Goal: Task Accomplishment & Management: Manage account settings

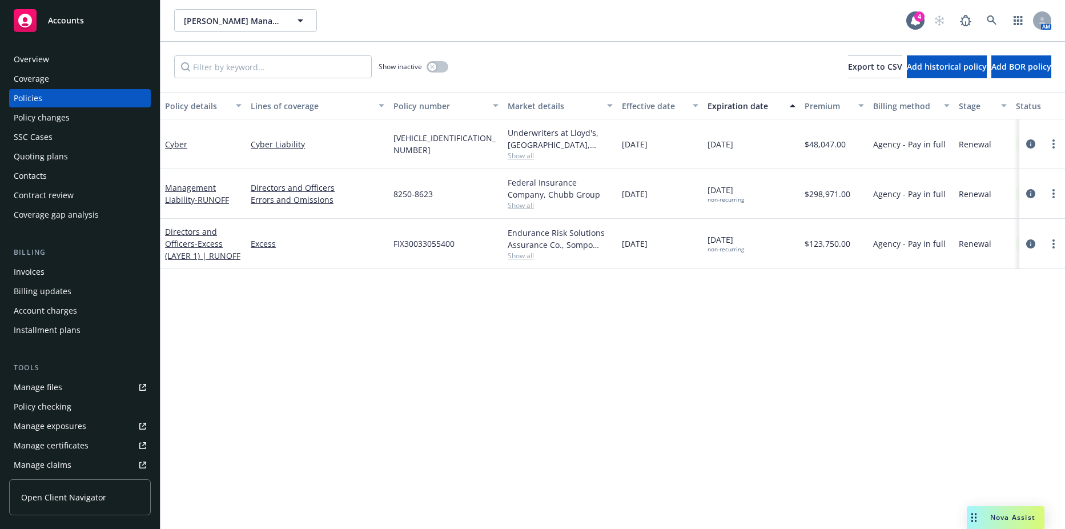
click at [439, 73] on div "Show inactive" at bounding box center [414, 66] width 70 height 23
click at [438, 67] on button "button" at bounding box center [438, 66] width 22 height 11
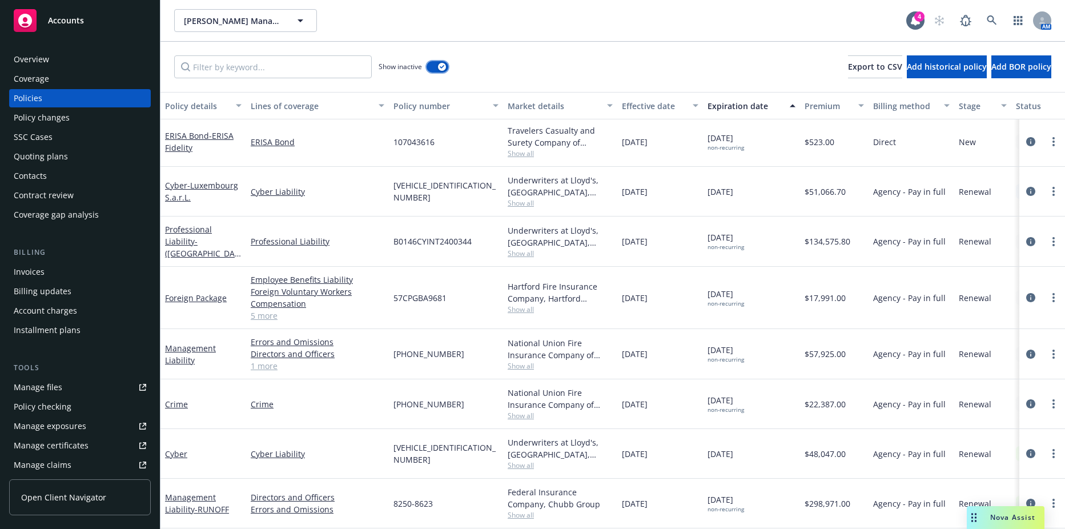
scroll to position [2117, 0]
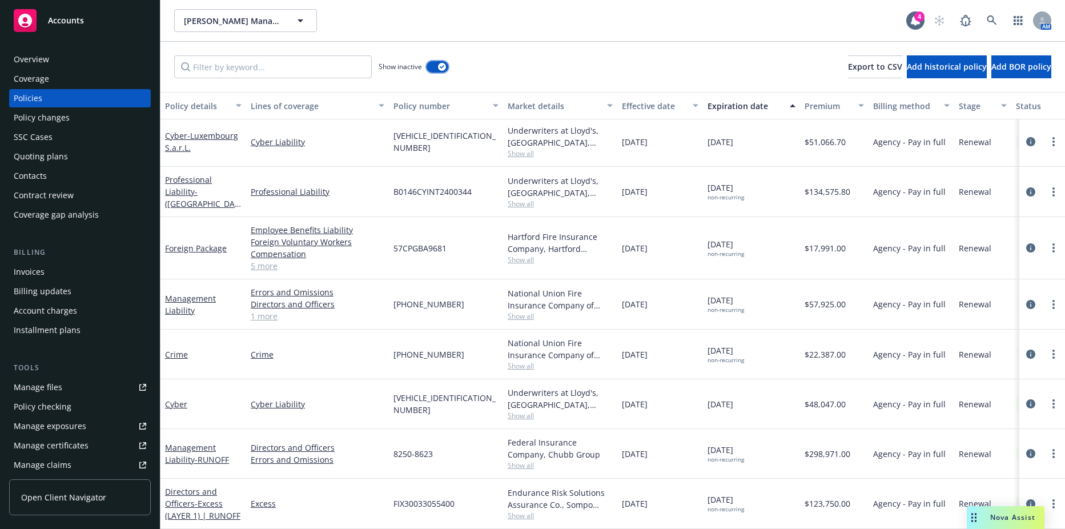
click at [435, 66] on button "button" at bounding box center [438, 66] width 22 height 11
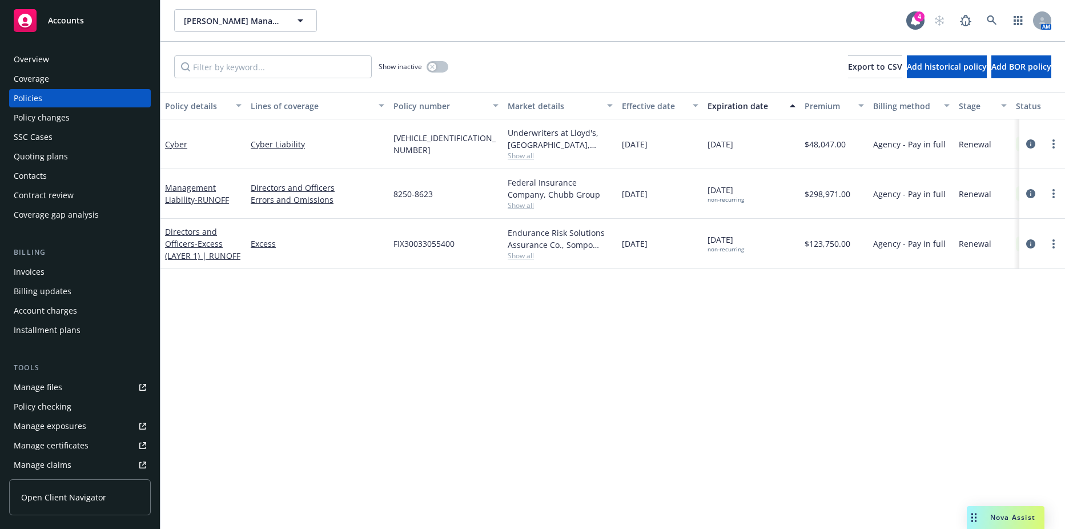
click at [35, 273] on div "Invoices" at bounding box center [29, 272] width 31 height 18
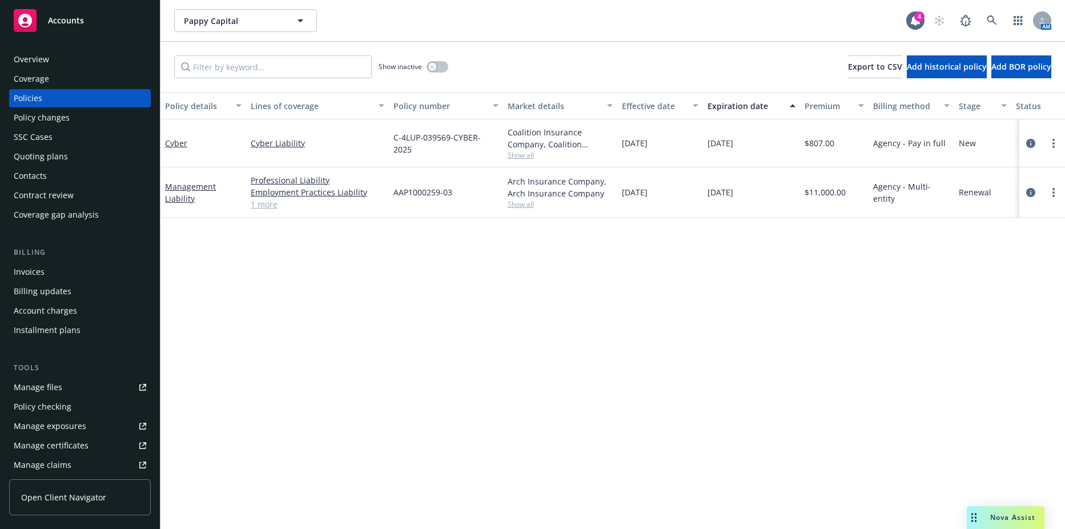
click at [35, 275] on div "Invoices" at bounding box center [29, 272] width 31 height 18
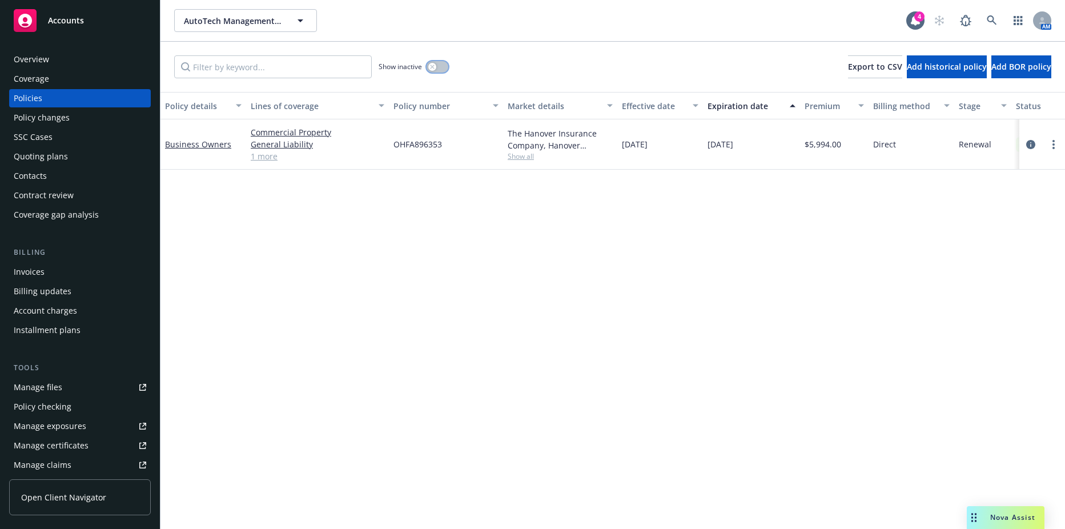
click at [435, 72] on button "button" at bounding box center [438, 66] width 22 height 11
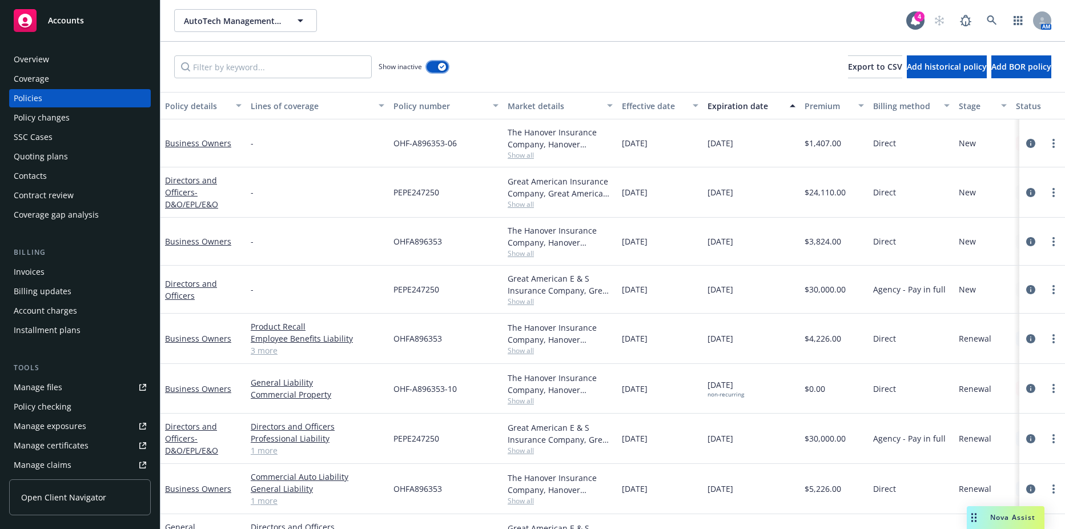
scroll to position [137, 0]
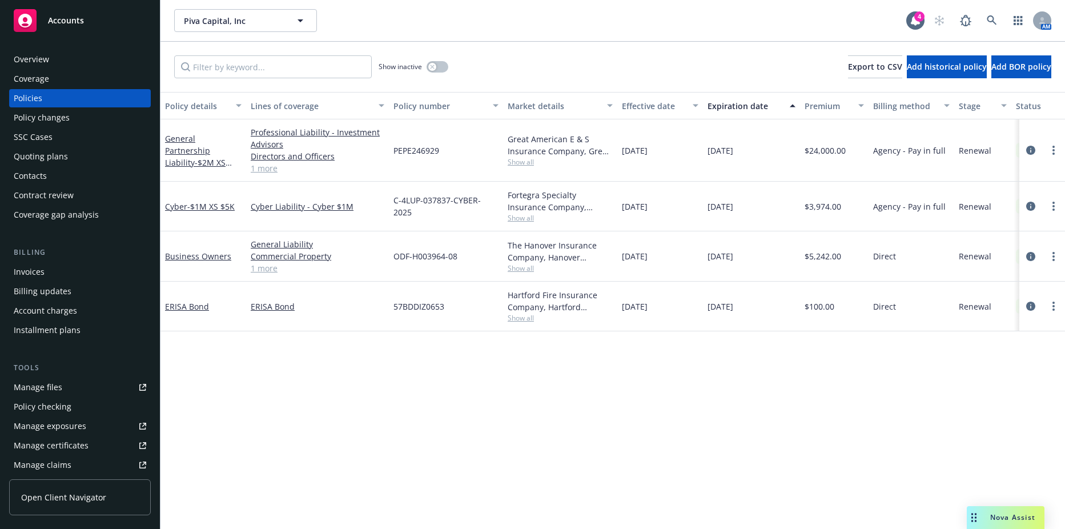
click at [50, 268] on div "Invoices" at bounding box center [80, 272] width 133 height 18
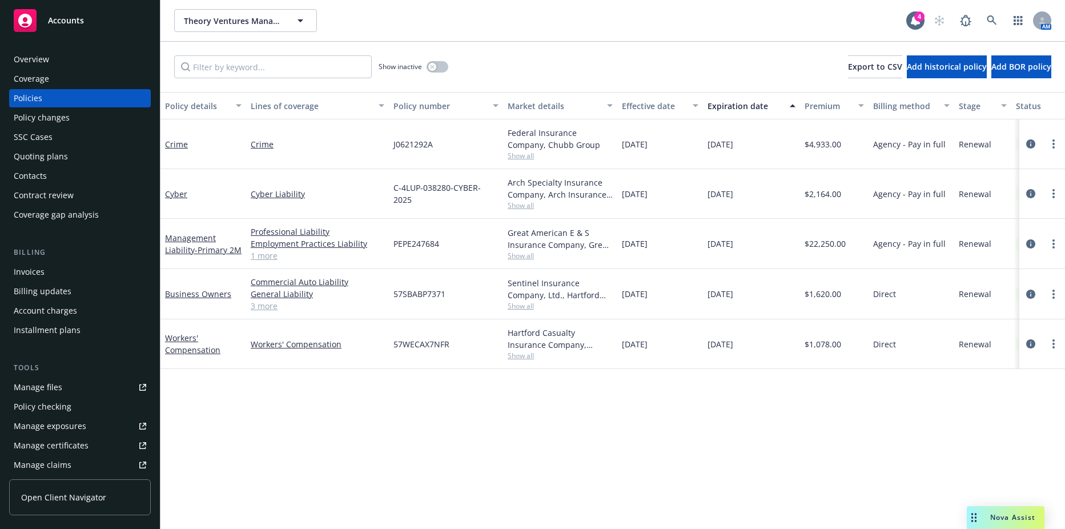
click at [22, 267] on div "Invoices" at bounding box center [29, 272] width 31 height 18
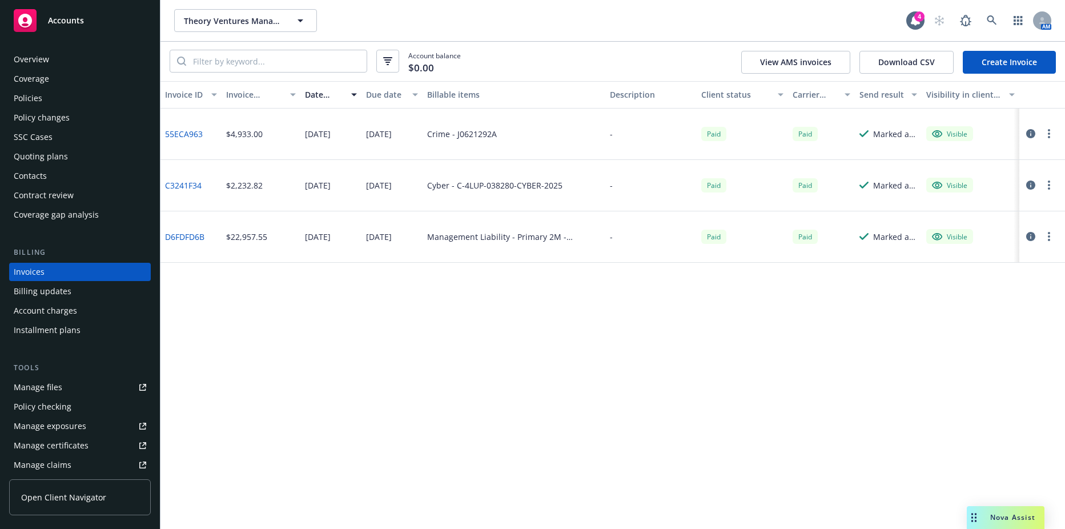
click at [26, 92] on div "Policies" at bounding box center [28, 98] width 29 height 18
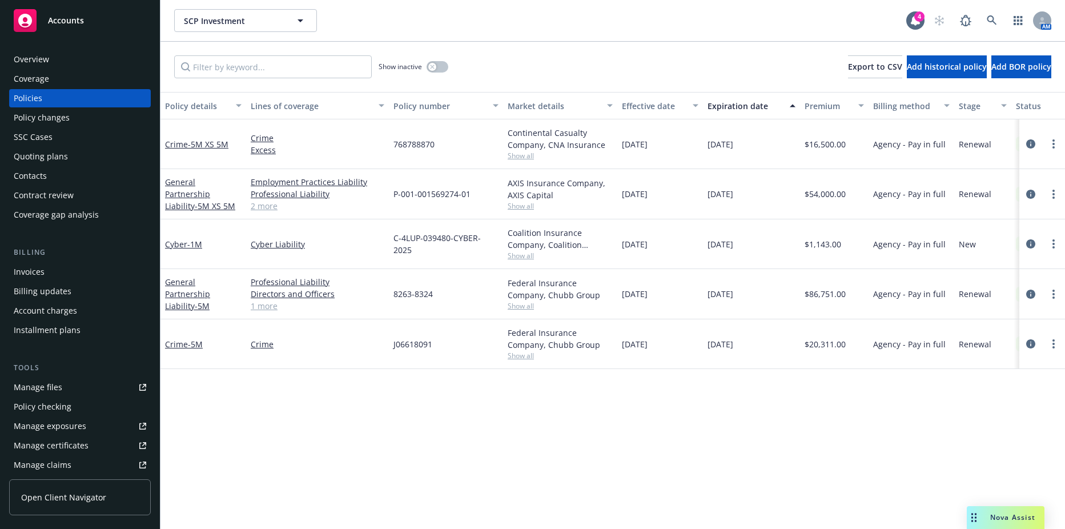
click at [59, 273] on div "Invoices" at bounding box center [80, 272] width 133 height 18
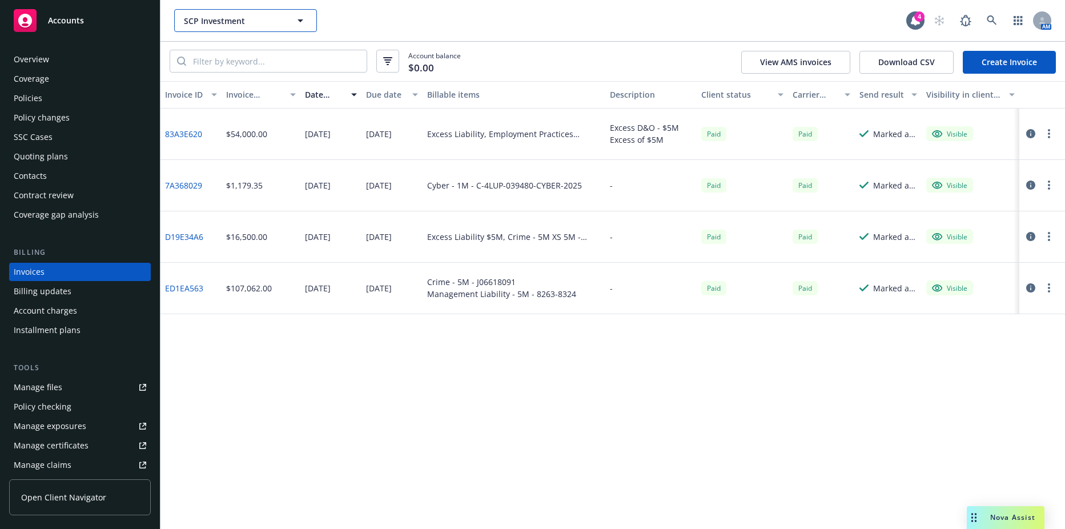
click at [255, 9] on button "SCP Investment" at bounding box center [245, 20] width 143 height 23
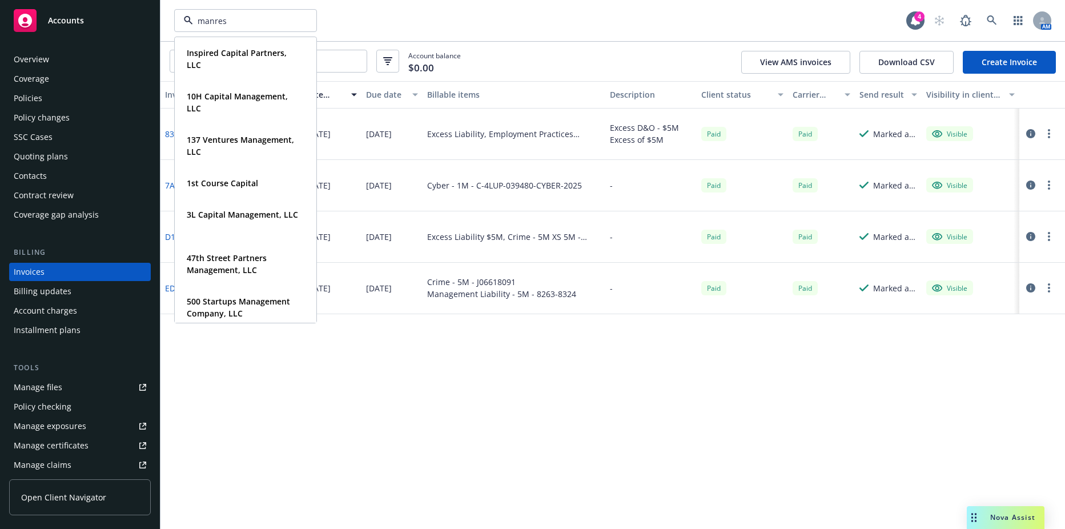
type input "manresa"
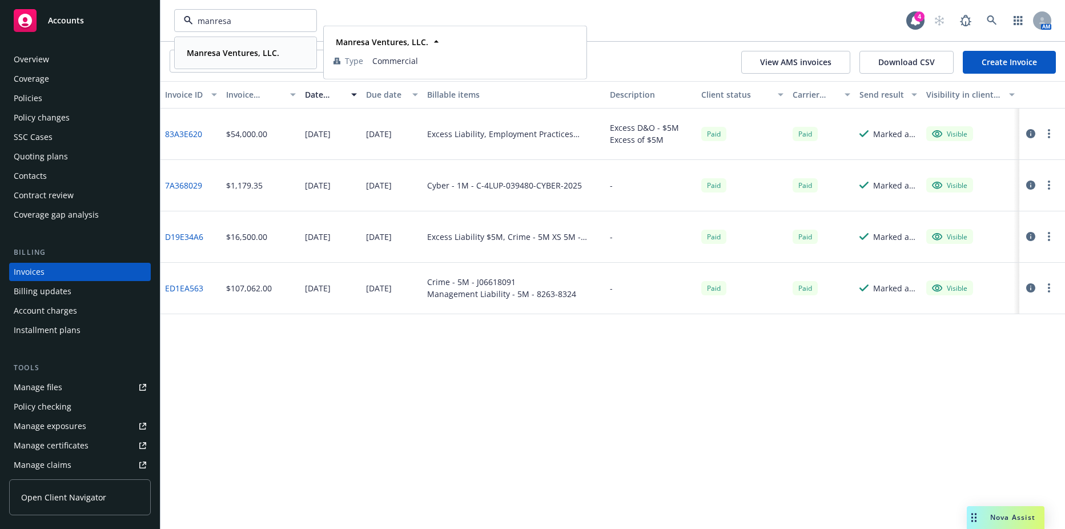
click at [224, 46] on div "Manresa Ventures, LLC." at bounding box center [231, 53] width 99 height 17
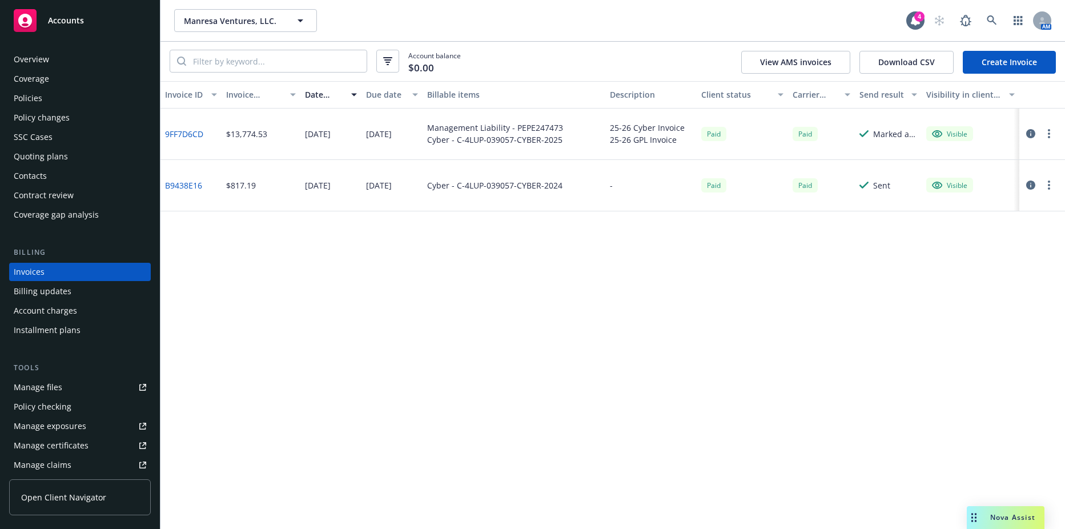
click at [93, 107] on div "Policies" at bounding box center [80, 98] width 133 height 18
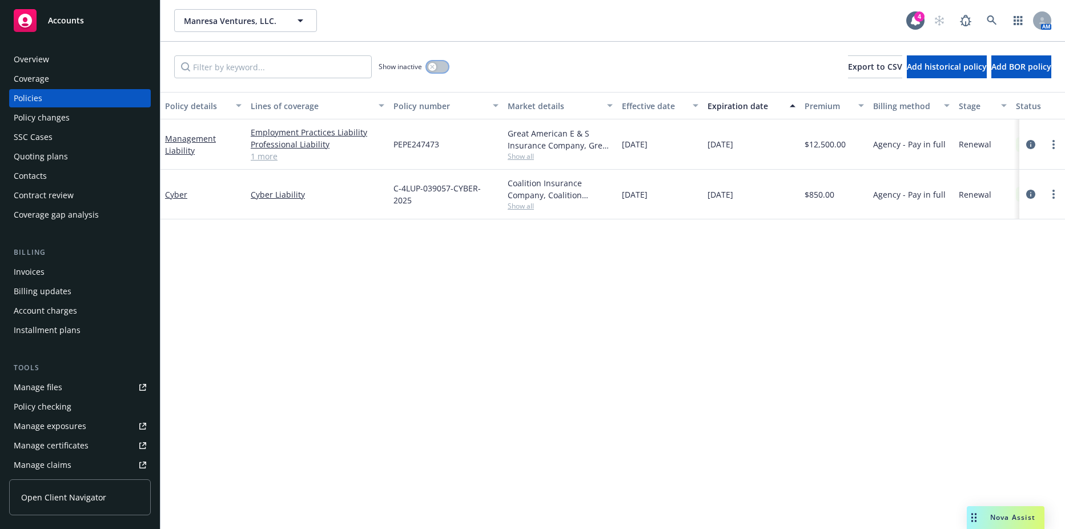
click at [433, 71] on button "button" at bounding box center [438, 66] width 22 height 11
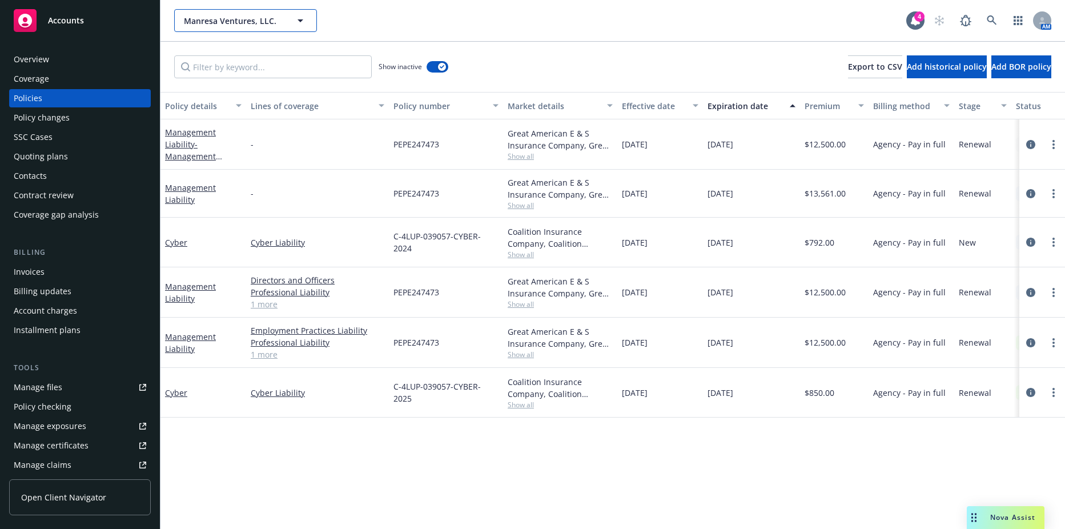
click at [314, 20] on button "Manresa Ventures, LLC." at bounding box center [245, 20] width 143 height 23
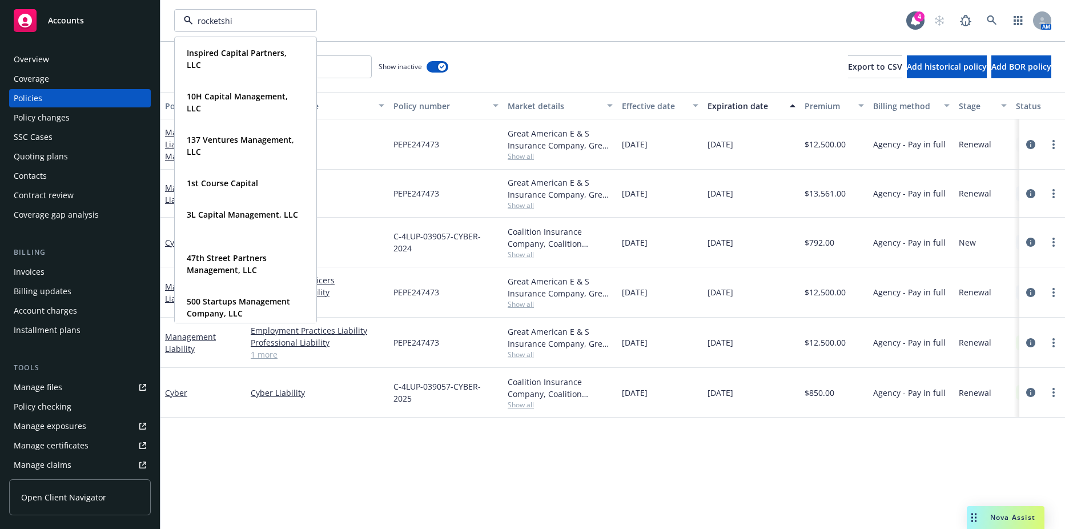
type input "rocketship"
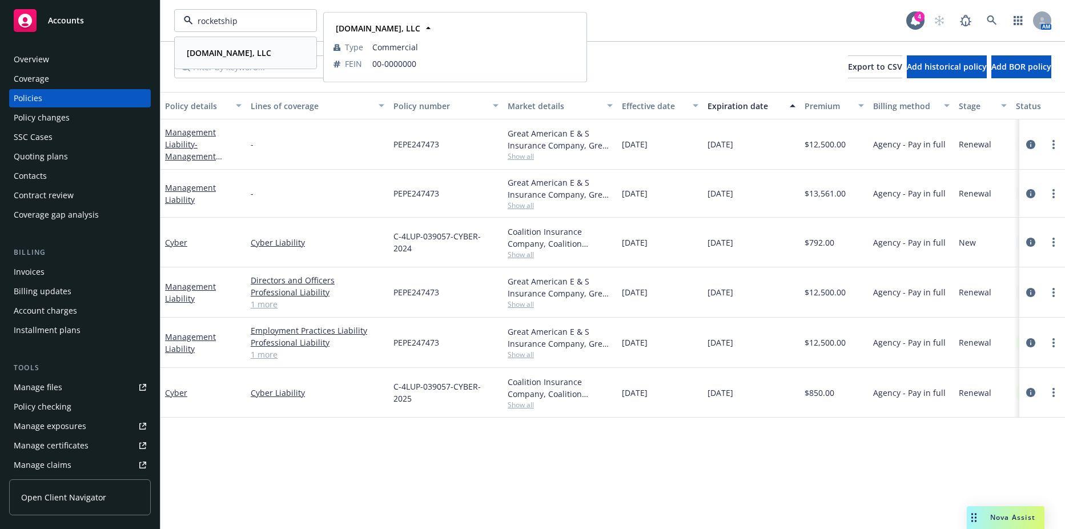
click at [254, 51] on strong "[DOMAIN_NAME], LLC" at bounding box center [229, 52] width 85 height 11
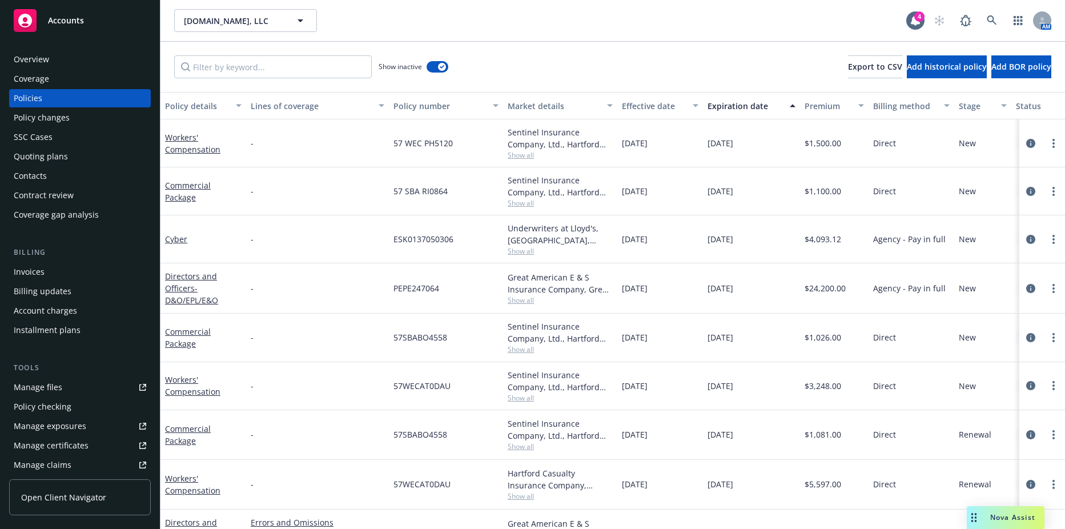
click at [31, 180] on div "Contacts" at bounding box center [30, 176] width 33 height 18
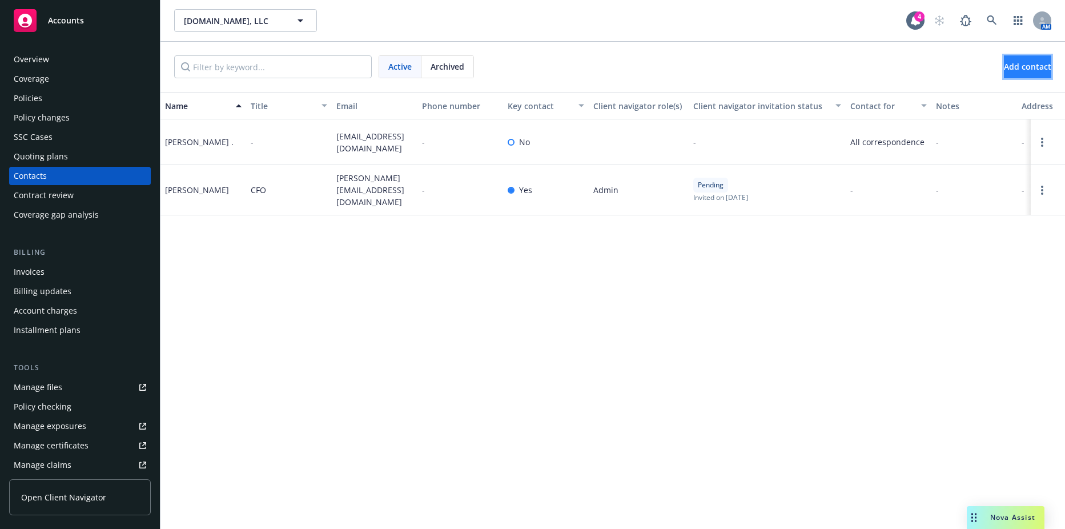
click at [1038, 55] on button "Add contact" at bounding box center [1027, 66] width 47 height 23
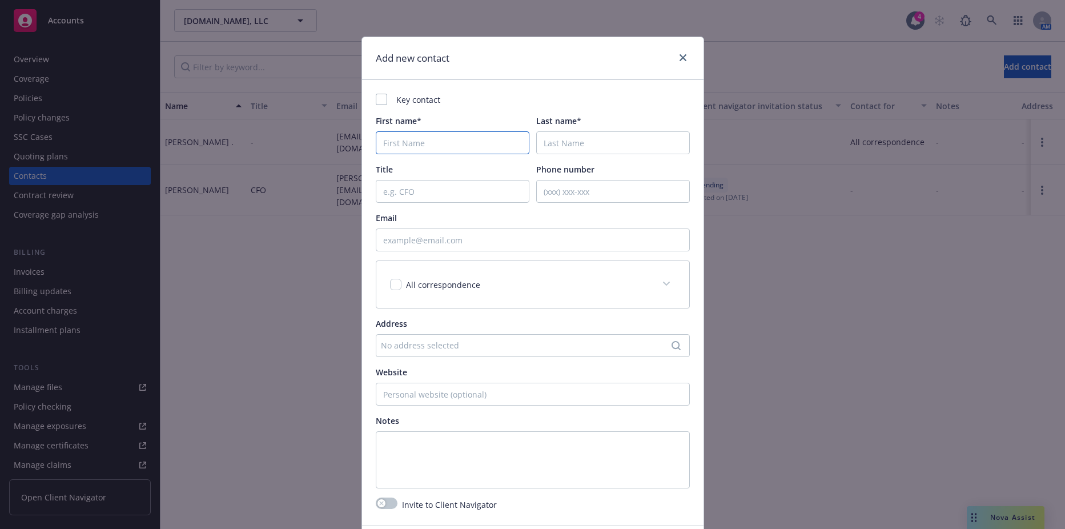
click at [444, 134] on input "First name*" at bounding box center [453, 142] width 154 height 23
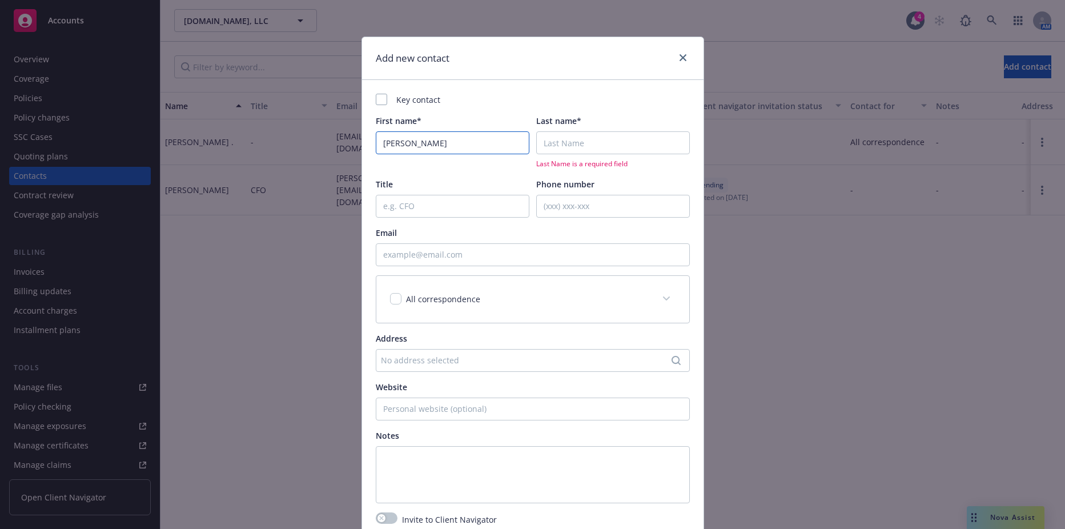
type input "[PERSON_NAME]"
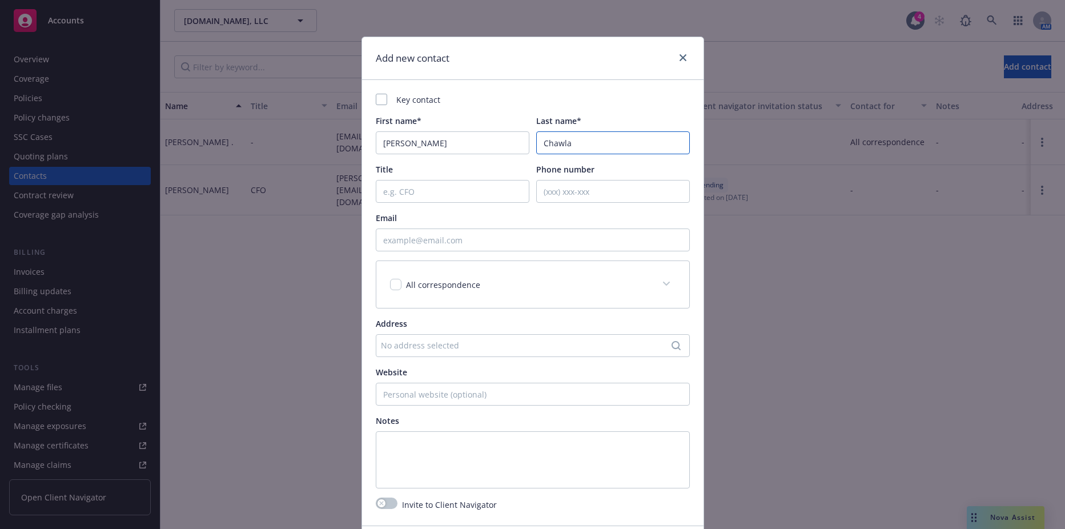
type input "Chawla"
click at [440, 188] on input "Title" at bounding box center [453, 191] width 154 height 23
type input "CFO"
click at [411, 282] on span "All correspondence" at bounding box center [443, 284] width 74 height 11
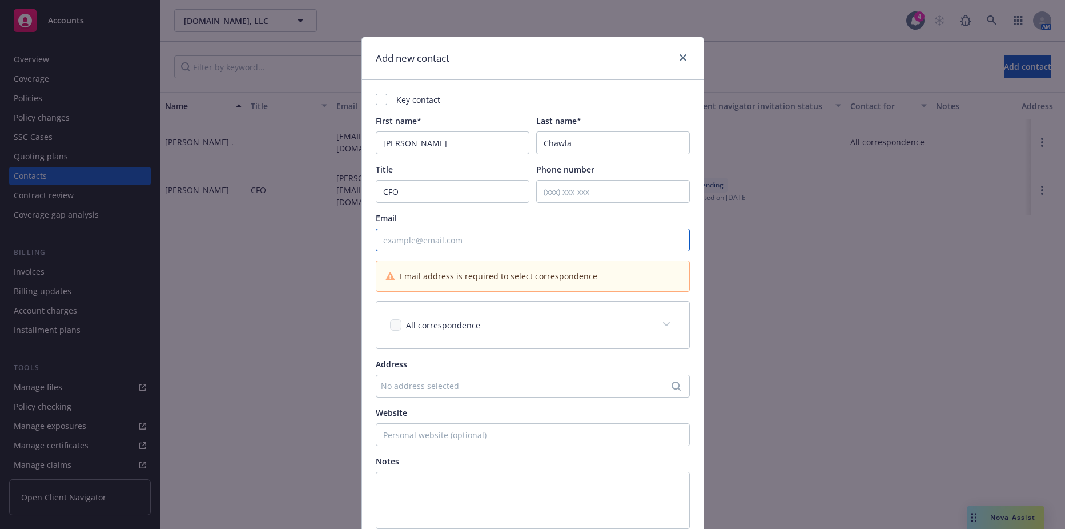
click at [464, 245] on input "Email" at bounding box center [533, 240] width 314 height 23
click at [510, 234] on input "Email" at bounding box center [533, 240] width 314 height 23
paste input "[PERSON_NAME][EMAIL_ADDRESS][DOMAIN_NAME]"
type input "[PERSON_NAME][EMAIL_ADDRESS][DOMAIN_NAME]"
click at [482, 326] on div "All correspondence" at bounding box center [519, 325] width 258 height 12
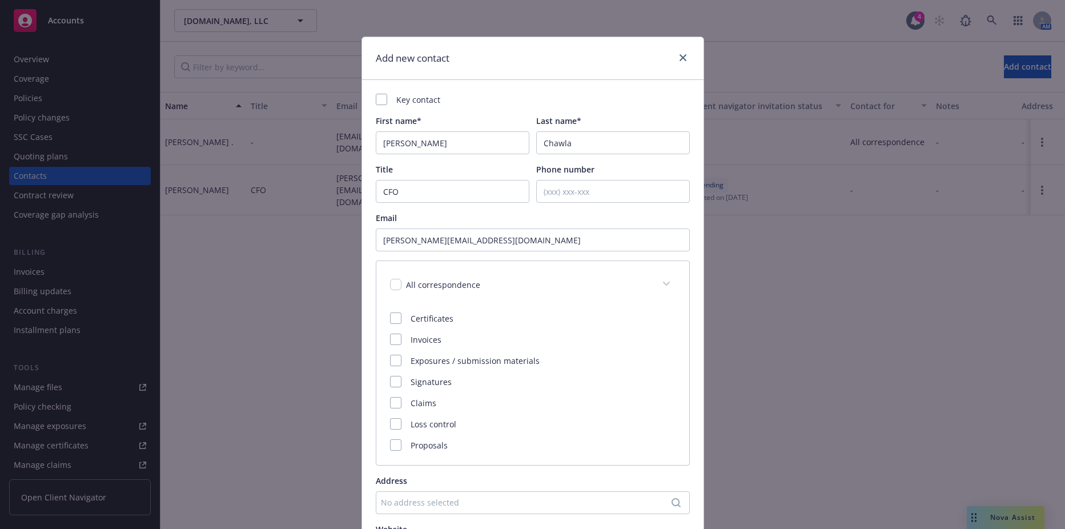
click at [391, 346] on div "Invoices" at bounding box center [533, 340] width 286 height 12
click at [394, 342] on div at bounding box center [395, 339] width 11 height 11
click at [658, 284] on span at bounding box center [667, 284] width 18 height 18
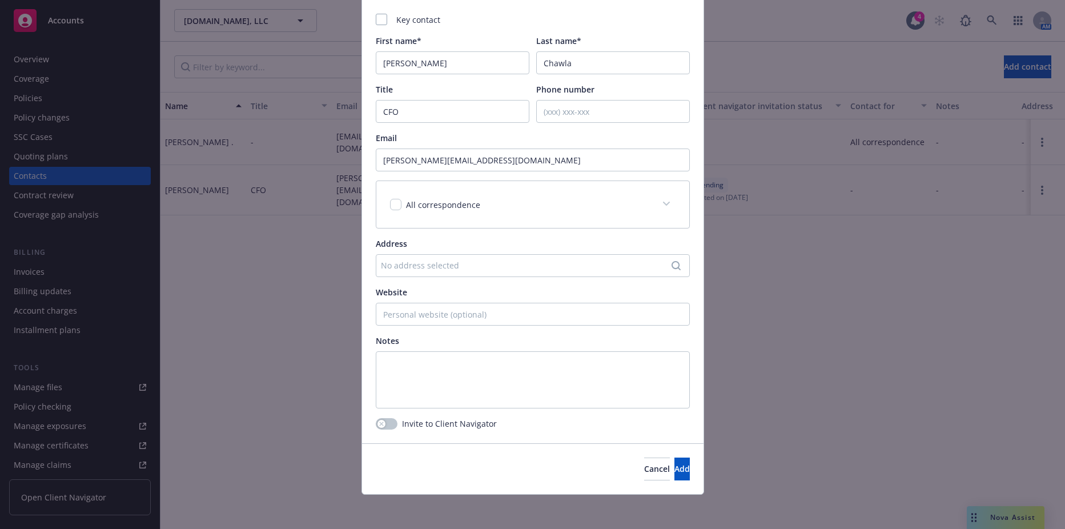
scroll to position [82, 0]
click at [679, 459] on button "Add" at bounding box center [682, 466] width 15 height 23
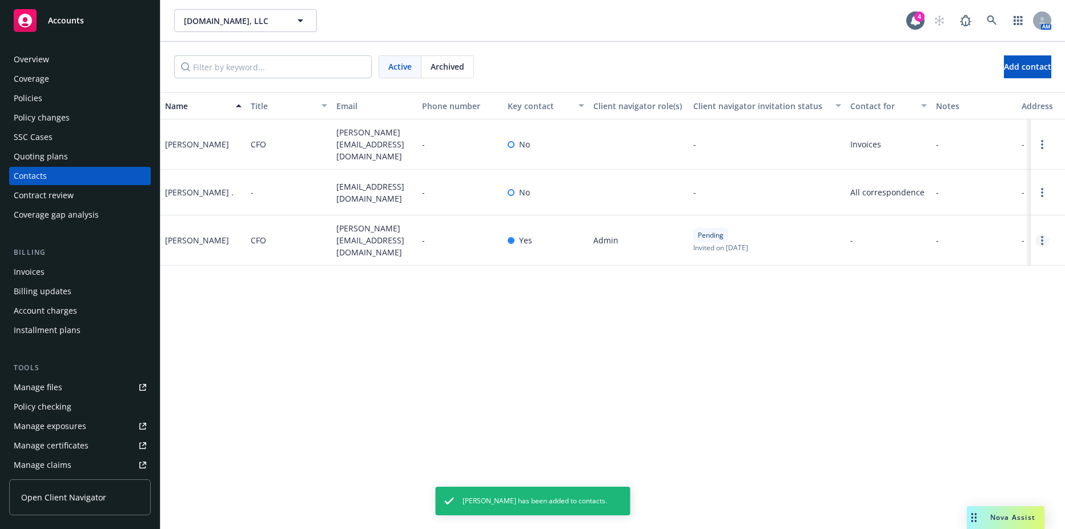
click at [1044, 234] on link "Open options" at bounding box center [1043, 241] width 14 height 14
click at [964, 147] on link "Edit contact" at bounding box center [990, 146] width 89 height 23
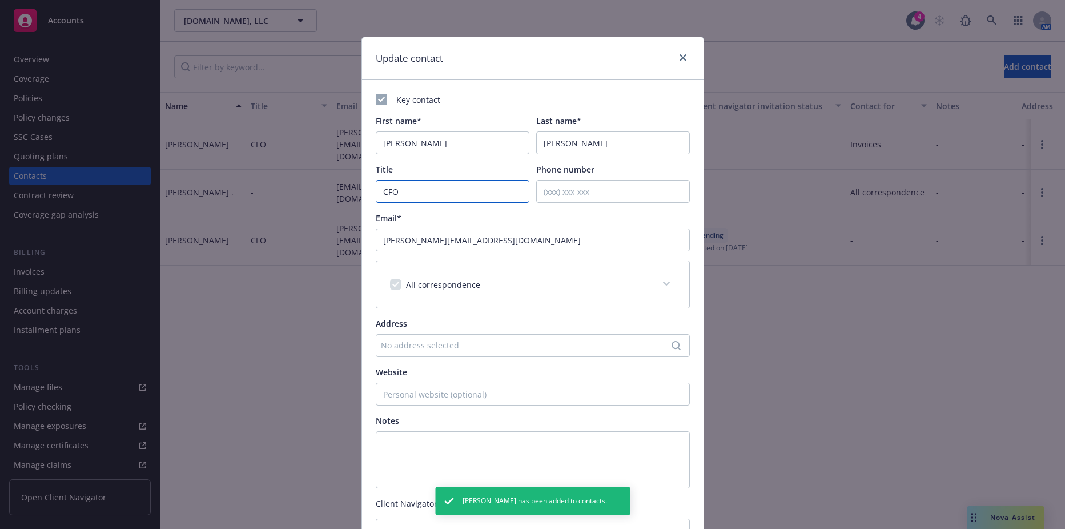
click at [379, 193] on input "CFO" at bounding box center [453, 191] width 154 height 23
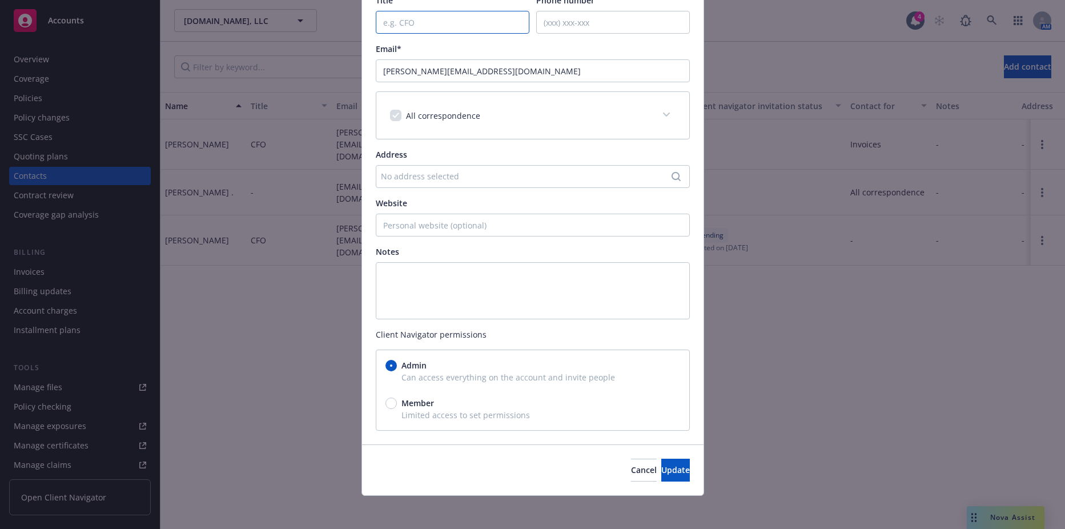
scroll to position [173, 0]
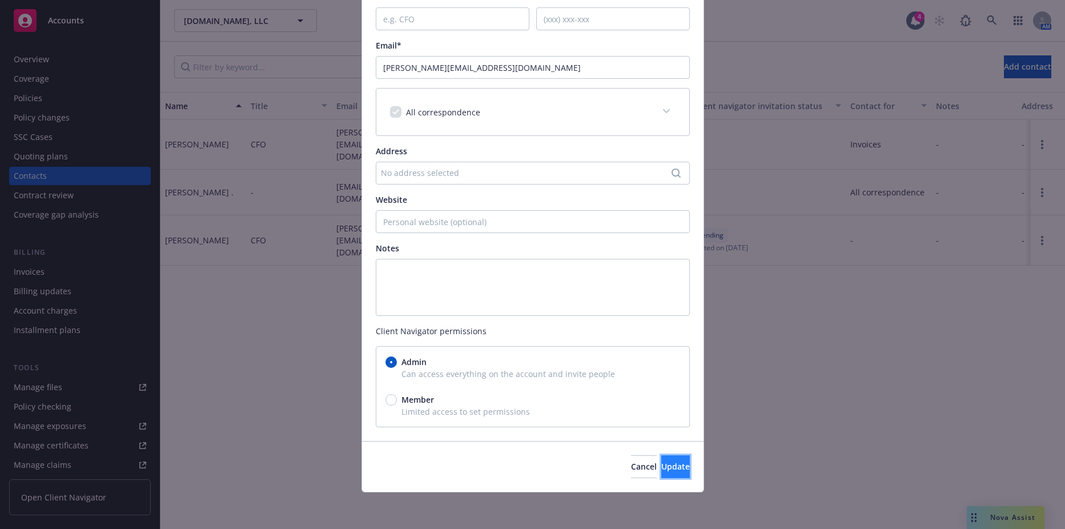
click at [662, 466] on span "Update" at bounding box center [676, 466] width 29 height 11
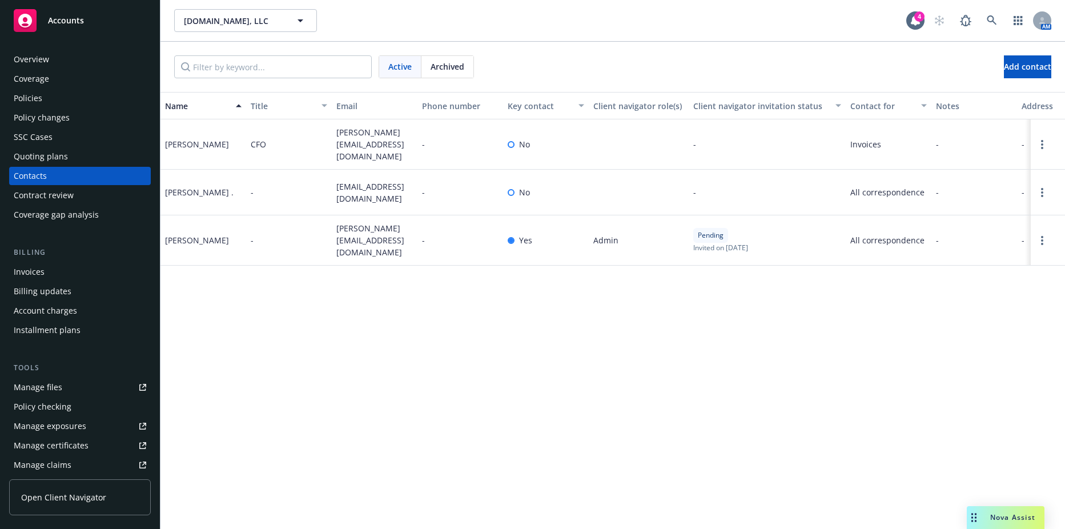
click at [59, 279] on div "Invoices" at bounding box center [80, 272] width 133 height 18
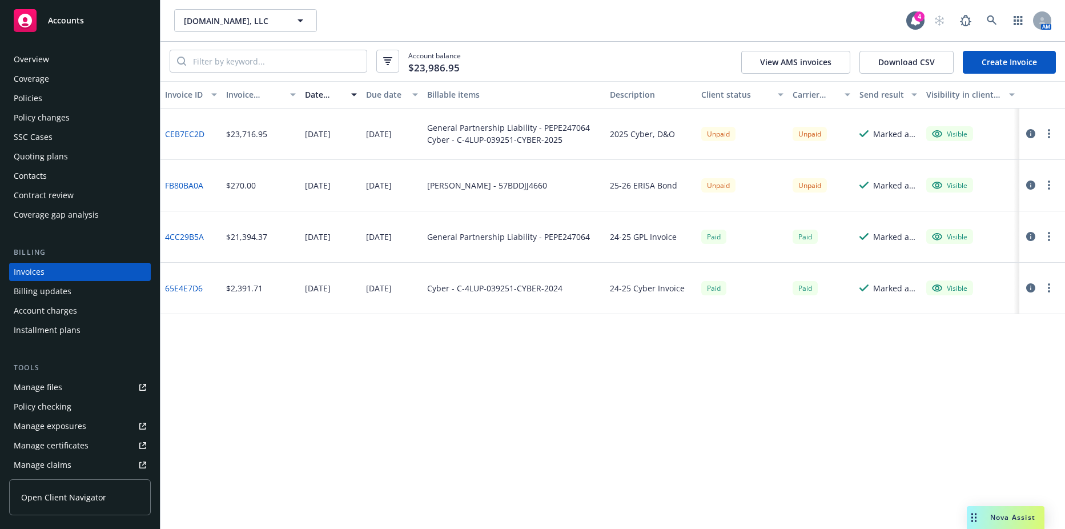
click at [1053, 133] on button "button" at bounding box center [1050, 134] width 14 height 14
click at [942, 254] on link "Send invoice" at bounding box center [983, 248] width 146 height 23
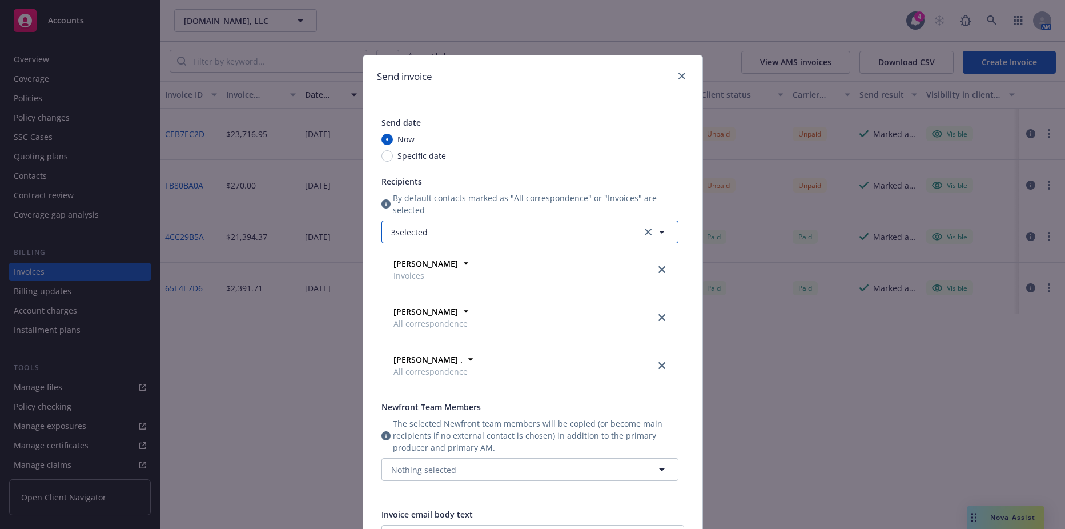
click at [467, 235] on button "3 selected" at bounding box center [530, 232] width 297 height 23
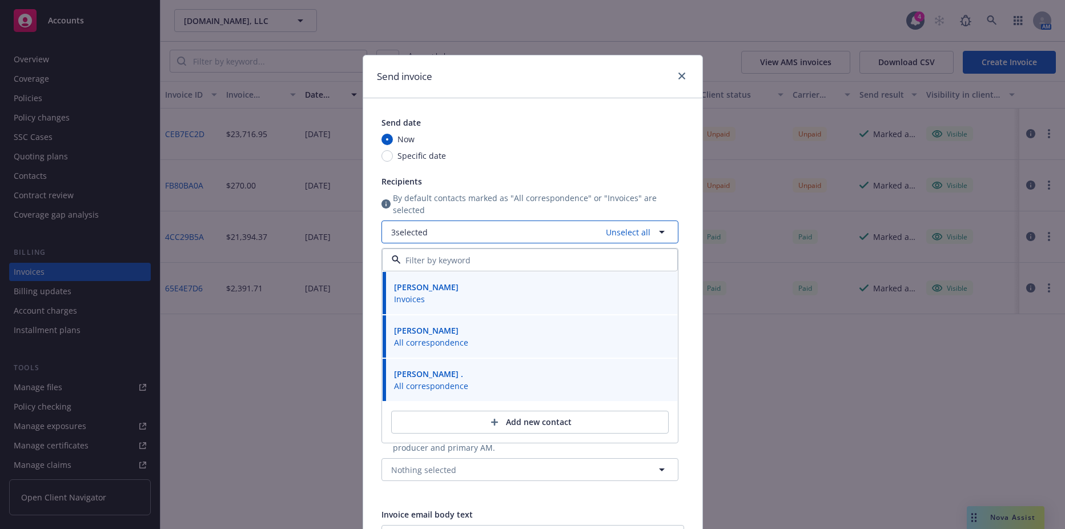
click at [467, 235] on button "3 selected Unselect all" at bounding box center [530, 232] width 297 height 23
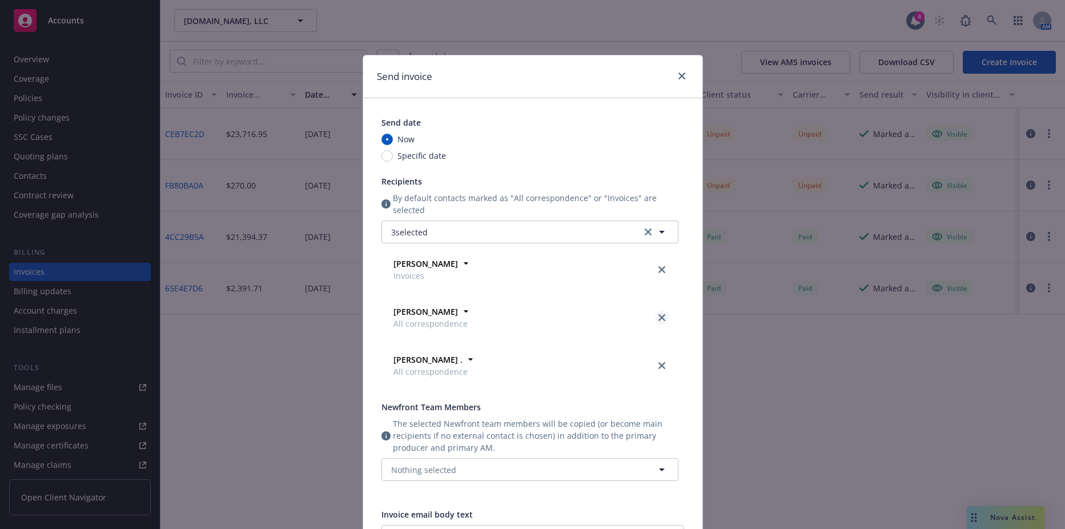
click at [659, 318] on icon "close" at bounding box center [662, 317] width 7 height 7
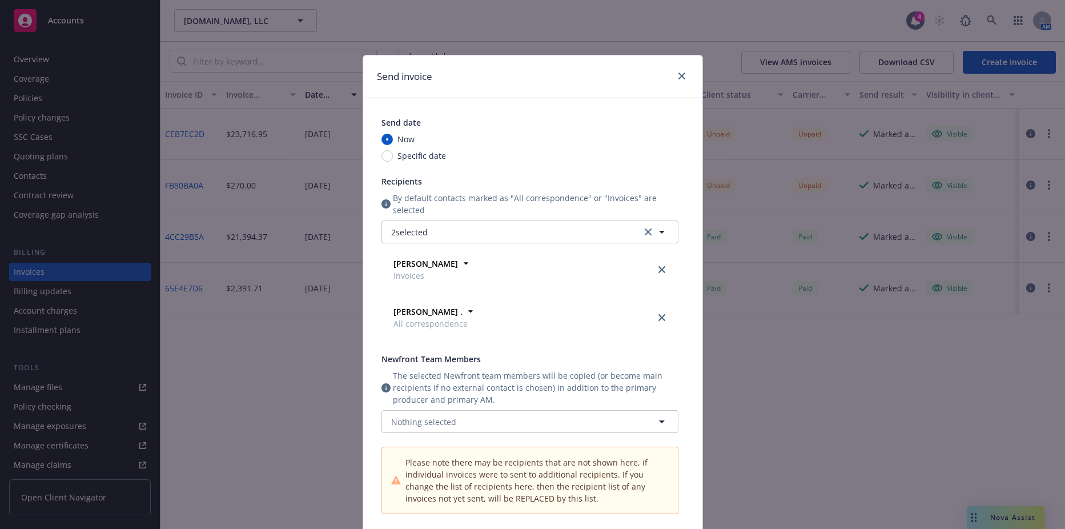
click at [659, 318] on icon "close" at bounding box center [662, 317] width 7 height 7
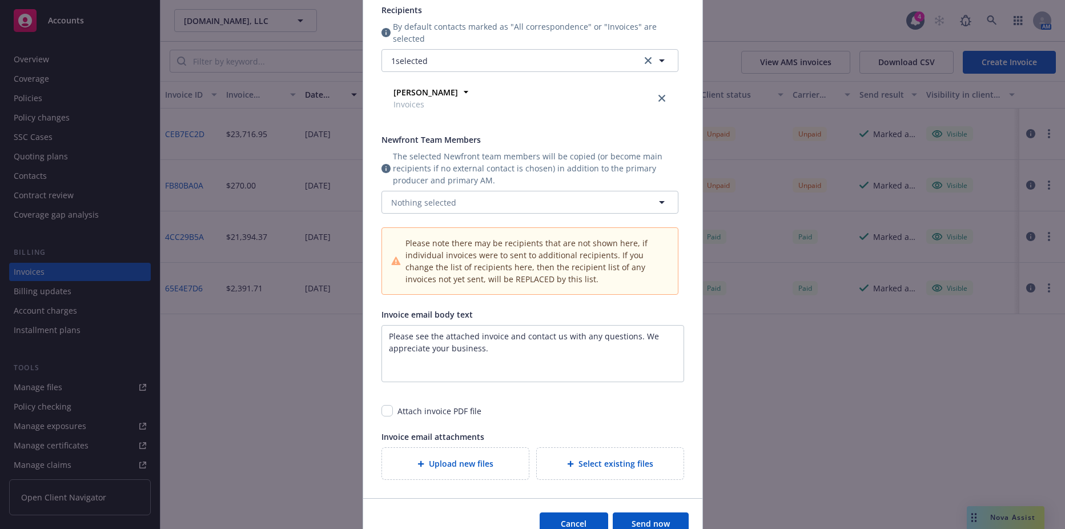
scroll to position [57, 0]
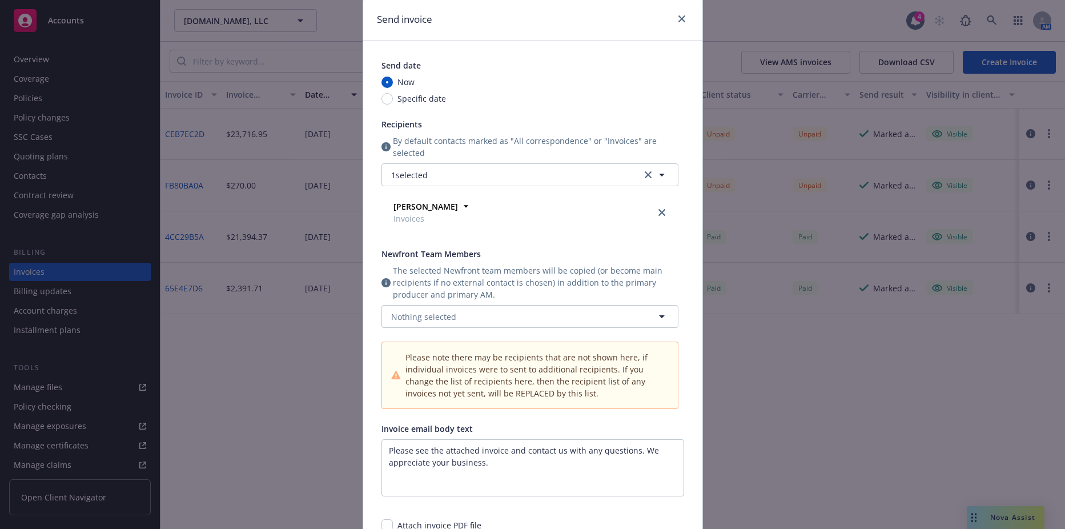
click at [398, 99] on span "Specific date" at bounding box center [422, 99] width 49 height 12
click at [393, 99] on input "Specific date" at bounding box center [387, 98] width 11 height 11
radio input "true"
radio input "false"
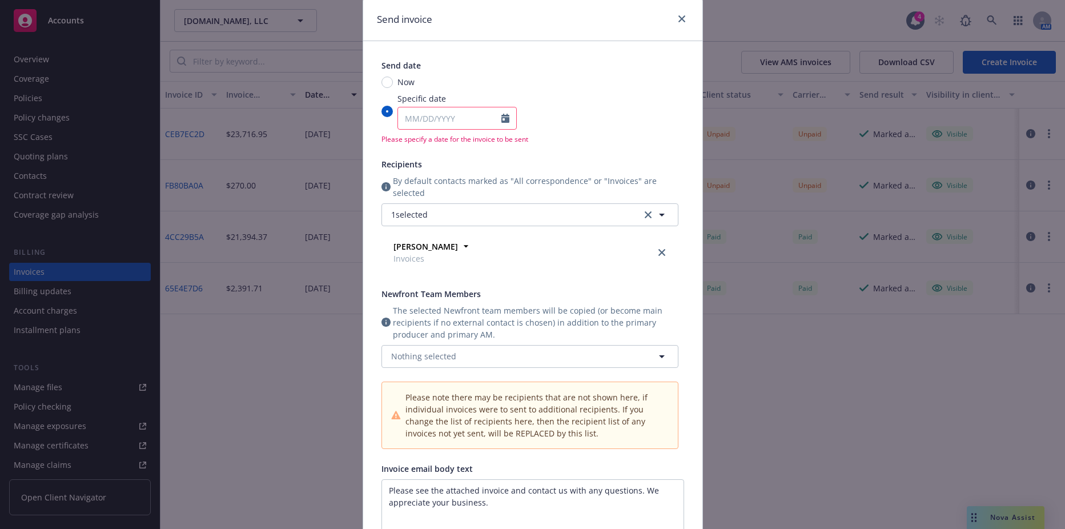
click at [507, 113] on div at bounding box center [509, 118] width 15 height 22
click at [393, 113] on input "Specific date" at bounding box center [387, 111] width 11 height 11
click at [504, 115] on icon "Calendar" at bounding box center [506, 118] width 8 height 9
select select "10"
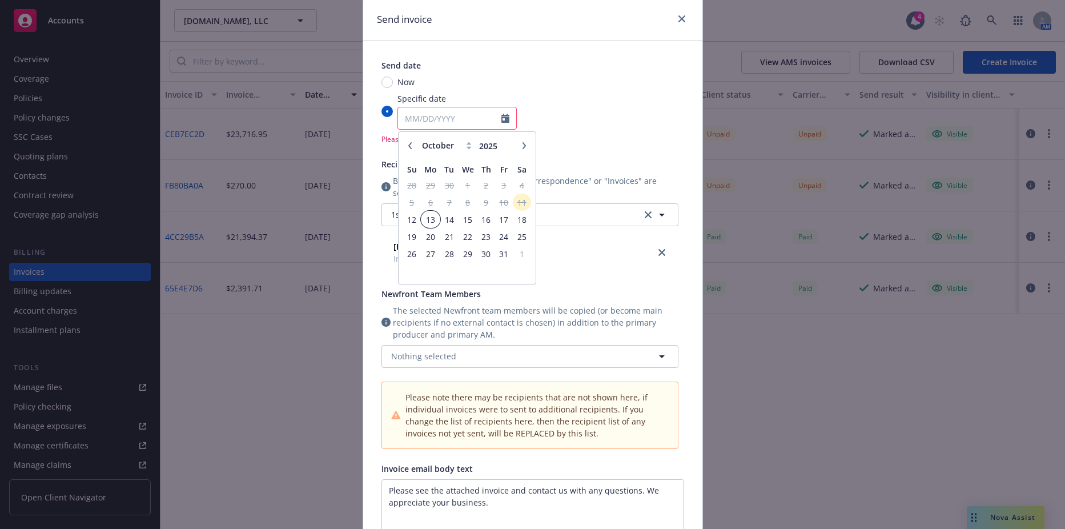
click at [428, 219] on span "13" at bounding box center [430, 220] width 17 height 14
click at [393, 117] on input "Specific date January February March April May June July August September Octob…" at bounding box center [387, 111] width 11 height 11
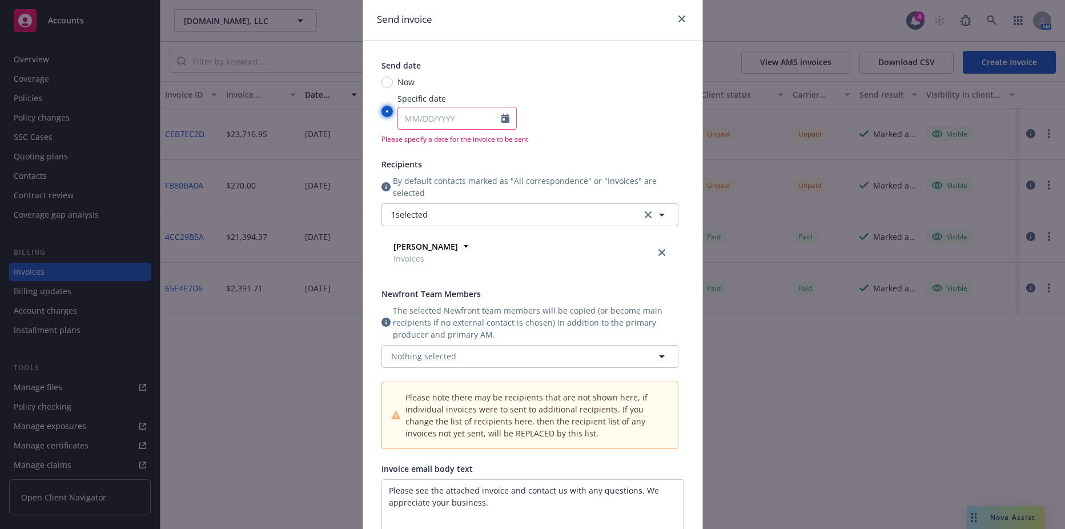
type input "[DATE]"
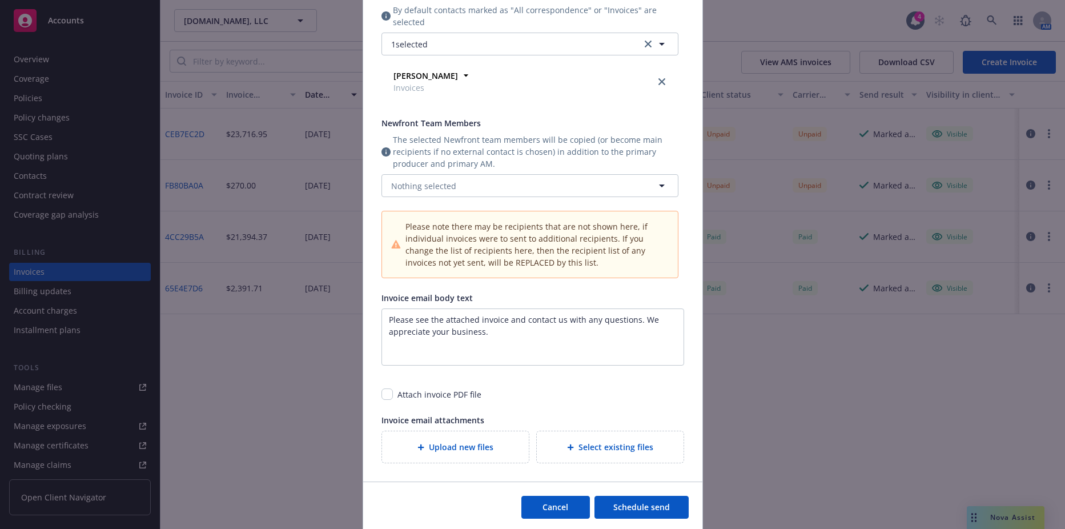
scroll to position [229, 0]
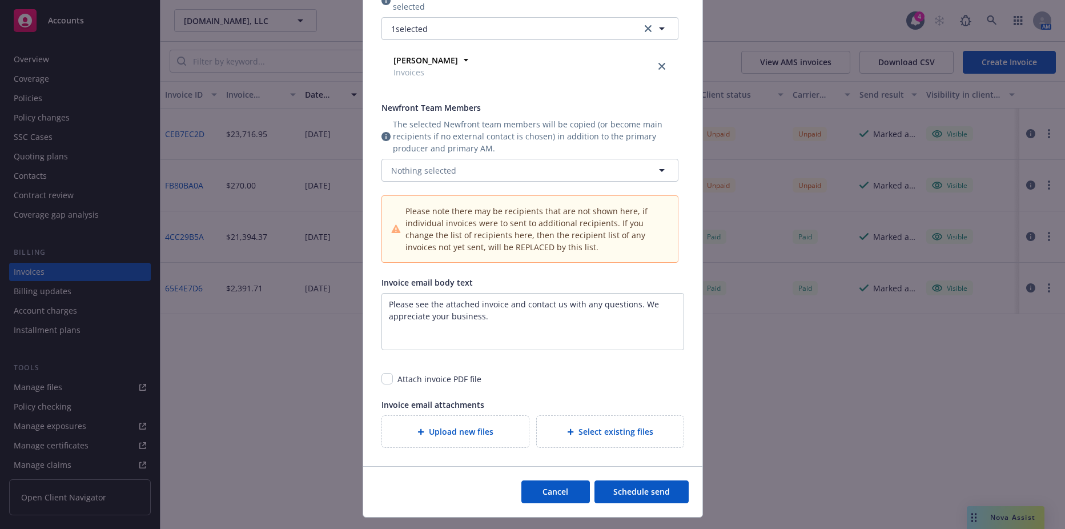
click at [398, 380] on div "Attach invoice PDF file" at bounding box center [440, 379] width 84 height 12
click at [382, 384] on input "checkbox" at bounding box center [387, 378] width 11 height 11
checkbox input "true"
click at [433, 155] on div "The selected Newfront team members will be copied (or become main recipients if…" at bounding box center [530, 149] width 297 height 63
click at [435, 169] on span "Nothing selected" at bounding box center [423, 171] width 65 height 12
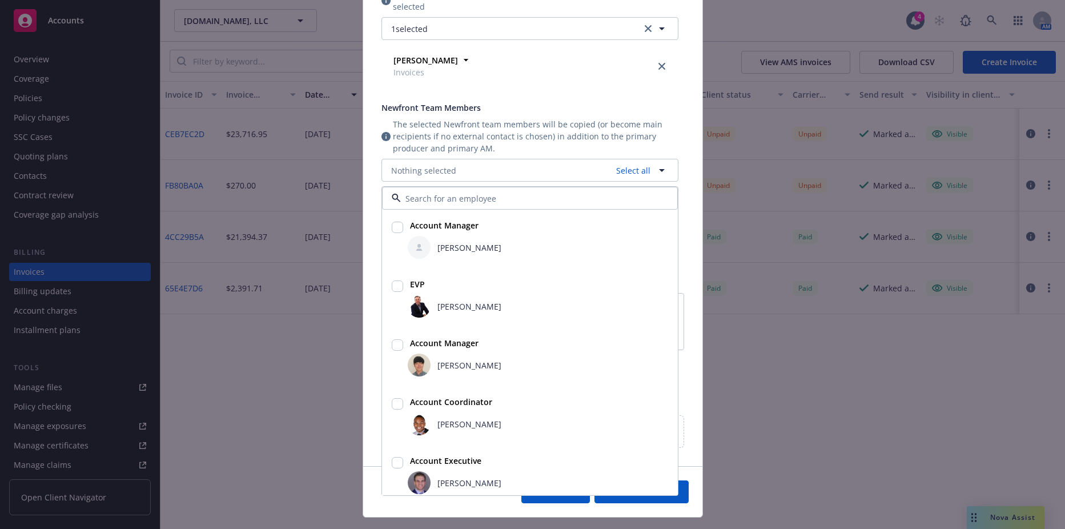
click at [396, 407] on input "checkbox" at bounding box center [397, 403] width 11 height 11
checkbox input "true"
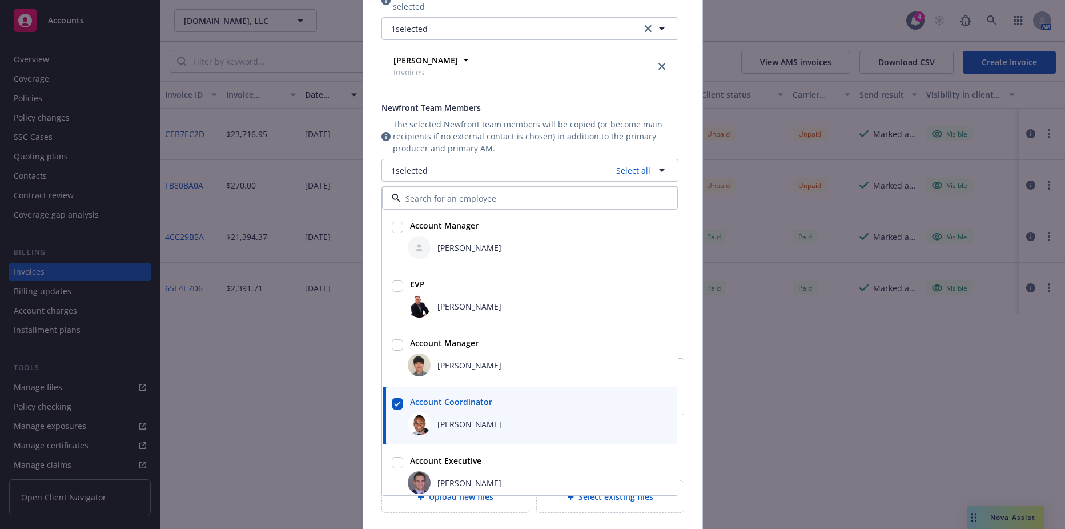
click at [371, 222] on div "Send date Now Specific date [DATE] Recipients By default contacts marked as "Al…" at bounding box center [532, 201] width 339 height 662
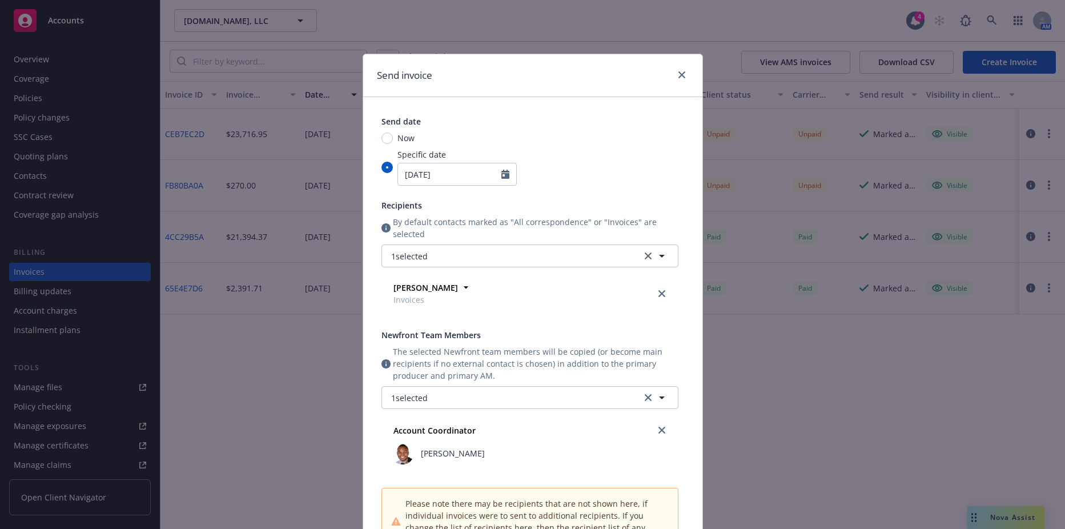
scroll to position [0, 0]
click at [503, 174] on icon "Calendar" at bounding box center [506, 175] width 8 height 9
select select "10"
click at [503, 174] on icon "Calendar" at bounding box center [506, 175] width 8 height 9
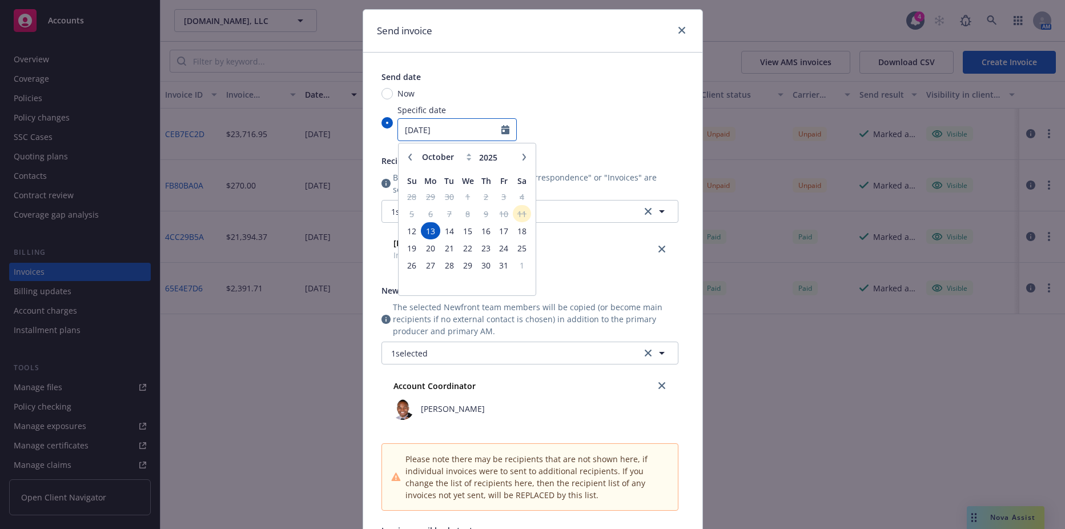
scroll to position [114, 0]
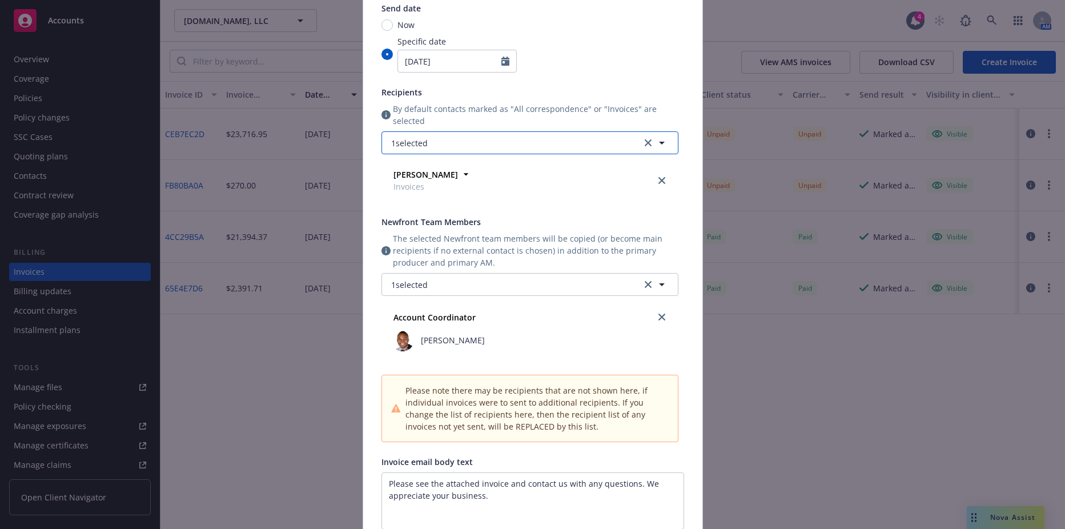
click at [550, 133] on button "1 selected" at bounding box center [530, 142] width 297 height 23
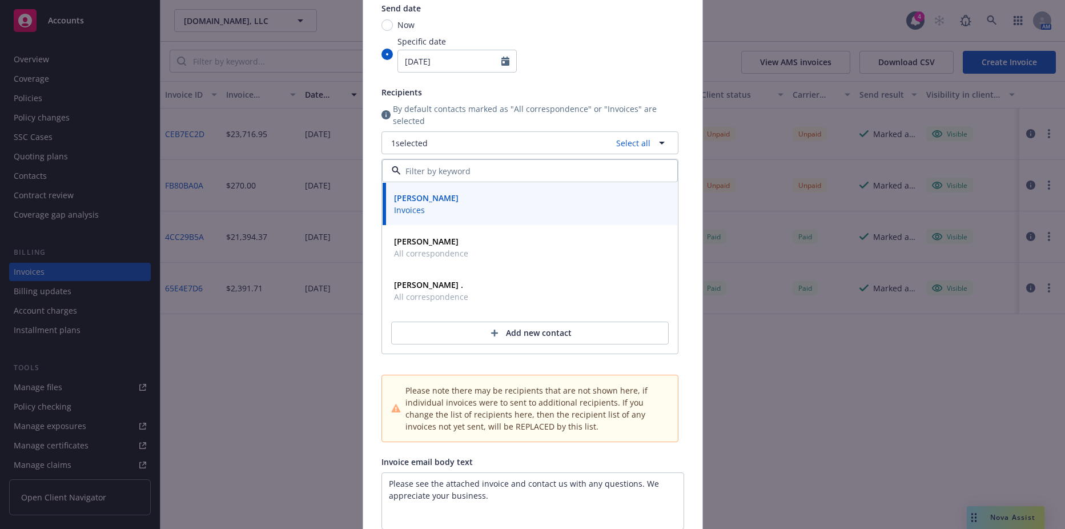
click at [570, 90] on div "Recipients" at bounding box center [530, 92] width 297 height 12
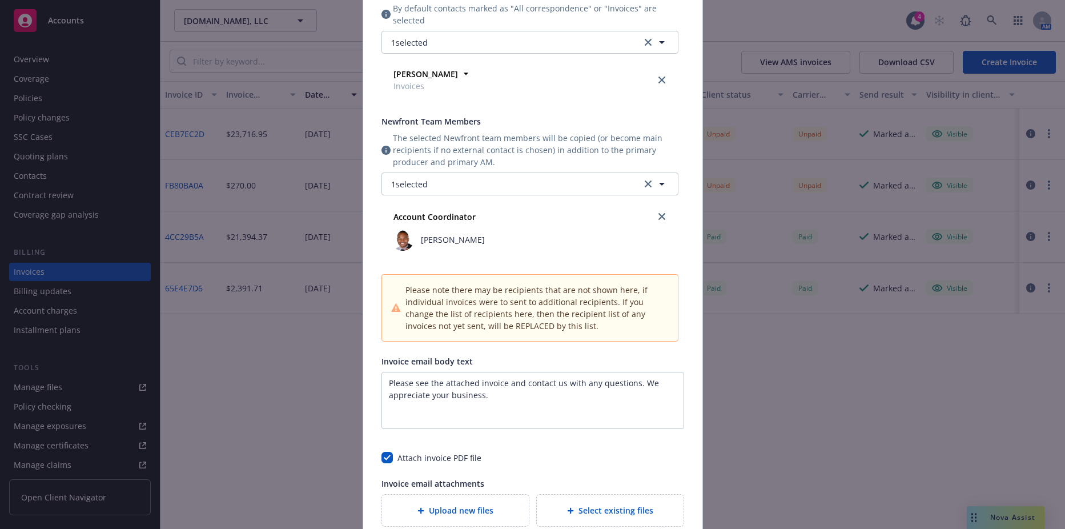
scroll to position [337, 0]
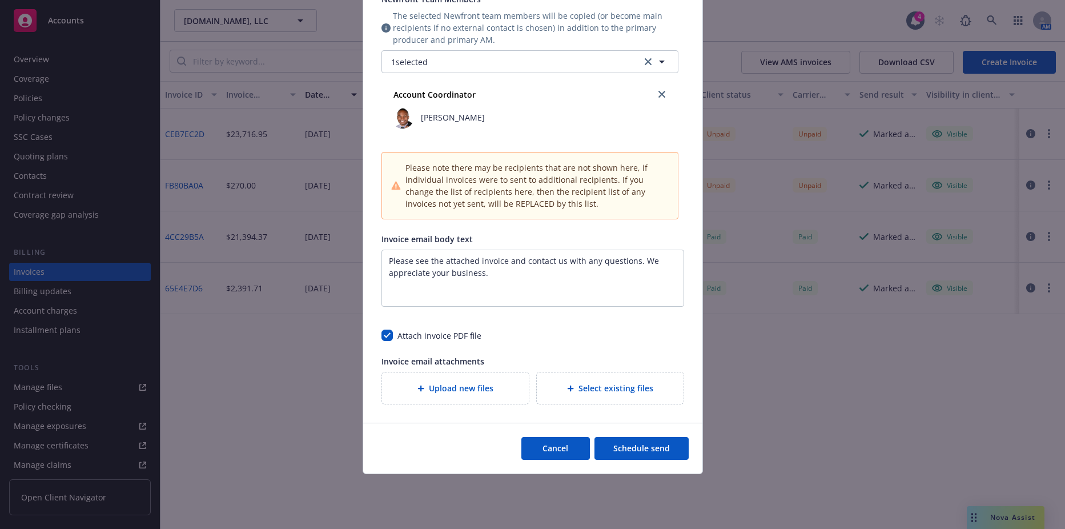
click at [619, 454] on button "Schedule send" at bounding box center [642, 448] width 94 height 23
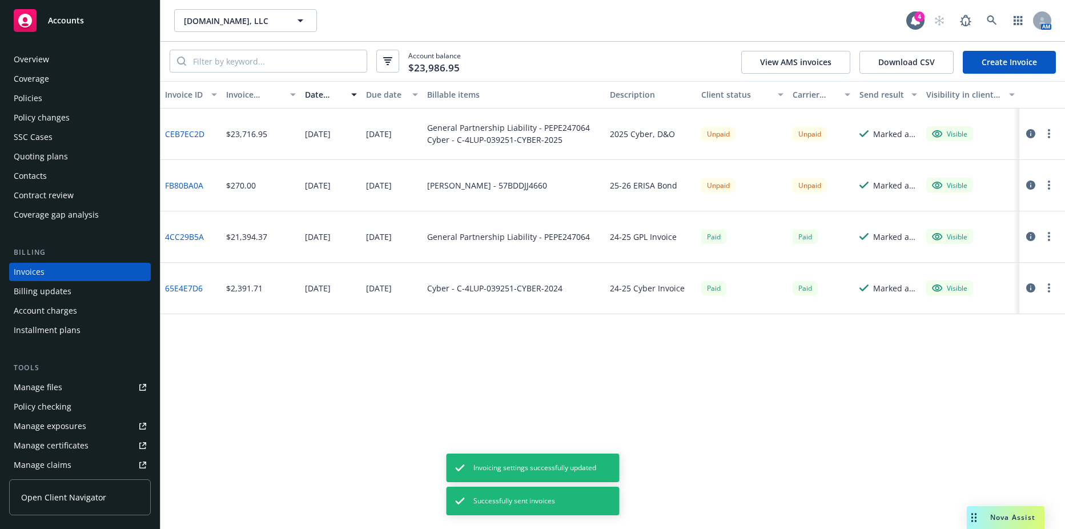
click at [1047, 182] on button "button" at bounding box center [1050, 185] width 14 height 14
click at [959, 294] on link "Send invoice" at bounding box center [983, 300] width 146 height 23
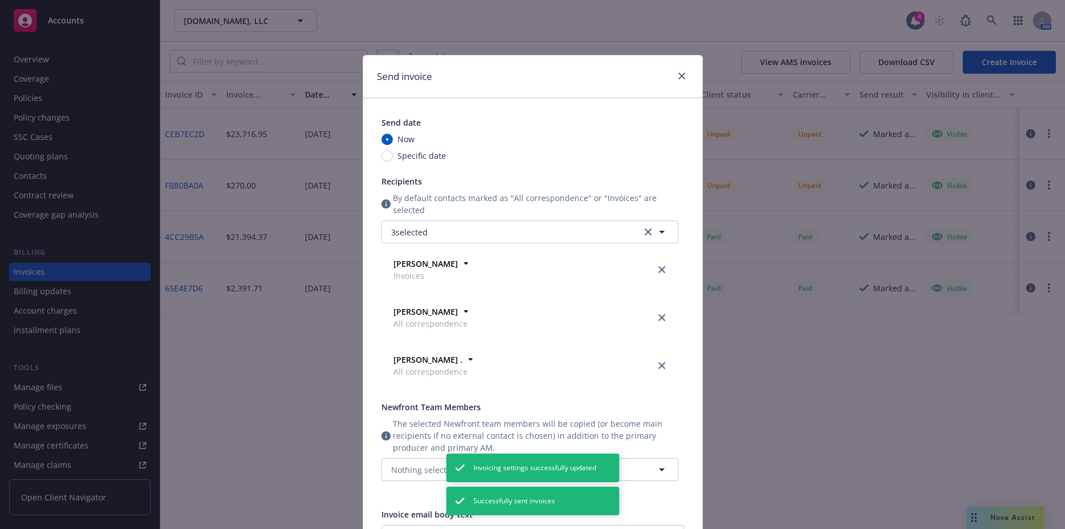
click at [399, 158] on span "Specific date" at bounding box center [422, 156] width 49 height 12
click at [393, 158] on input "Specific date" at bounding box center [387, 155] width 11 height 11
radio input "true"
radio input "false"
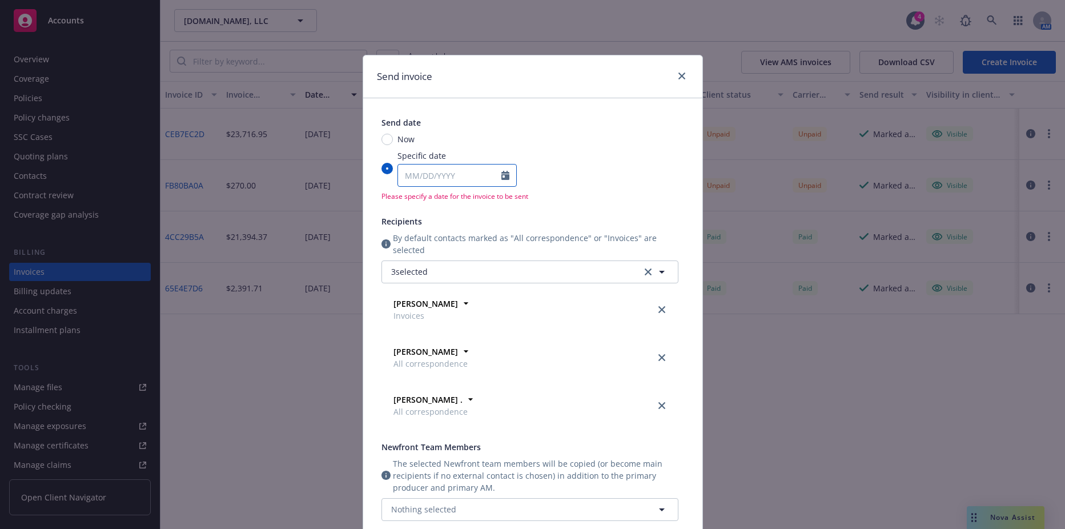
select select "10"
click at [414, 178] on input "Specific date January February March April May June July August September Octob…" at bounding box center [449, 176] width 103 height 22
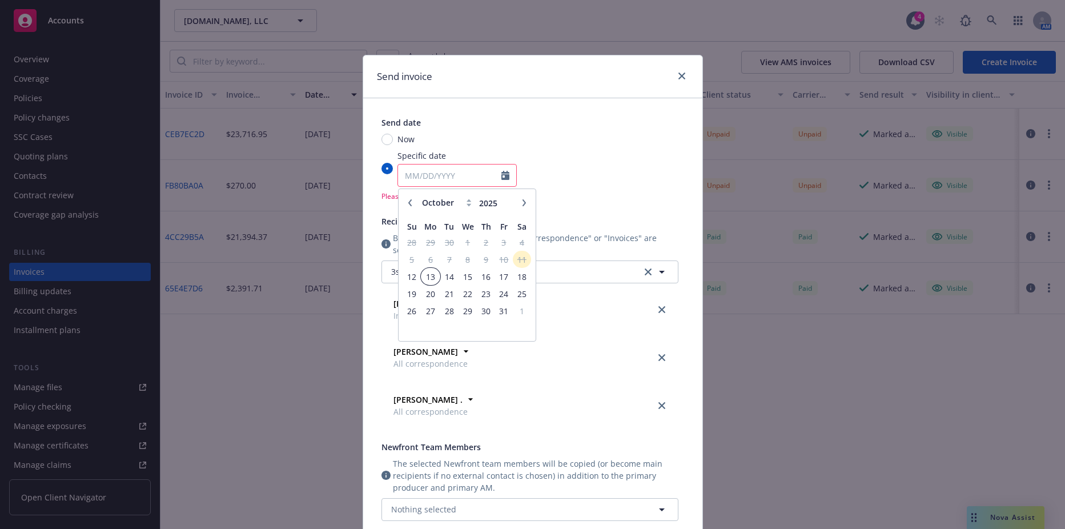
click at [435, 281] on span "13" at bounding box center [430, 277] width 17 height 14
click at [393, 174] on input "Specific date January February March April May June July August September Octob…" at bounding box center [387, 168] width 11 height 11
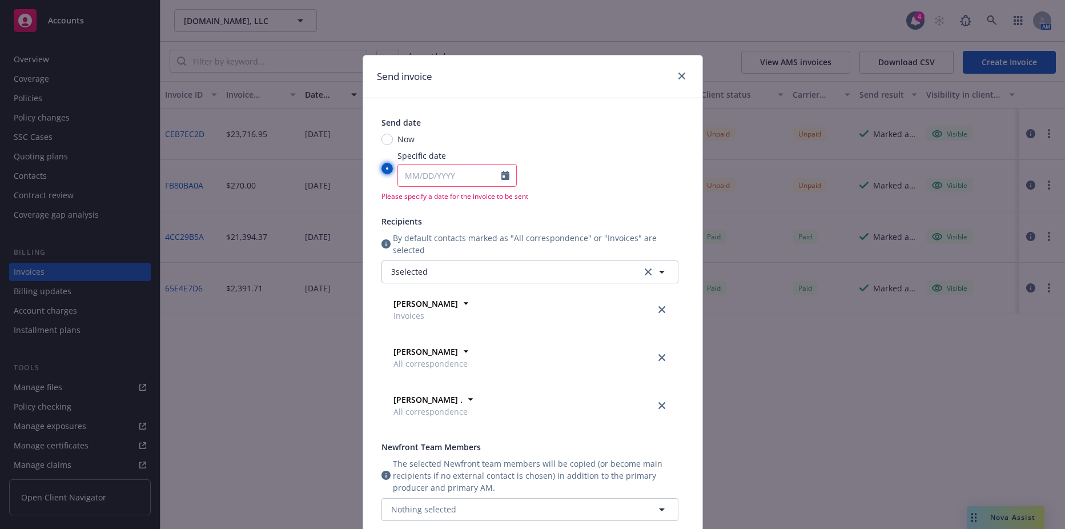
type input "[DATE]"
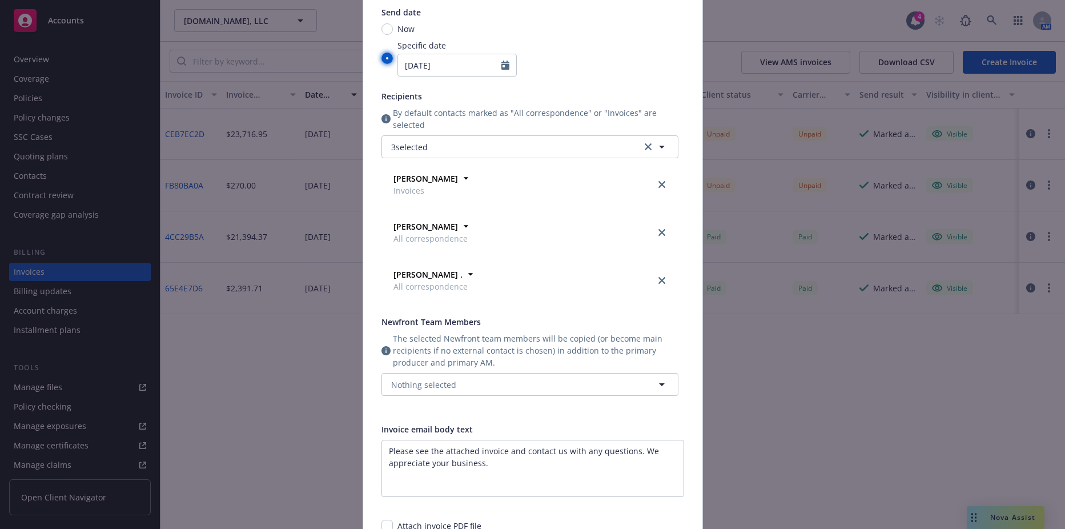
scroll to position [114, 0]
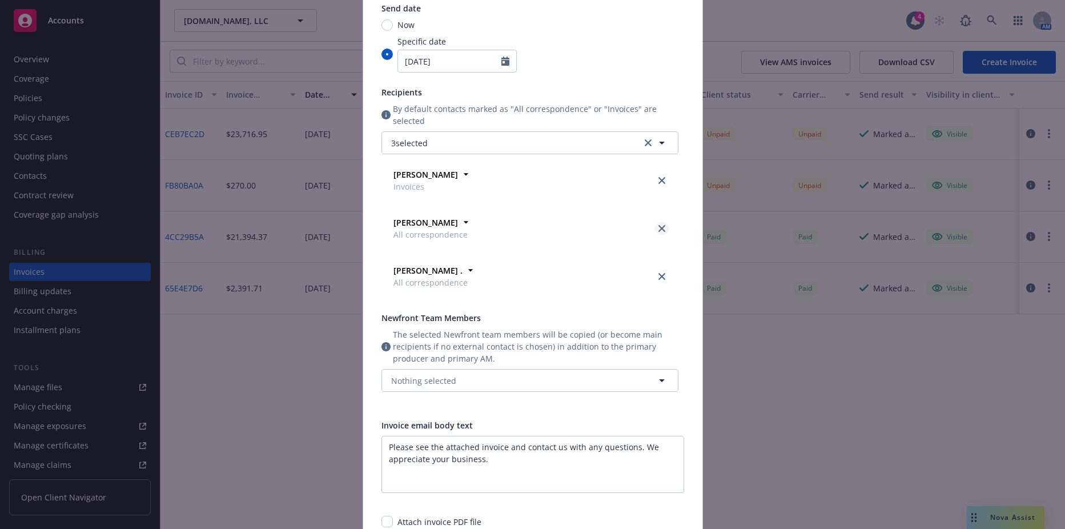
click at [655, 222] on link "close" at bounding box center [662, 229] width 14 height 14
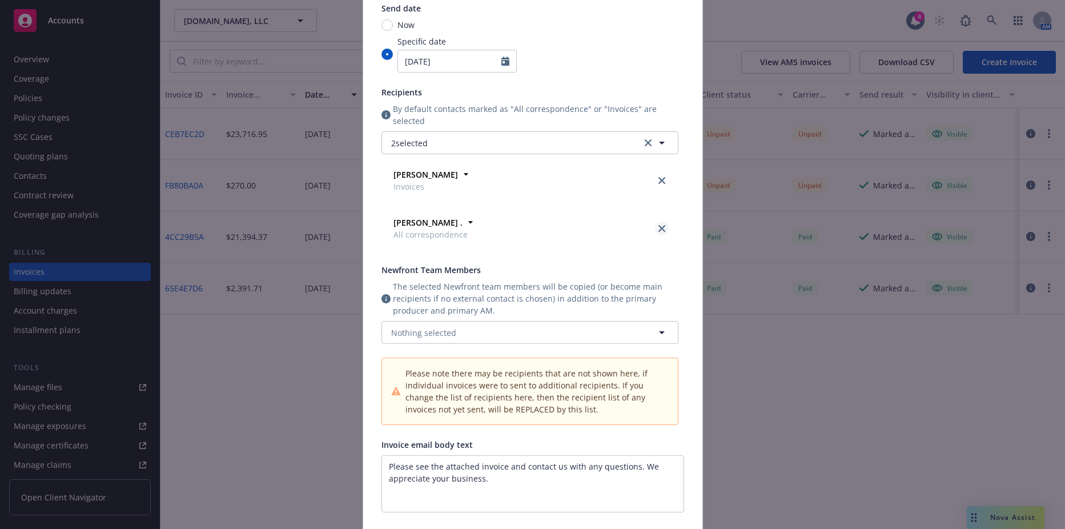
click at [659, 225] on icon "close" at bounding box center [662, 228] width 7 height 7
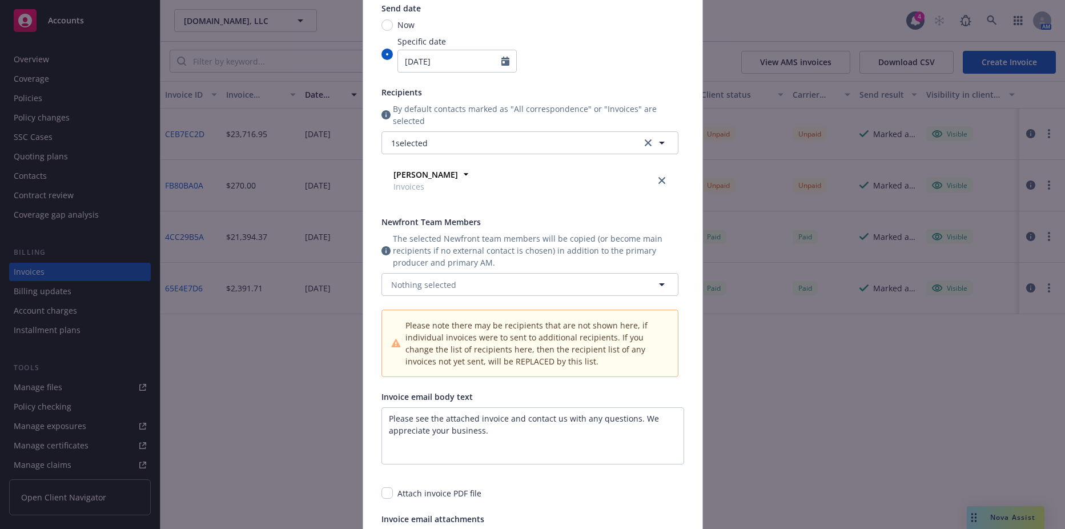
scroll to position [229, 0]
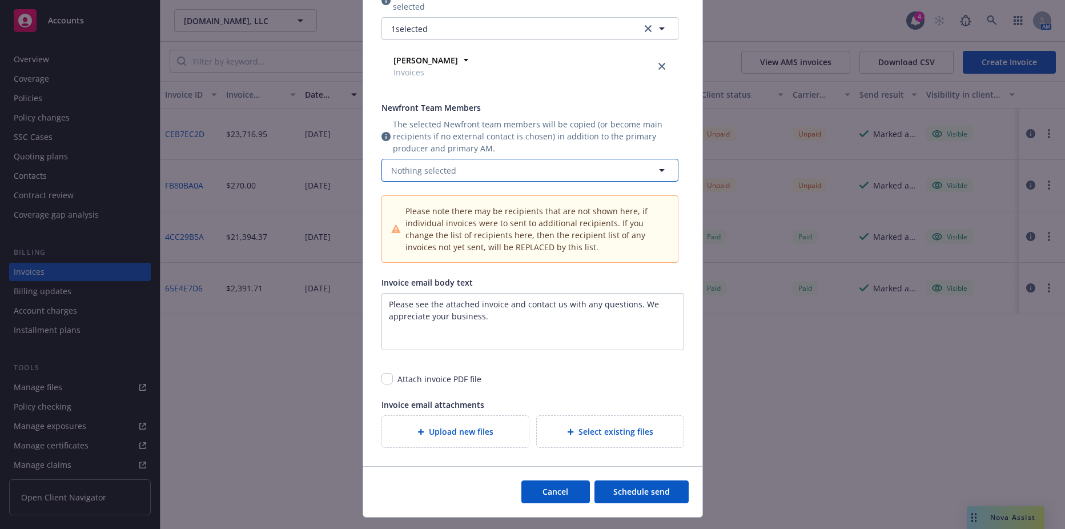
click at [471, 170] on button "Nothing selected" at bounding box center [530, 170] width 297 height 23
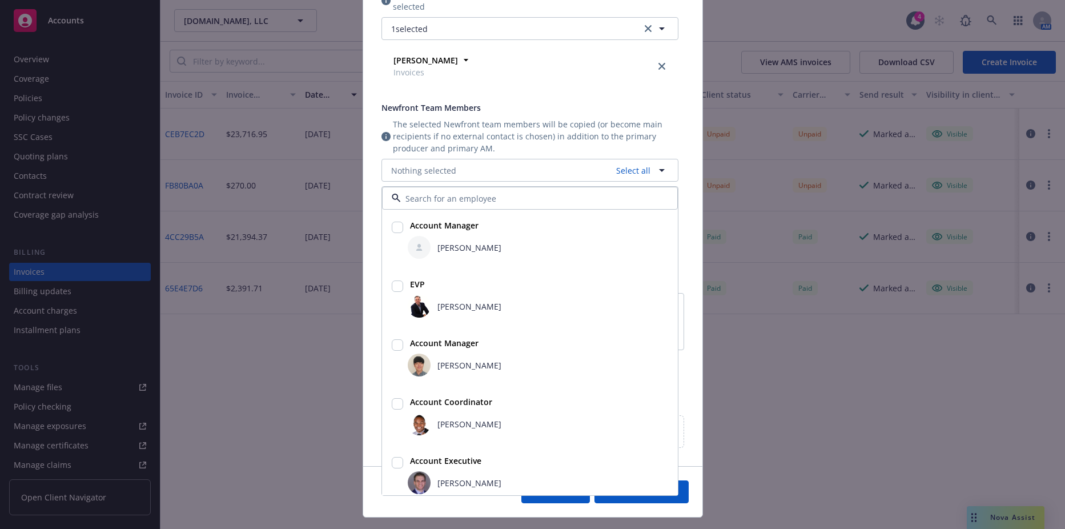
click at [395, 407] on input "checkbox" at bounding box center [397, 403] width 11 height 11
checkbox input "true"
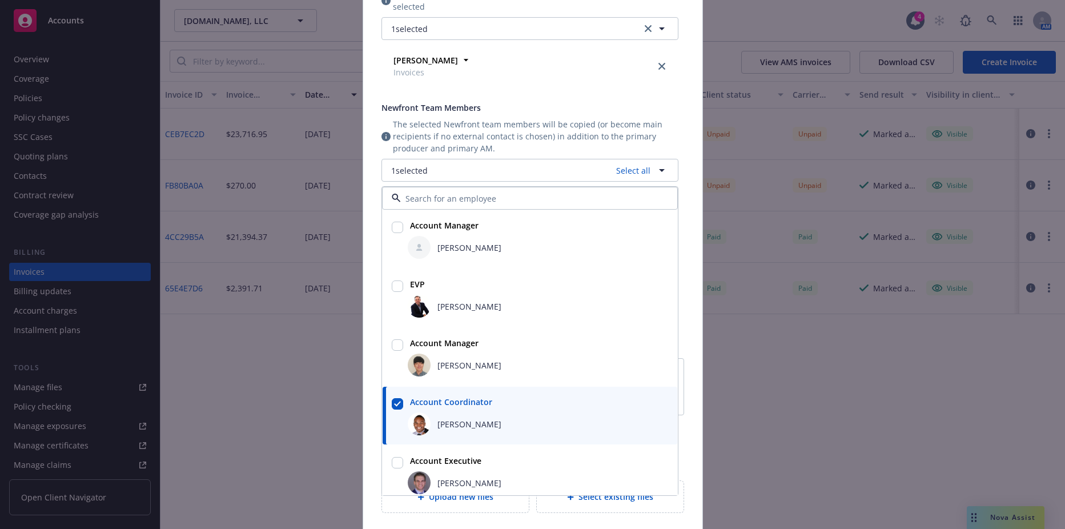
click at [500, 134] on span "The selected Newfront team members will be copied (or become main recipients if…" at bounding box center [536, 136] width 286 height 36
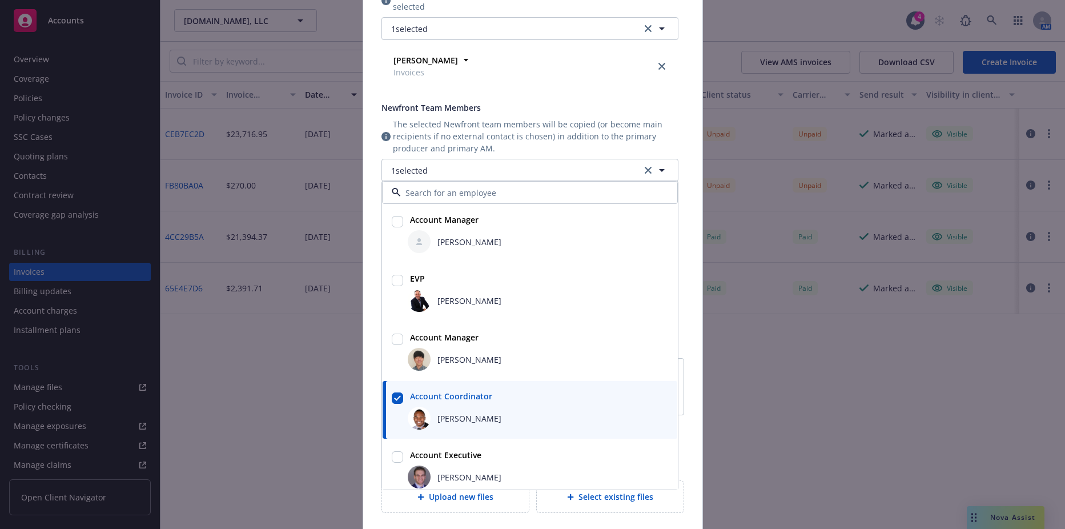
scroll to position [337, 0]
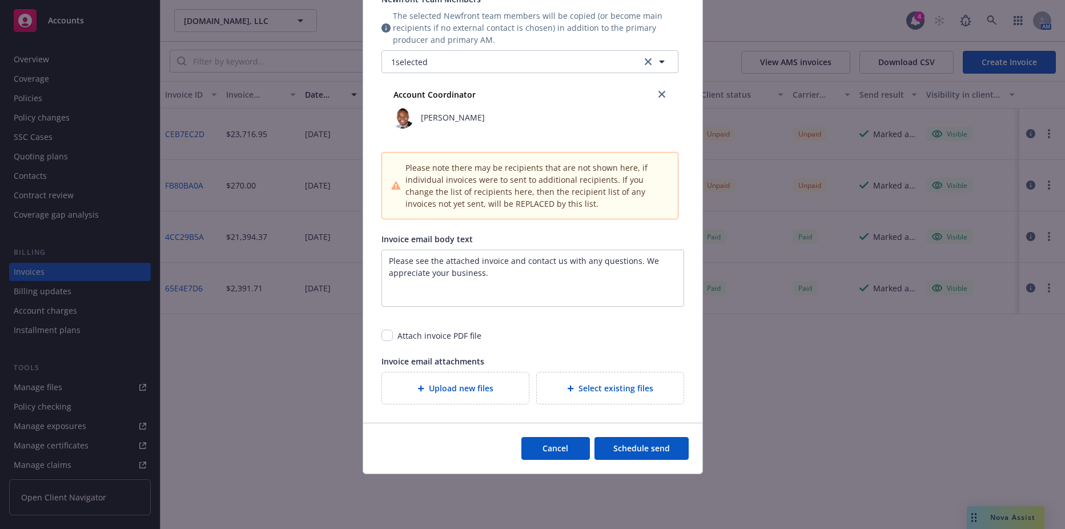
click at [394, 329] on div "Attach invoice PDF file" at bounding box center [533, 331] width 303 height 21
click at [392, 336] on div "Attach invoice PDF file" at bounding box center [533, 331] width 303 height 21
click at [384, 340] on input "checkbox" at bounding box center [387, 335] width 11 height 11
checkbox input "true"
click at [660, 462] on div "Cancel Schedule send" at bounding box center [532, 448] width 339 height 51
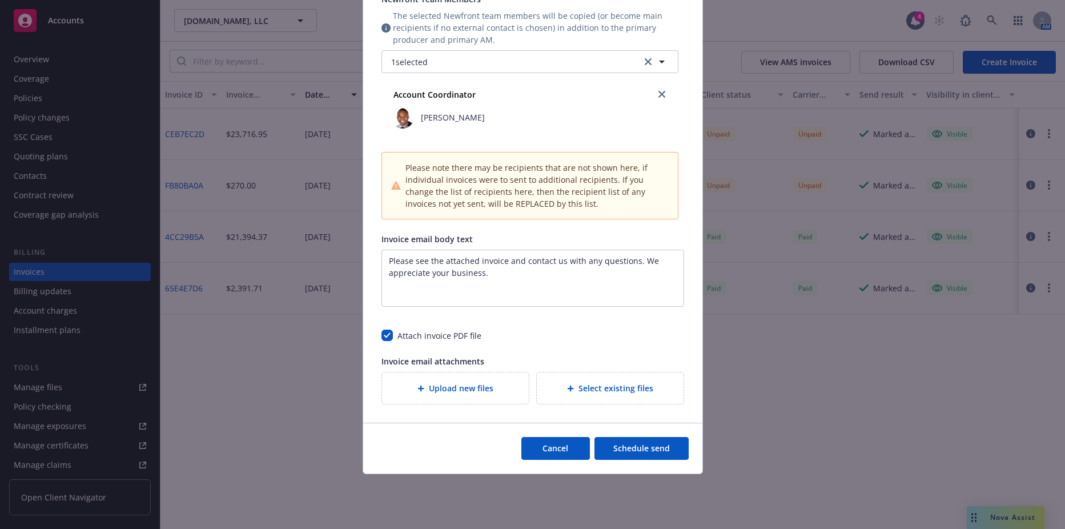
click at [655, 448] on button "Schedule send" at bounding box center [642, 448] width 94 height 23
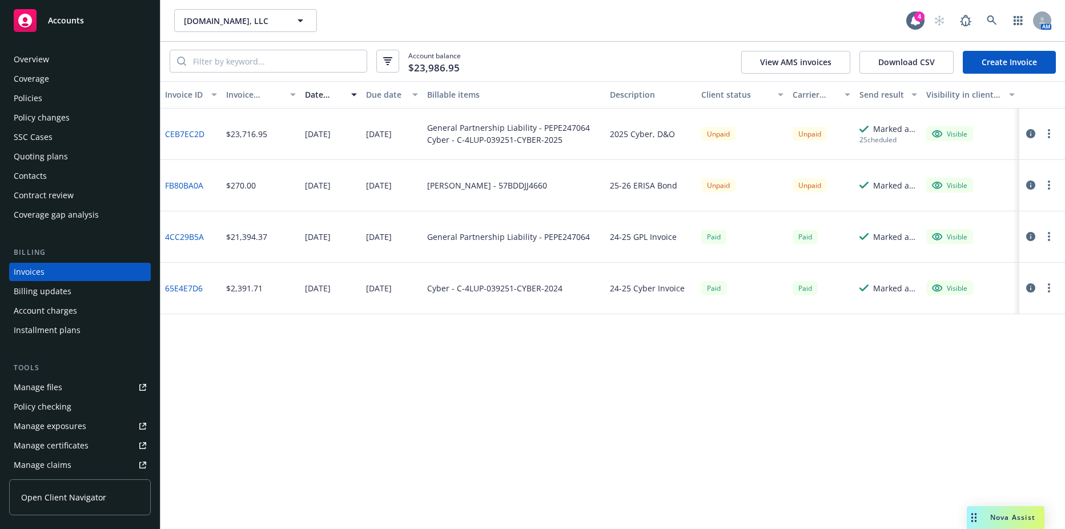
click at [1047, 133] on button "button" at bounding box center [1050, 134] width 14 height 14
click at [944, 241] on link "Send invoice" at bounding box center [983, 248] width 146 height 23
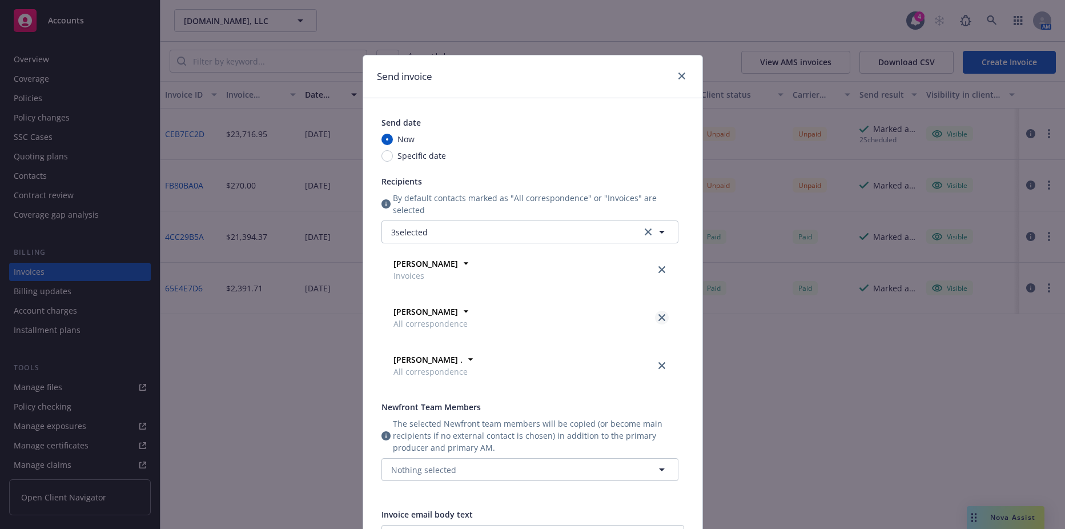
click at [659, 317] on icon "close" at bounding box center [662, 317] width 7 height 7
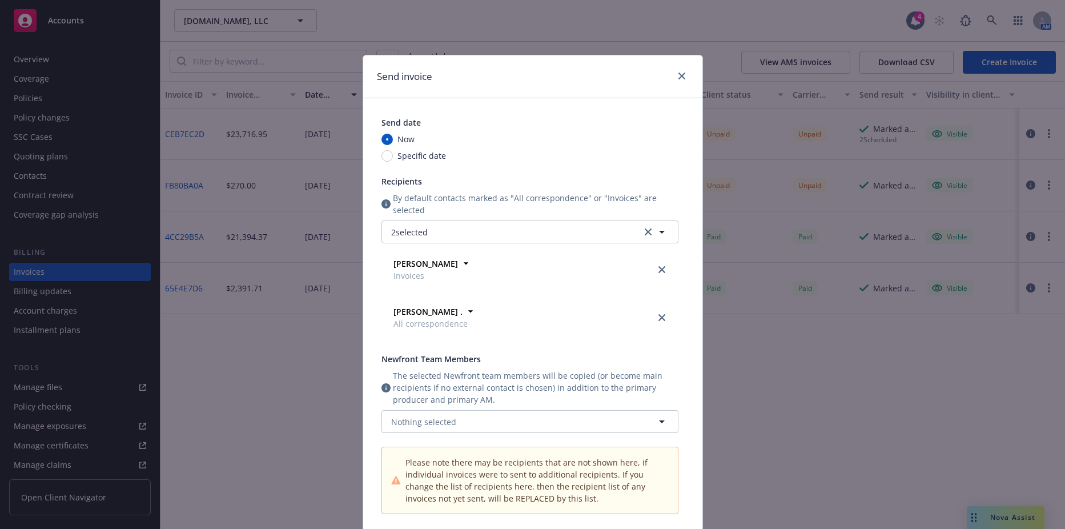
click at [419, 160] on span "Specific date" at bounding box center [422, 156] width 49 height 12
click at [393, 160] on input "Specific date" at bounding box center [387, 155] width 11 height 11
radio input "true"
radio input "false"
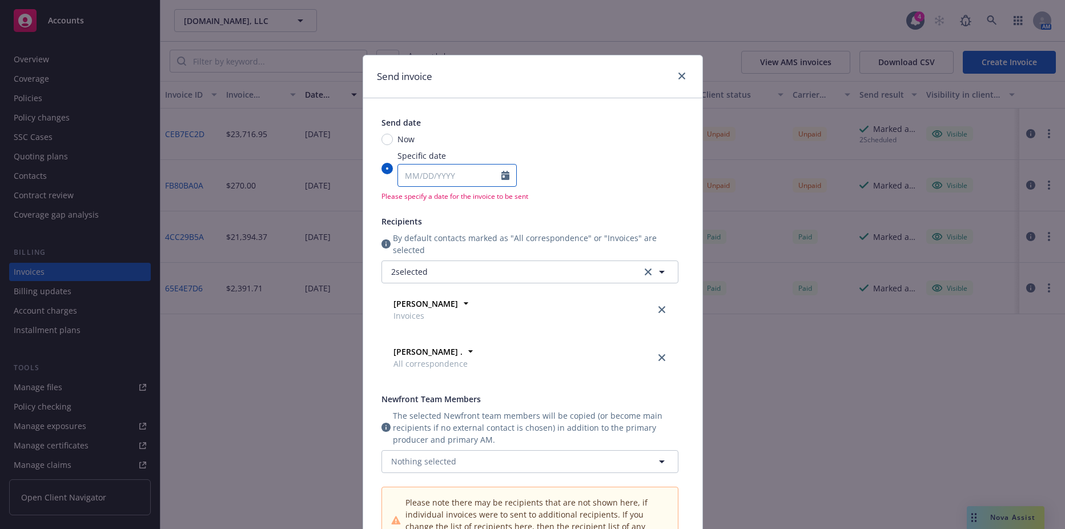
select select "10"
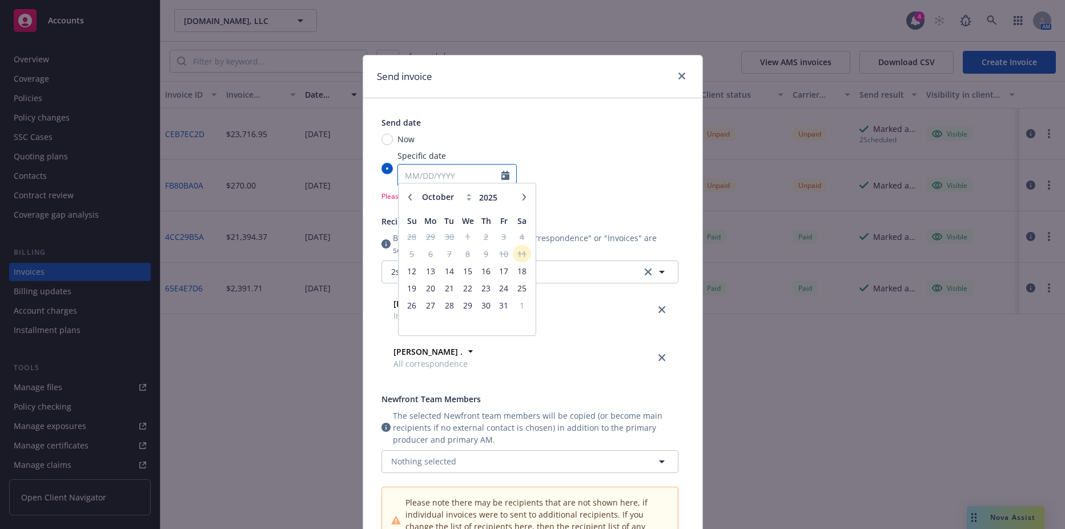
click at [430, 177] on input "Specific date January February March April May June July August September Octob…" at bounding box center [449, 176] width 103 height 22
click at [434, 276] on span "13" at bounding box center [430, 277] width 17 height 14
click at [393, 174] on input "Specific date January February March April May June July August September Octob…" at bounding box center [387, 168] width 11 height 11
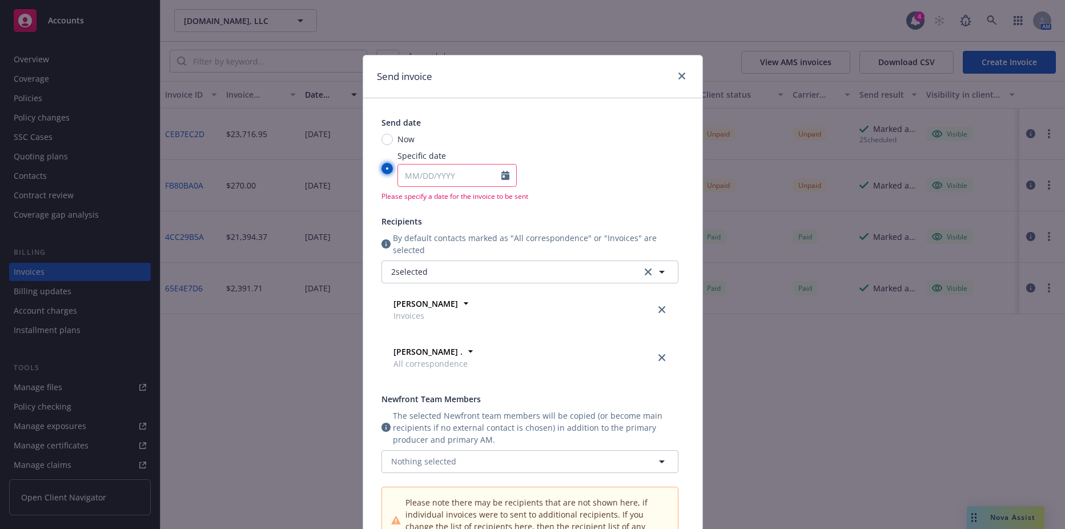
type input "[DATE]"
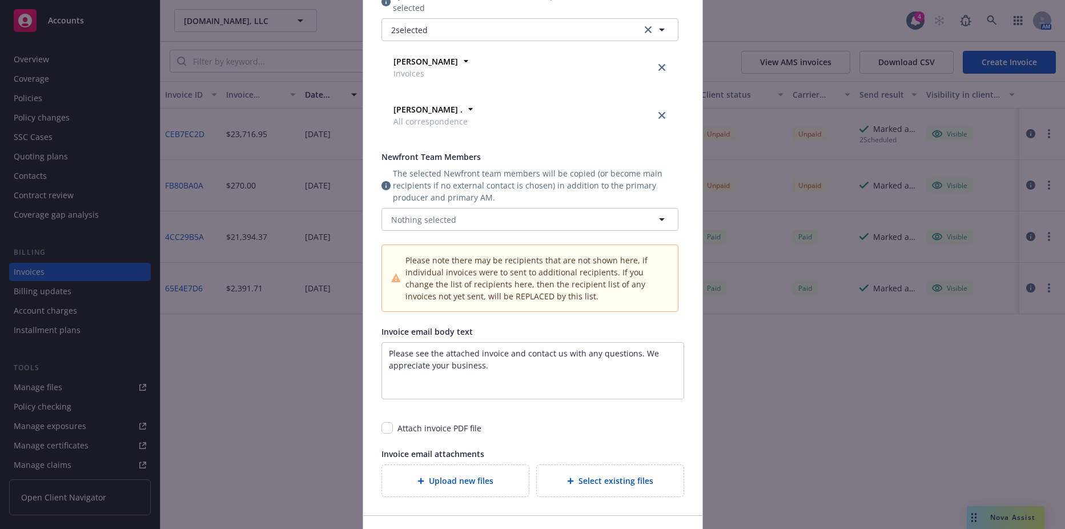
scroll to position [286, 0]
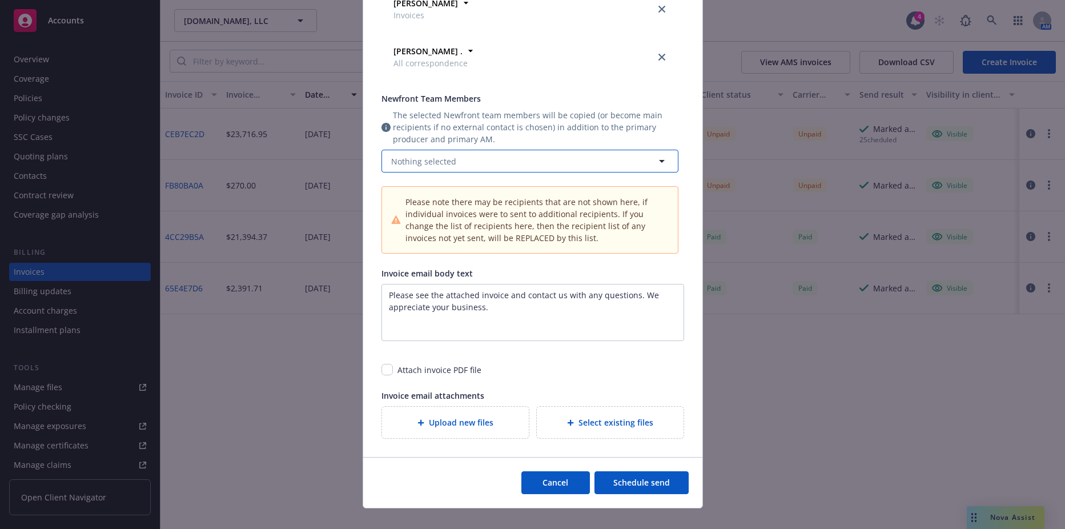
click at [430, 165] on span "Nothing selected" at bounding box center [423, 161] width 65 height 12
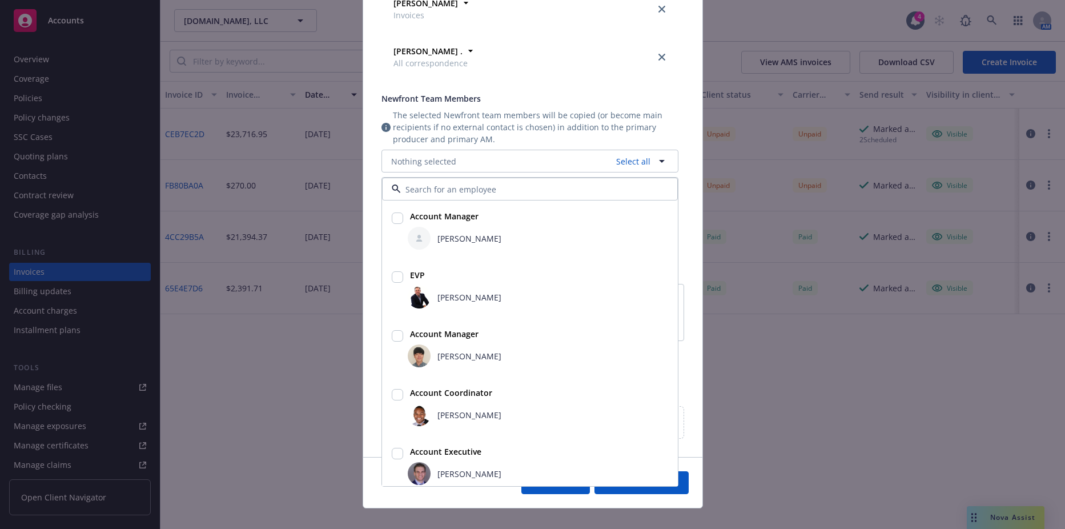
click at [395, 393] on input "checkbox" at bounding box center [397, 394] width 11 height 11
checkbox input "true"
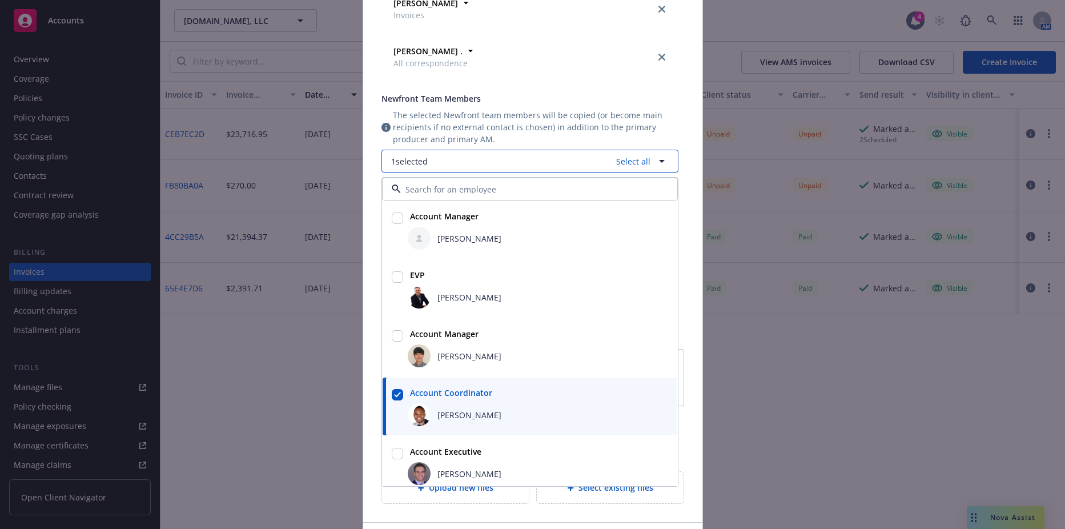
click at [384, 170] on button "1 selected Select all" at bounding box center [530, 161] width 297 height 23
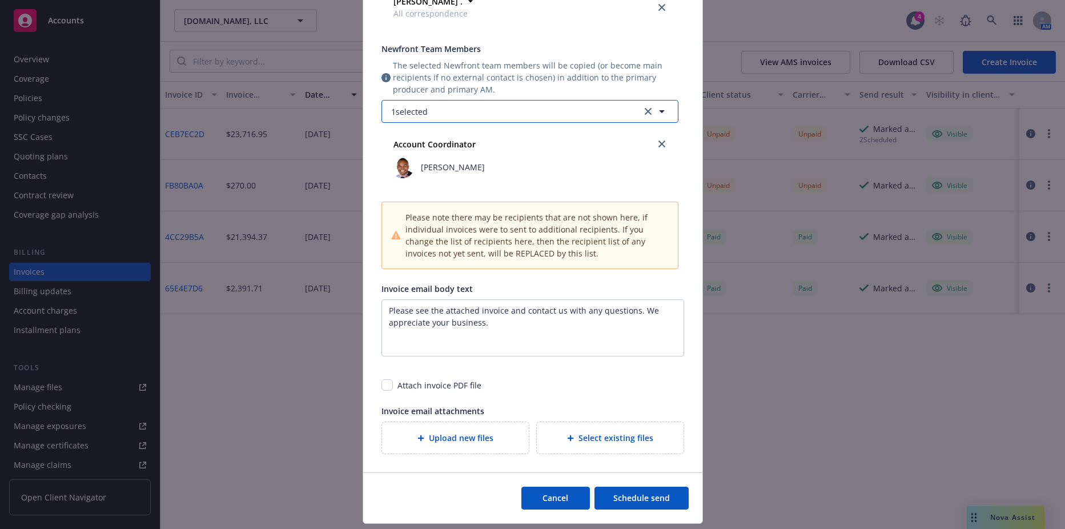
scroll to position [385, 0]
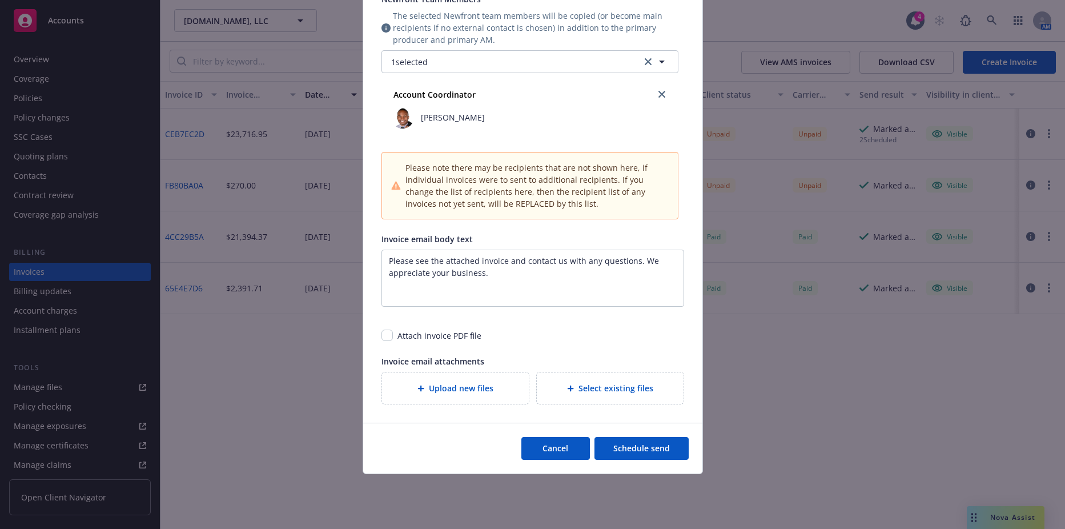
click at [640, 443] on button "Schedule send" at bounding box center [642, 448] width 94 height 23
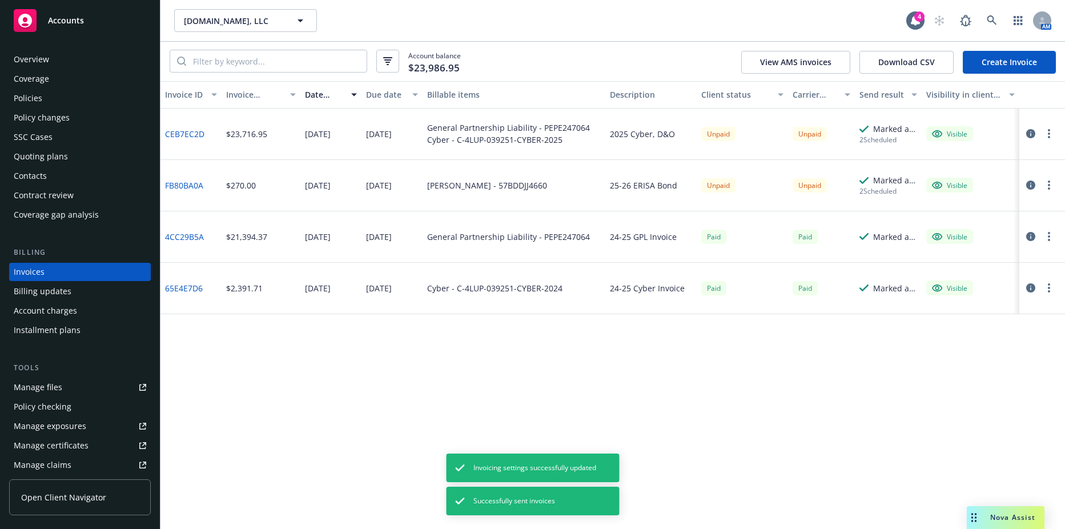
click at [1049, 179] on button "button" at bounding box center [1050, 185] width 14 height 14
click at [1049, 131] on circle "button" at bounding box center [1049, 130] width 2 height 2
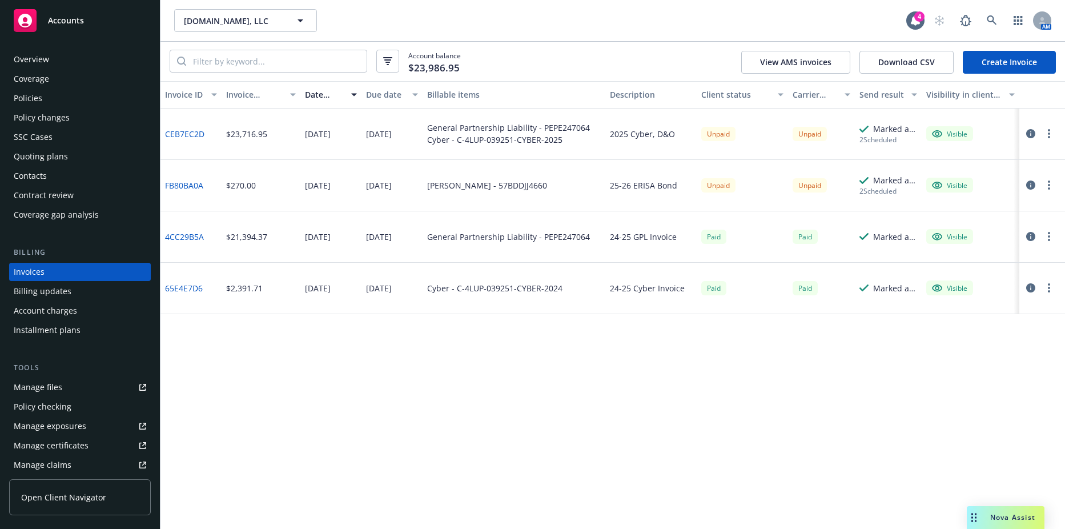
click at [1046, 133] on button "button" at bounding box center [1050, 134] width 14 height 14
click at [960, 253] on link "Send invoice" at bounding box center [983, 248] width 146 height 23
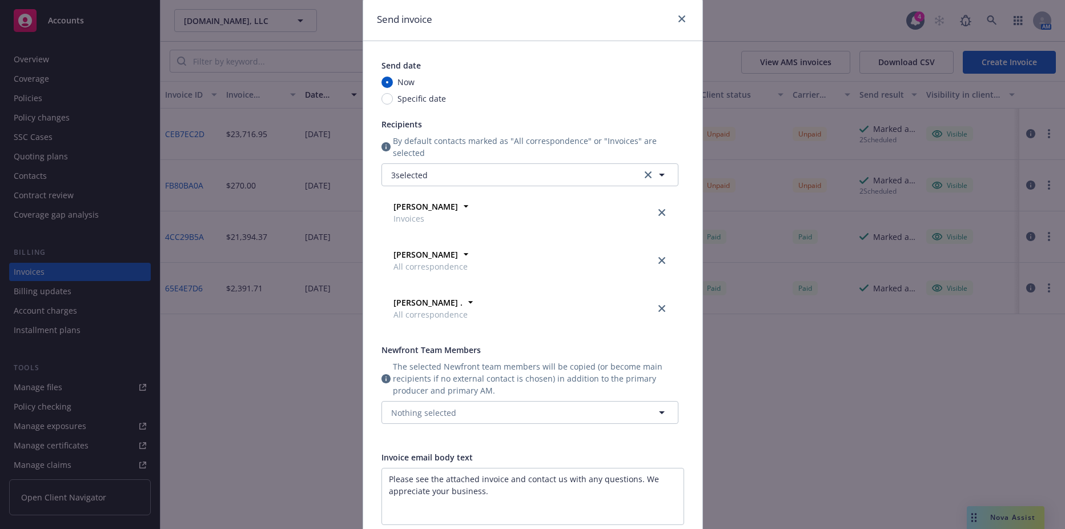
click at [424, 101] on span "Specific date" at bounding box center [422, 99] width 49 height 12
click at [393, 101] on input "Specific date" at bounding box center [387, 98] width 11 height 11
radio input "true"
radio input "false"
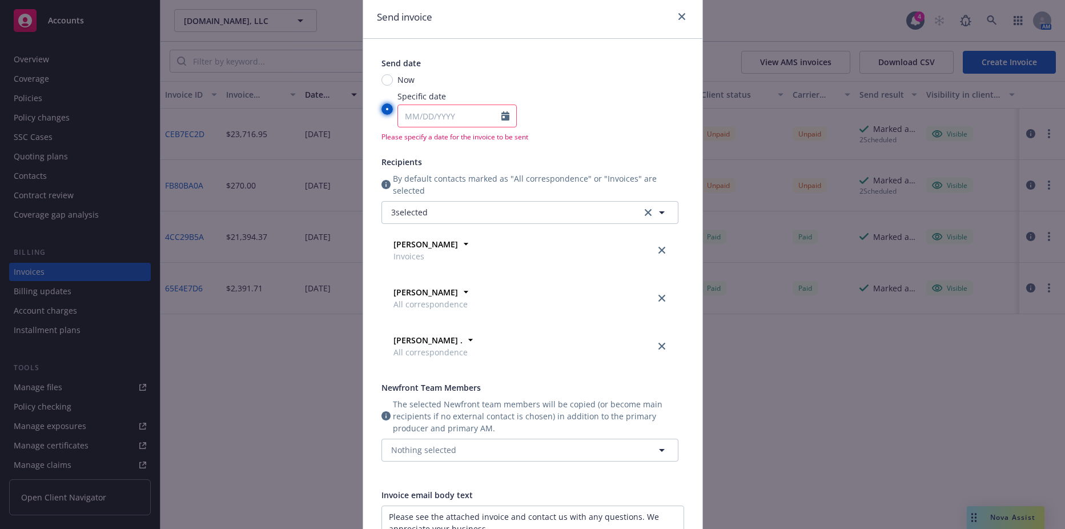
scroll to position [57, 0]
select select "10"
click at [484, 120] on input "Specific date January February March April May June July August September Octob…" at bounding box center [449, 118] width 103 height 22
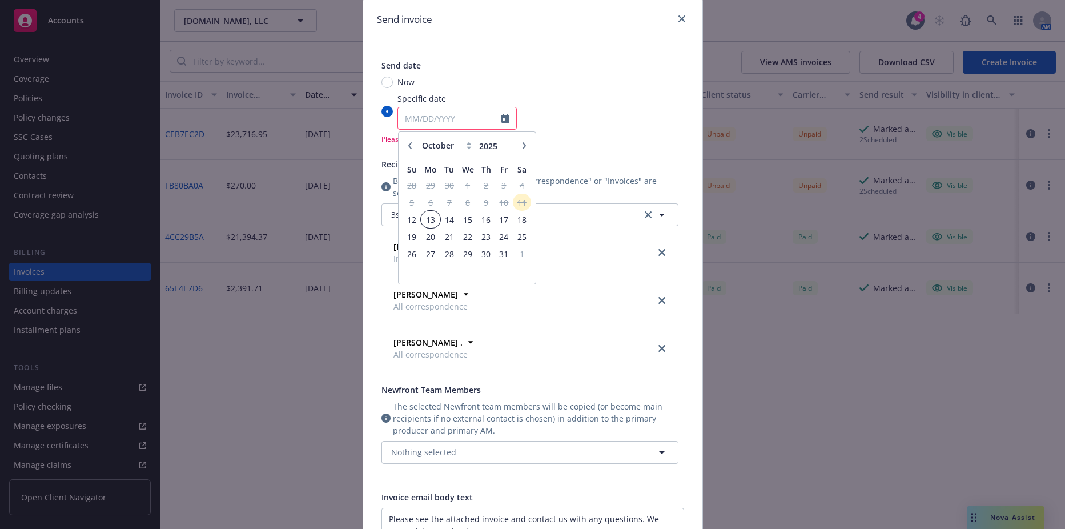
click at [432, 219] on span "13" at bounding box center [430, 220] width 17 height 14
click at [393, 117] on input "Specific date January February March April May June July August September Octob…" at bounding box center [387, 111] width 11 height 11
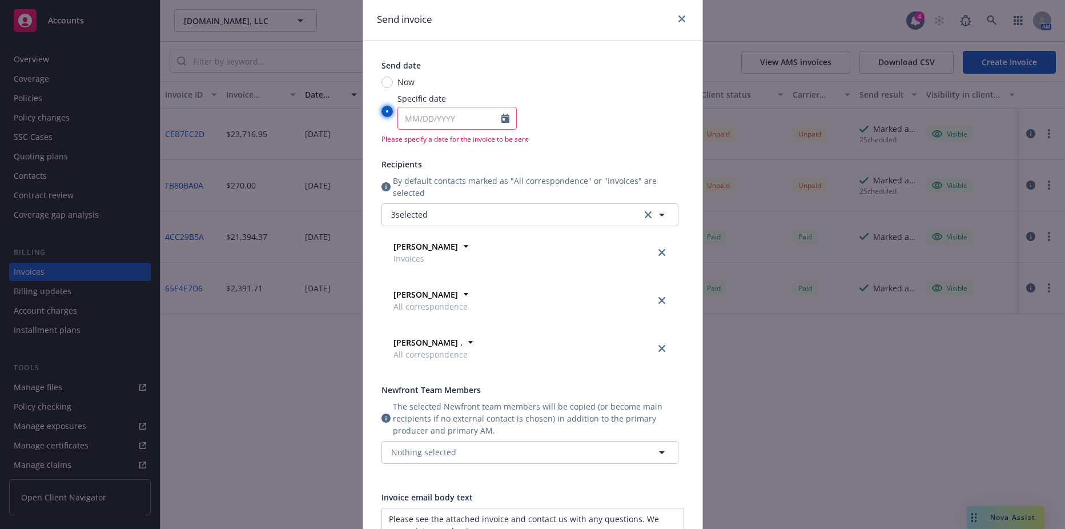
type input "[DATE]"
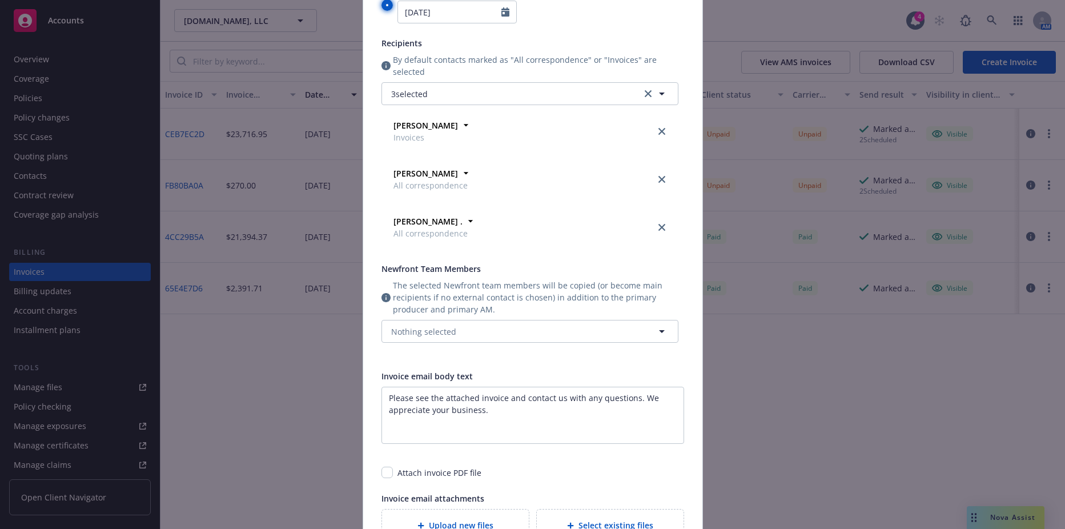
scroll to position [171, 0]
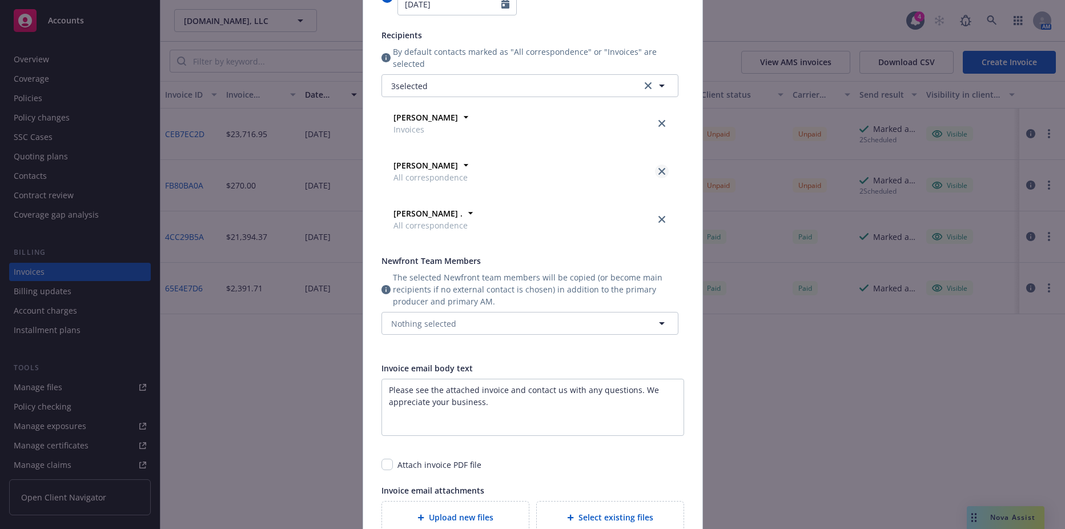
click at [659, 170] on icon "close" at bounding box center [662, 171] width 7 height 7
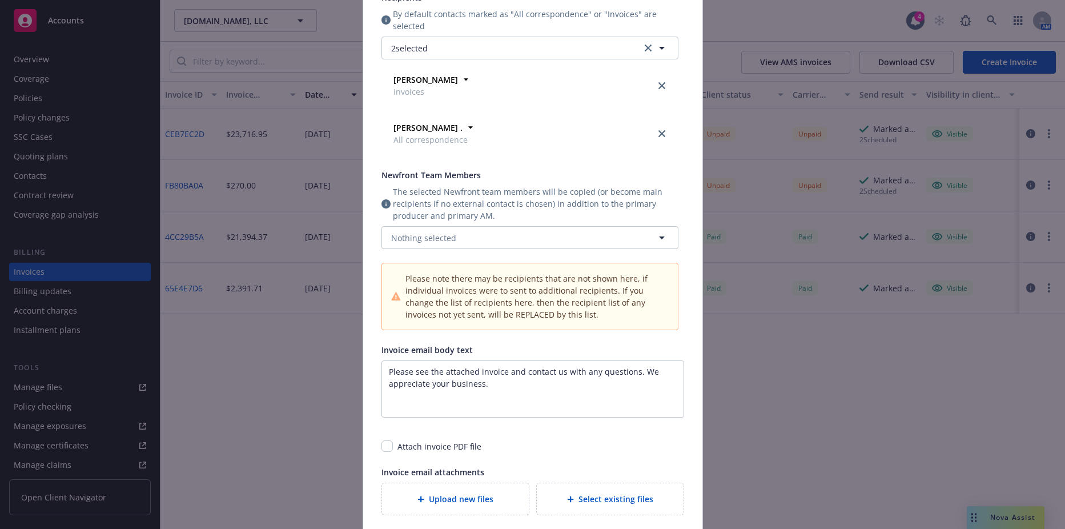
scroll to position [320, 0]
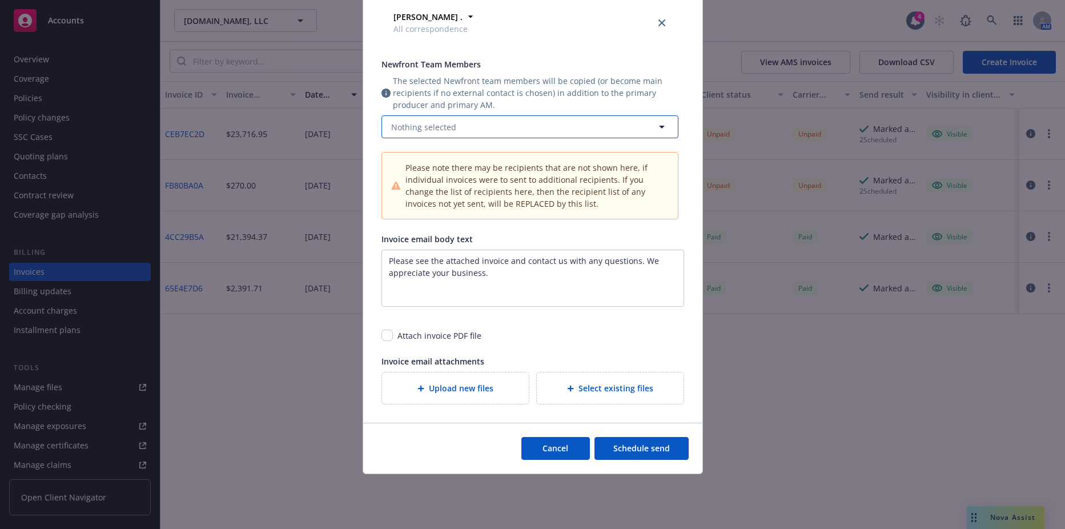
click at [462, 123] on button "Nothing selected" at bounding box center [530, 126] width 297 height 23
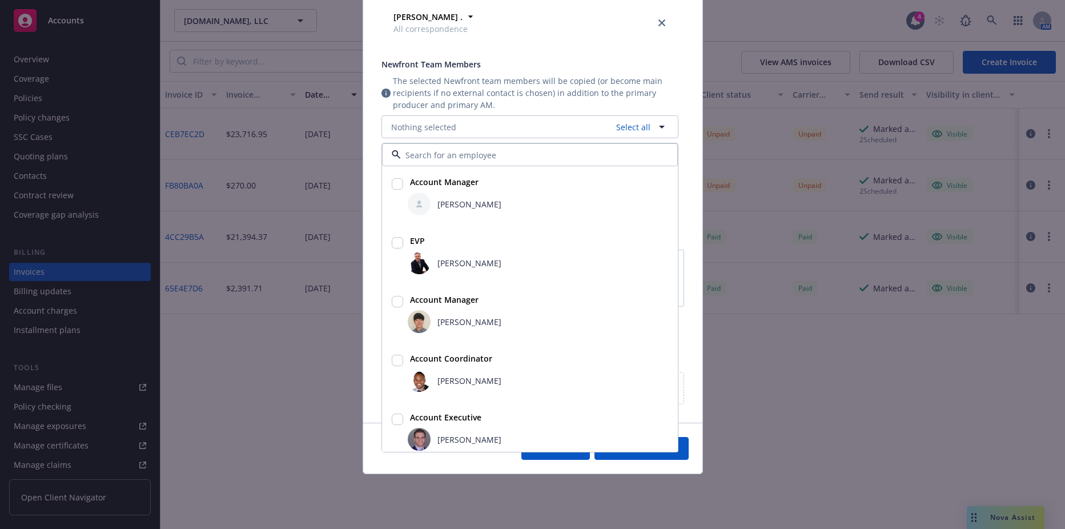
click at [392, 362] on input "checkbox" at bounding box center [397, 360] width 11 height 11
checkbox input "true"
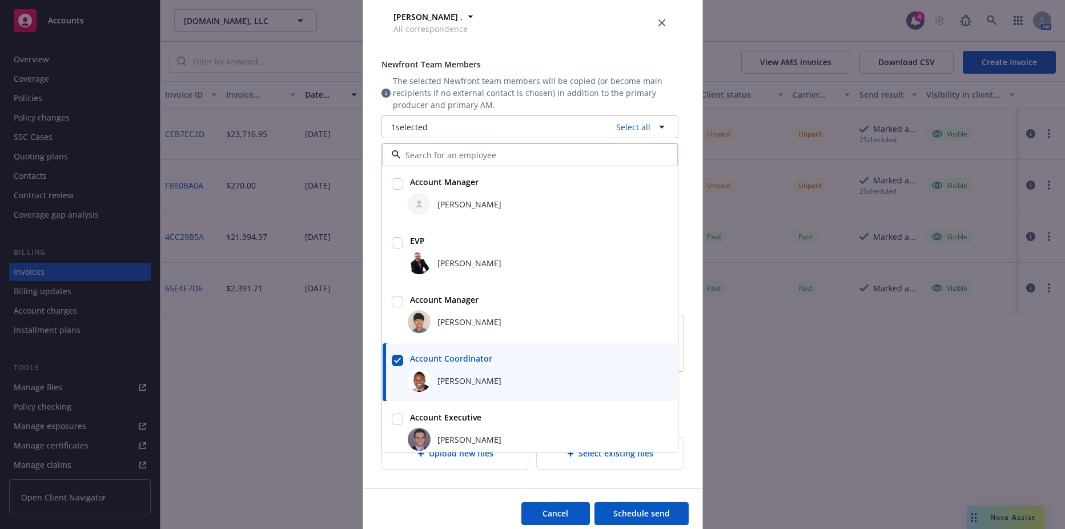
click at [630, 516] on button "Schedule send" at bounding box center [642, 513] width 94 height 23
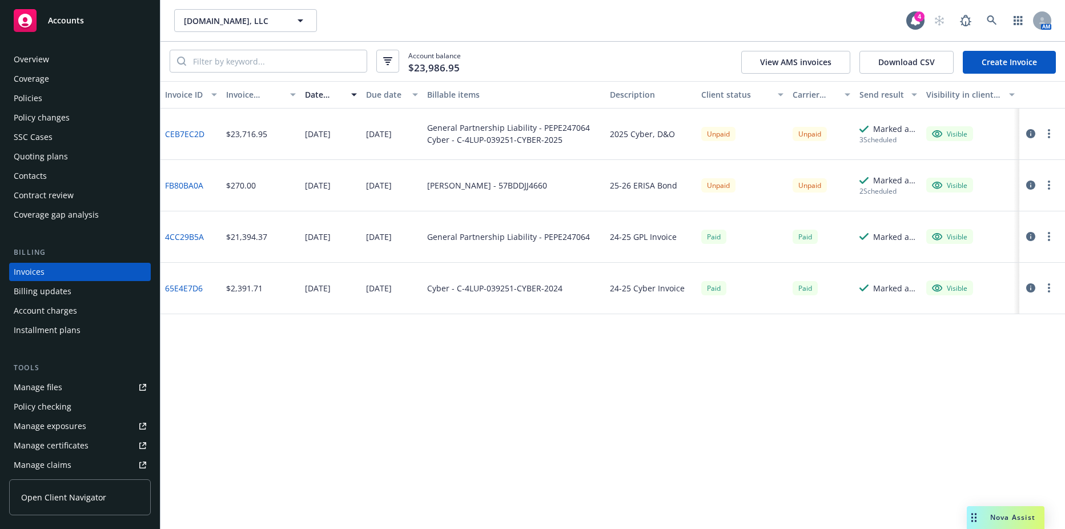
click at [883, 141] on div "3 Scheduled" at bounding box center [889, 140] width 58 height 10
click at [883, 132] on div "Marked as sent" at bounding box center [896, 129] width 44 height 12
click at [885, 127] on div "Marked as sent" at bounding box center [896, 129] width 44 height 12
click at [1055, 131] on button "button" at bounding box center [1050, 134] width 14 height 14
click at [782, 374] on div "Invoice ID Invoice amount Date issued Due date Billable items Description Clien…" at bounding box center [613, 305] width 905 height 448
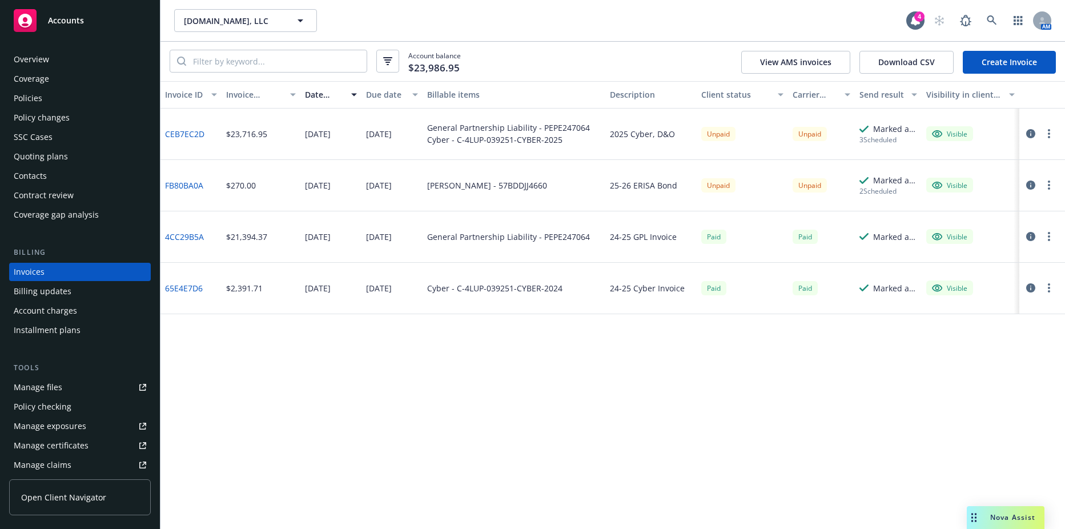
click at [37, 98] on div "Policies" at bounding box center [28, 98] width 29 height 18
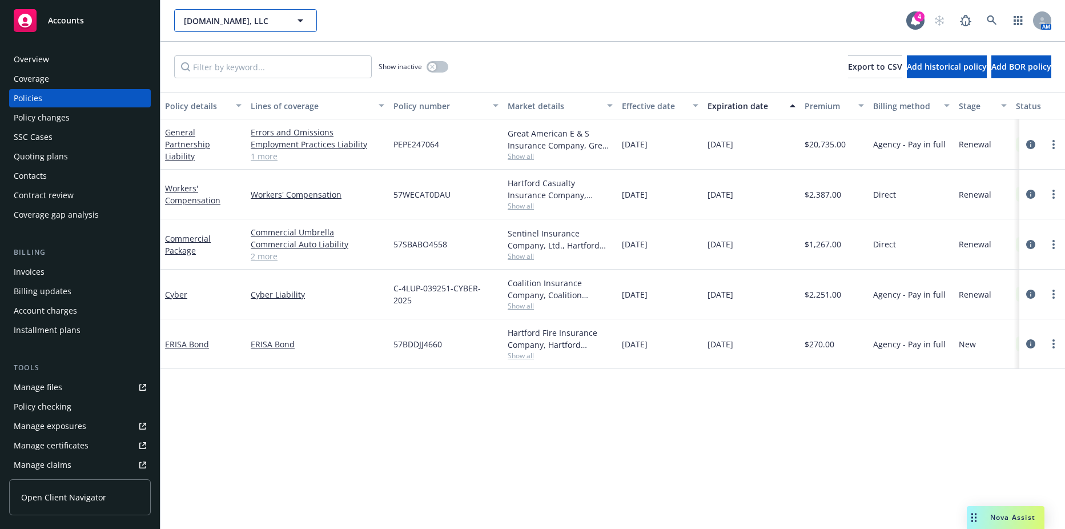
click at [216, 21] on span "[DOMAIN_NAME], LLC" at bounding box center [233, 21] width 99 height 12
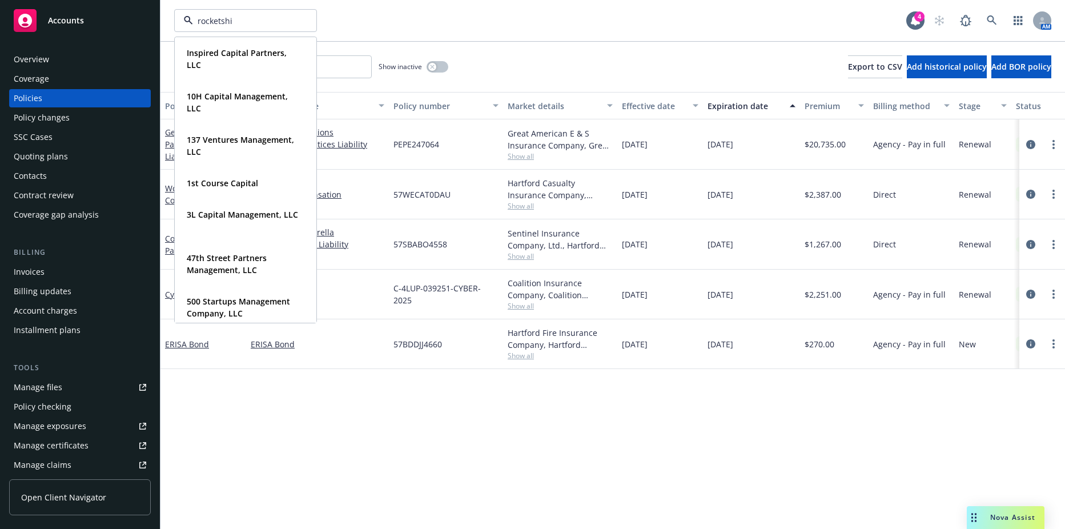
type input "rocketship"
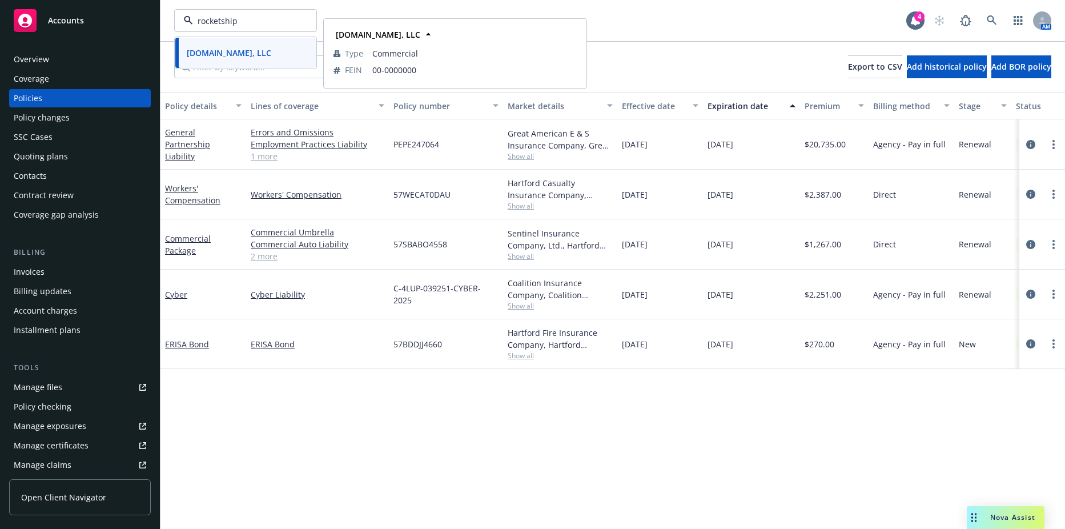
click at [216, 54] on strong "[DOMAIN_NAME], LLC" at bounding box center [229, 52] width 85 height 11
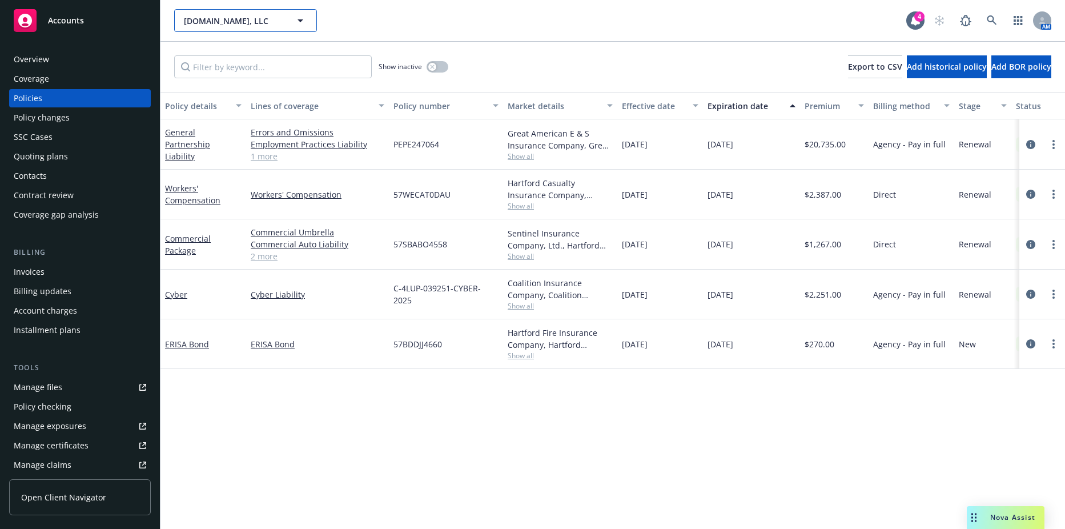
click at [250, 17] on span "[DOMAIN_NAME], LLC" at bounding box center [233, 21] width 99 height 12
type input "redbrick"
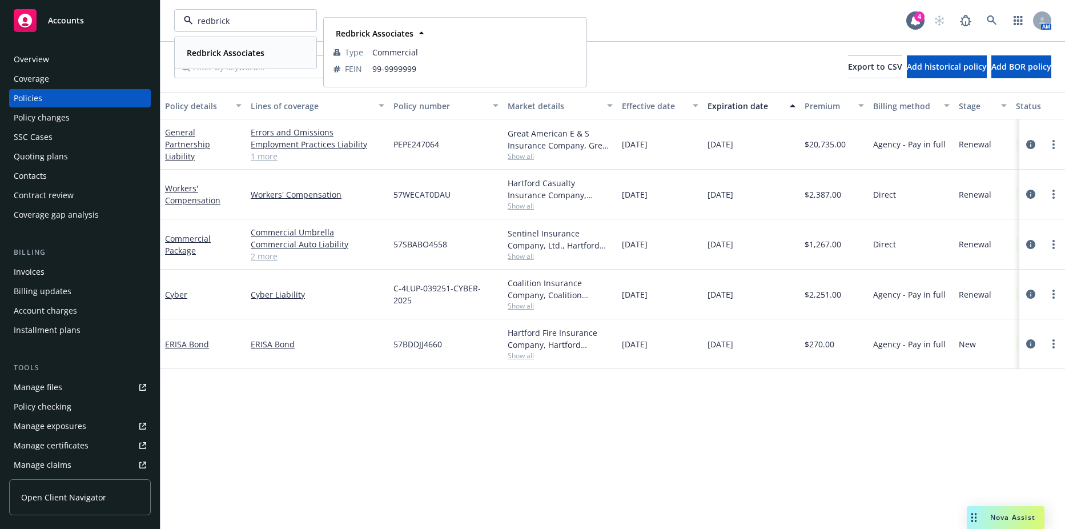
click at [220, 61] on div "Redbrick Associates" at bounding box center [224, 53] width 85 height 17
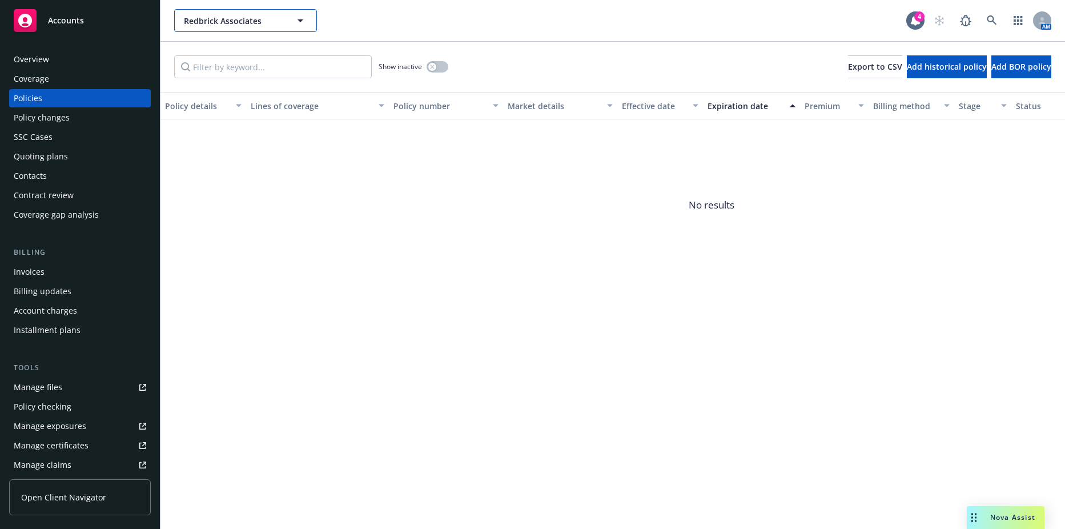
click at [222, 21] on span "Redbrick Associates" at bounding box center [233, 21] width 99 height 12
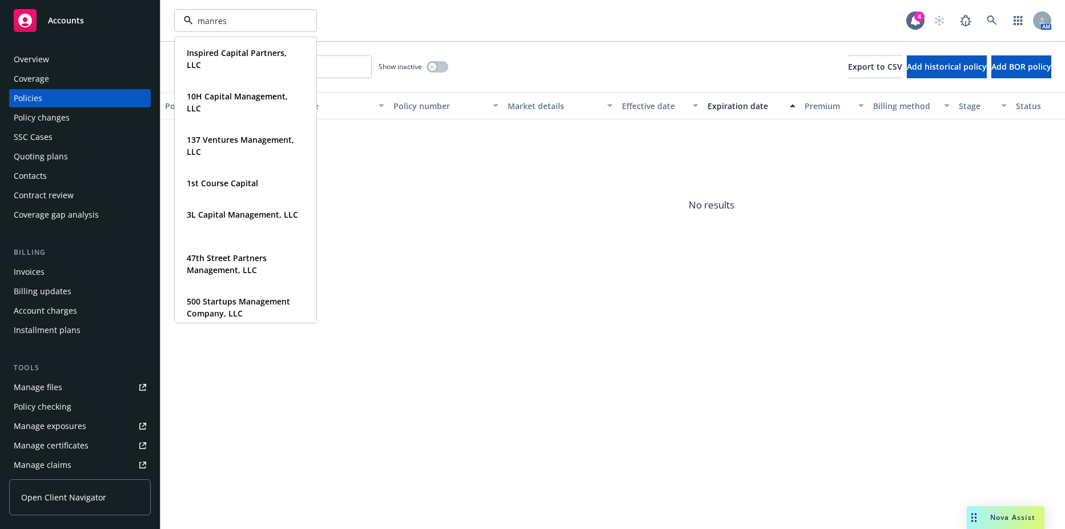
type input "manresa"
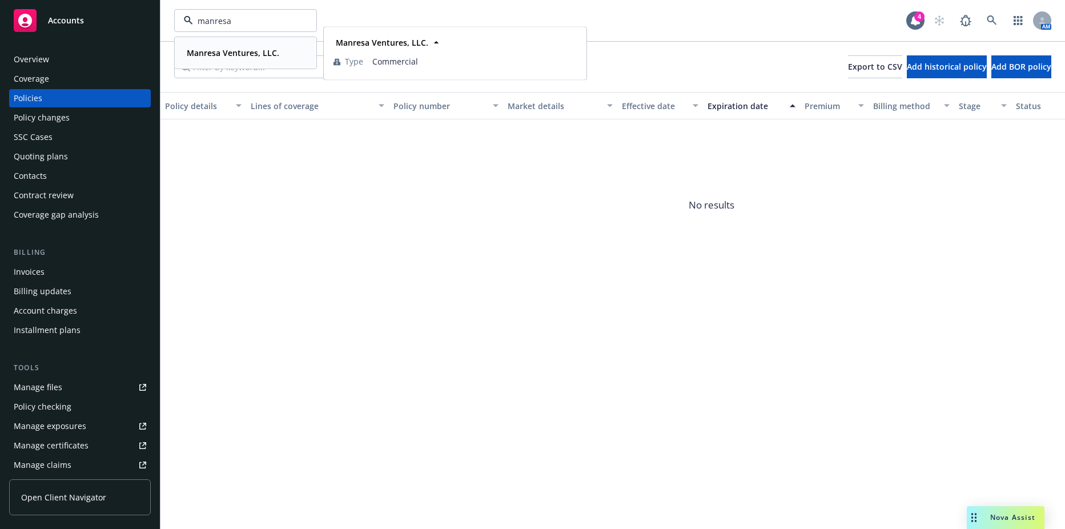
click at [221, 57] on strong "Manresa Ventures, LLC." at bounding box center [233, 52] width 93 height 11
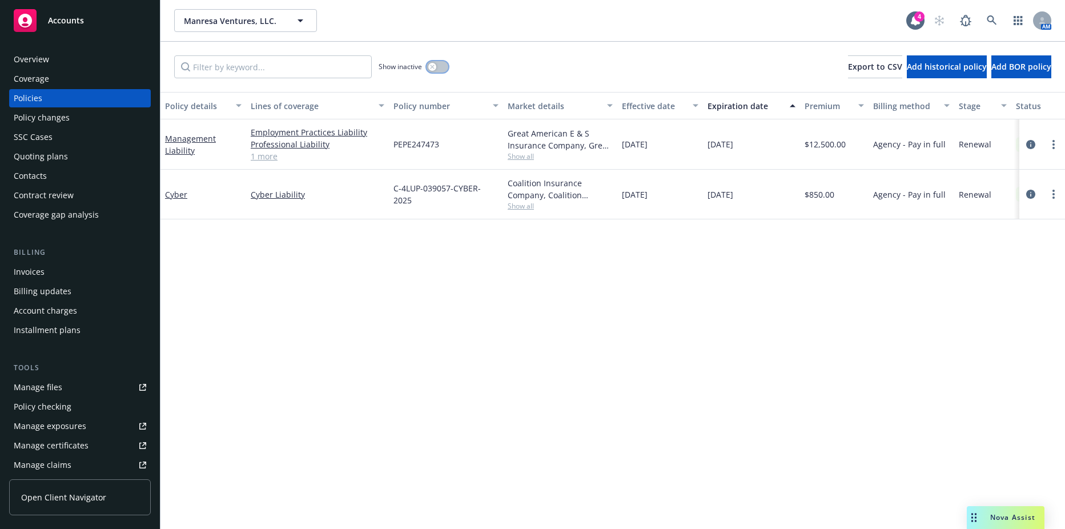
click at [440, 69] on button "button" at bounding box center [438, 66] width 22 height 11
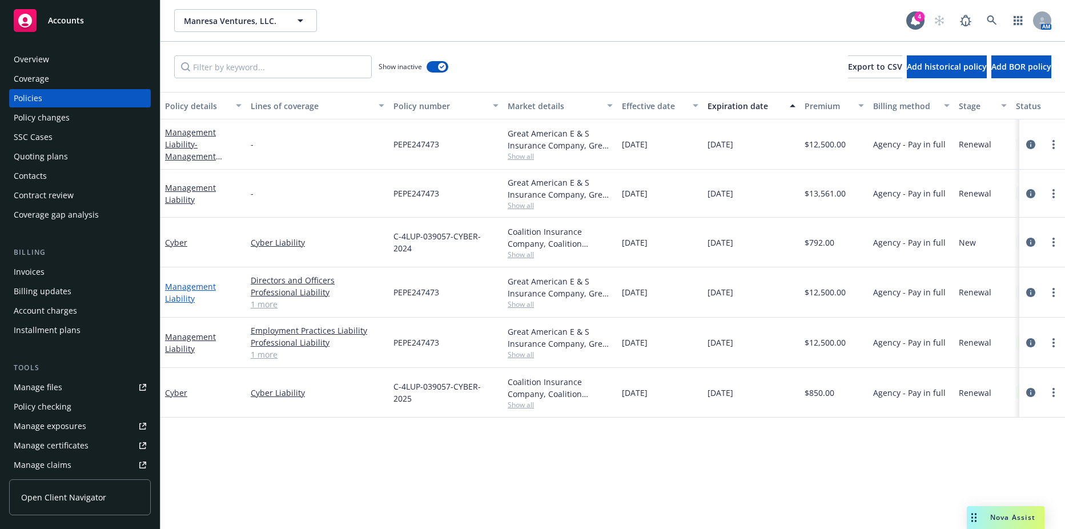
click at [177, 290] on link "Management Liability" at bounding box center [190, 292] width 51 height 23
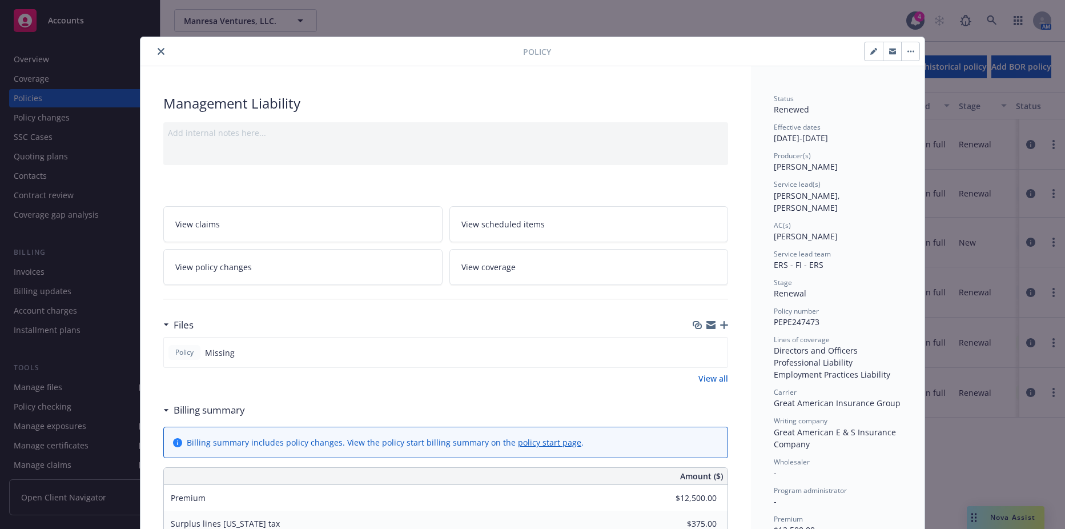
click at [1016, 241] on div "Policy Management Liability Add internal notes here... View claims View schedul…" at bounding box center [532, 264] width 1065 height 529
click at [154, 55] on button "close" at bounding box center [161, 52] width 14 height 14
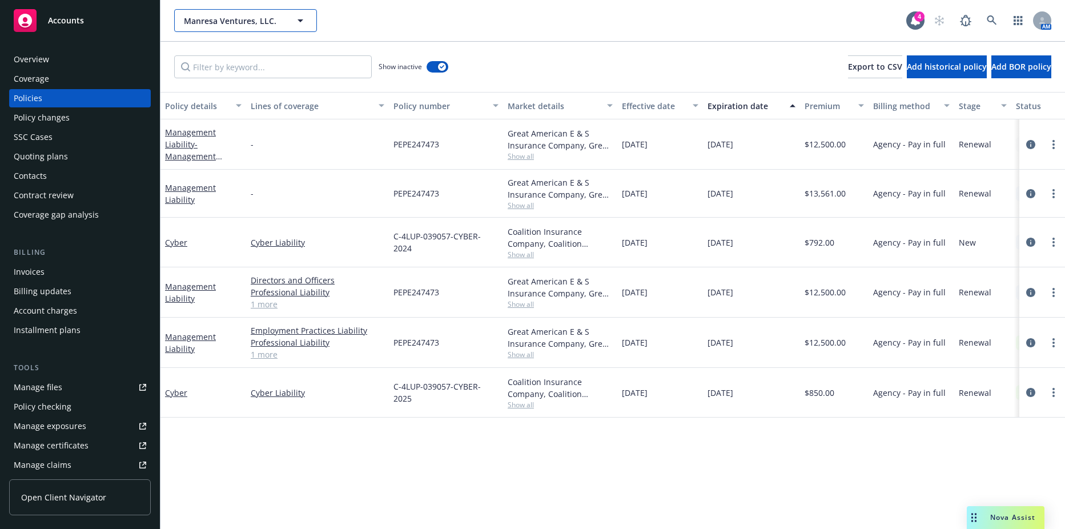
click at [211, 27] on button "Manresa Ventures, LLC." at bounding box center [245, 20] width 143 height 23
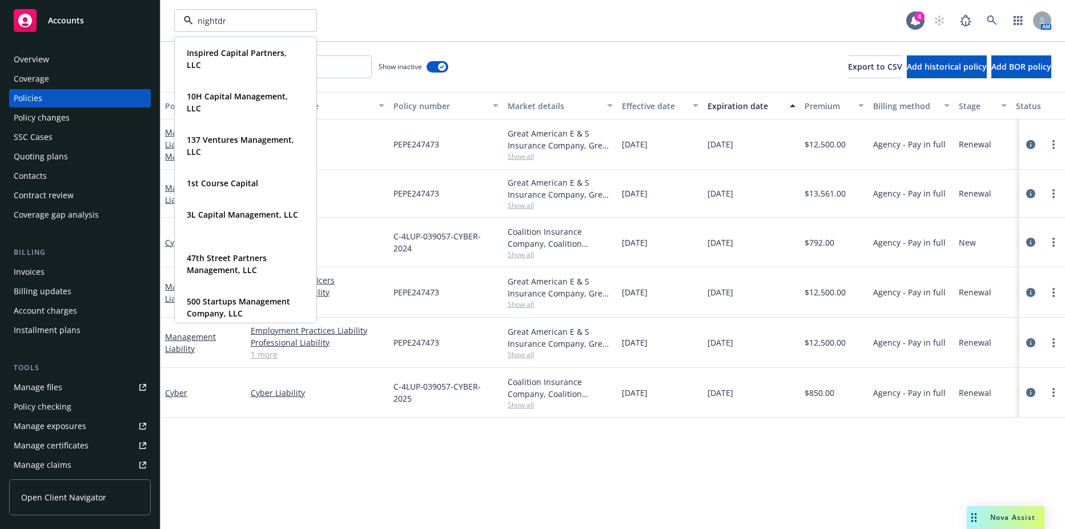
type input "nightdra"
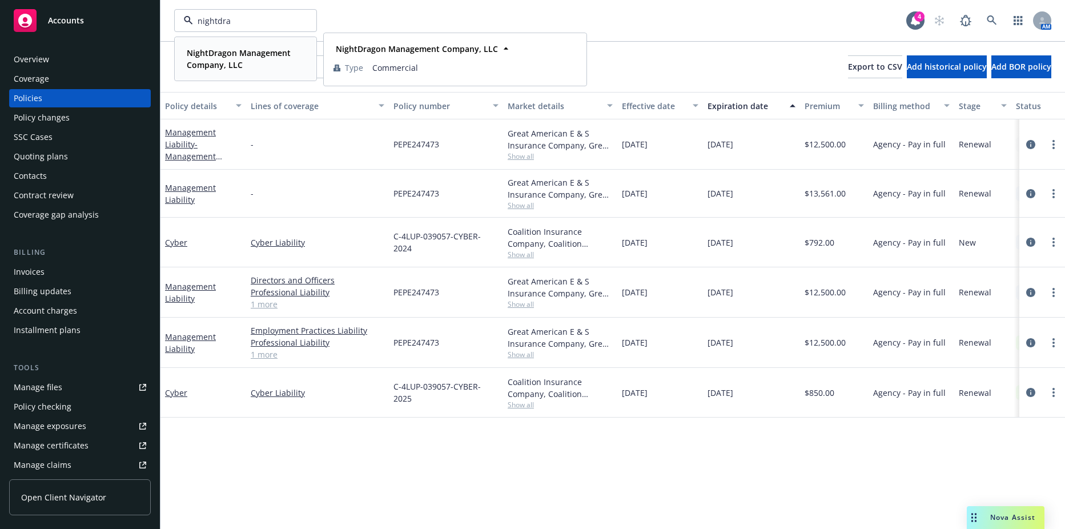
click at [235, 63] on strong "NightDragon Management Company, LLC" at bounding box center [239, 58] width 104 height 23
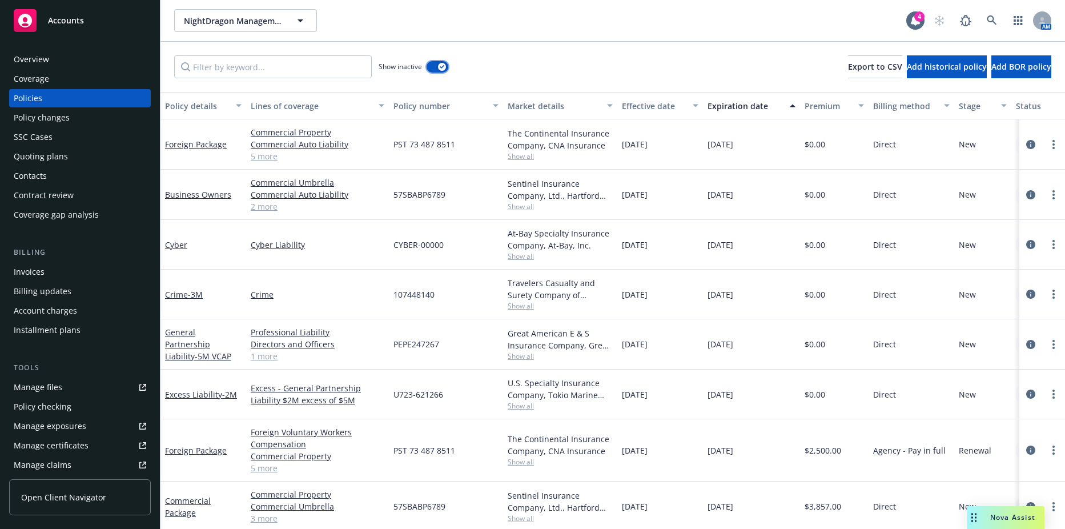
click at [438, 69] on button "button" at bounding box center [438, 66] width 22 height 11
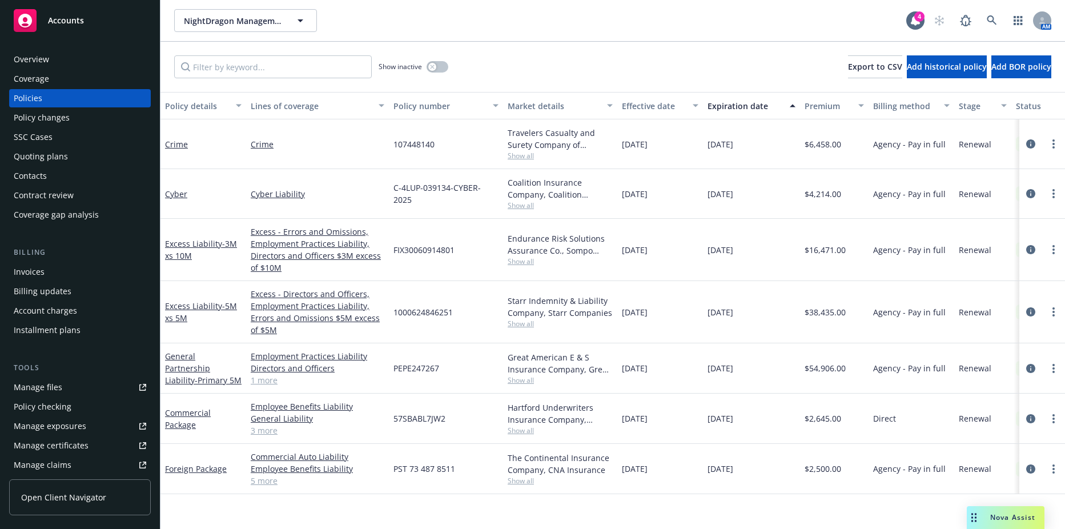
click at [62, 266] on div "Invoices" at bounding box center [80, 272] width 133 height 18
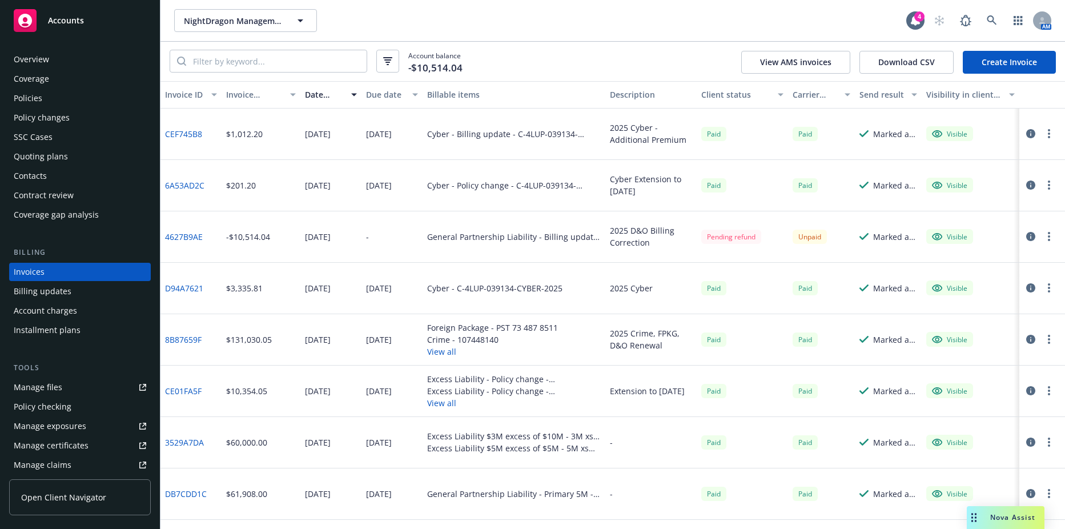
click at [186, 240] on link "4627B9AE" at bounding box center [184, 237] width 38 height 12
click at [219, 17] on span "NightDragon Management Company, LLC" at bounding box center [233, 21] width 99 height 12
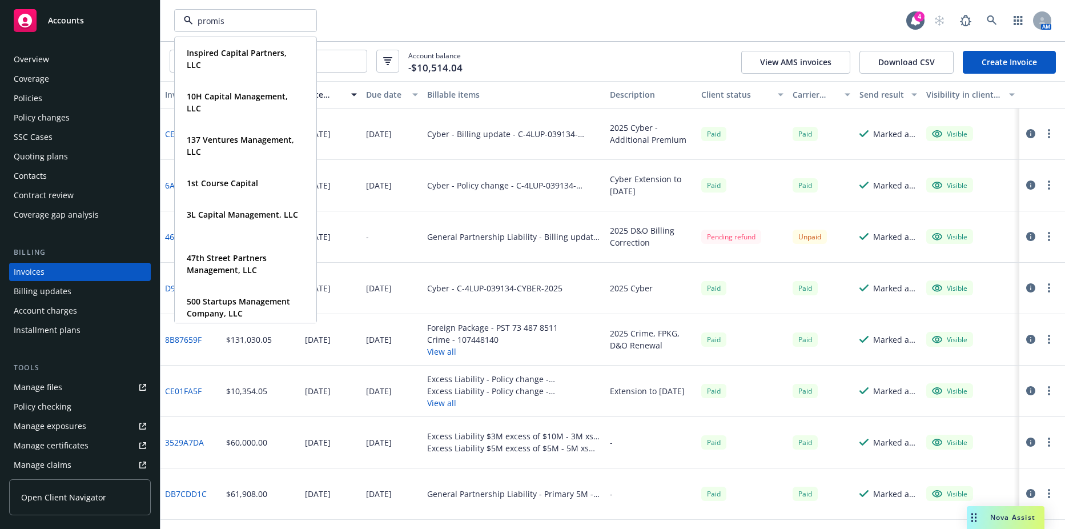
type input "promise"
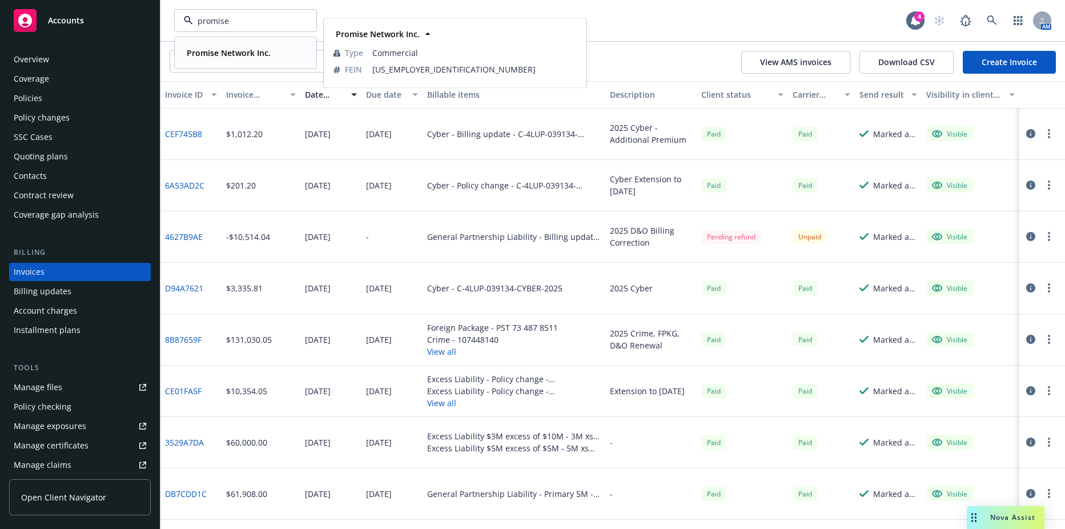
click at [215, 63] on div "Promise Network Inc. Type Commercial FEIN [US_EMPLOYER_IDENTIFICATION_NUMBER]" at bounding box center [245, 53] width 141 height 30
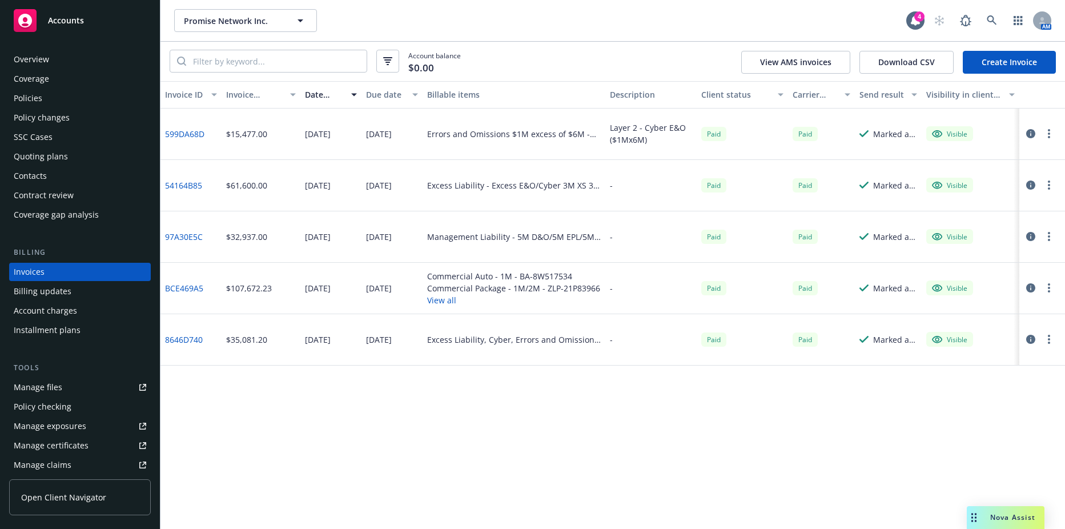
click at [93, 95] on div "Policies" at bounding box center [80, 98] width 133 height 18
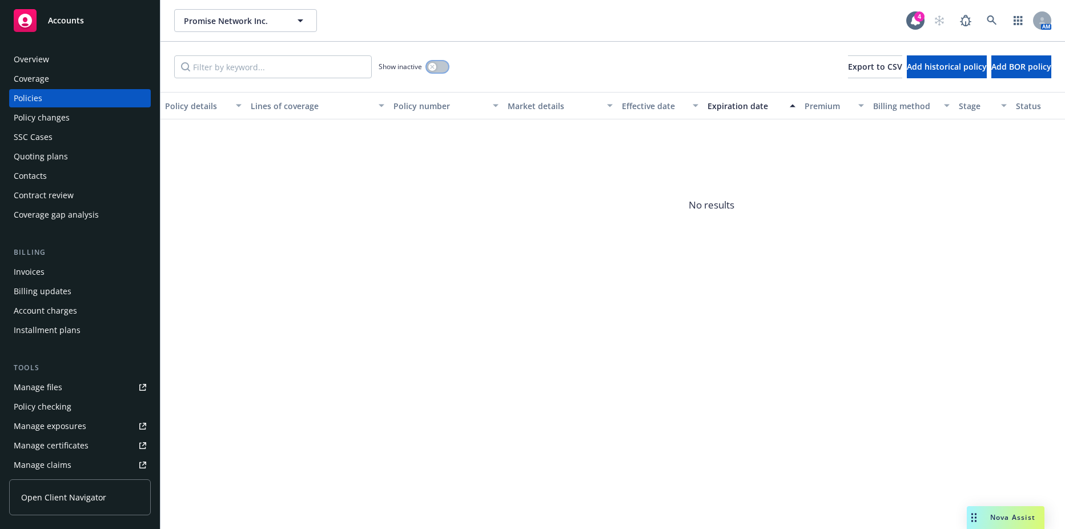
click at [435, 67] on icon "button" at bounding box center [432, 67] width 5 height 5
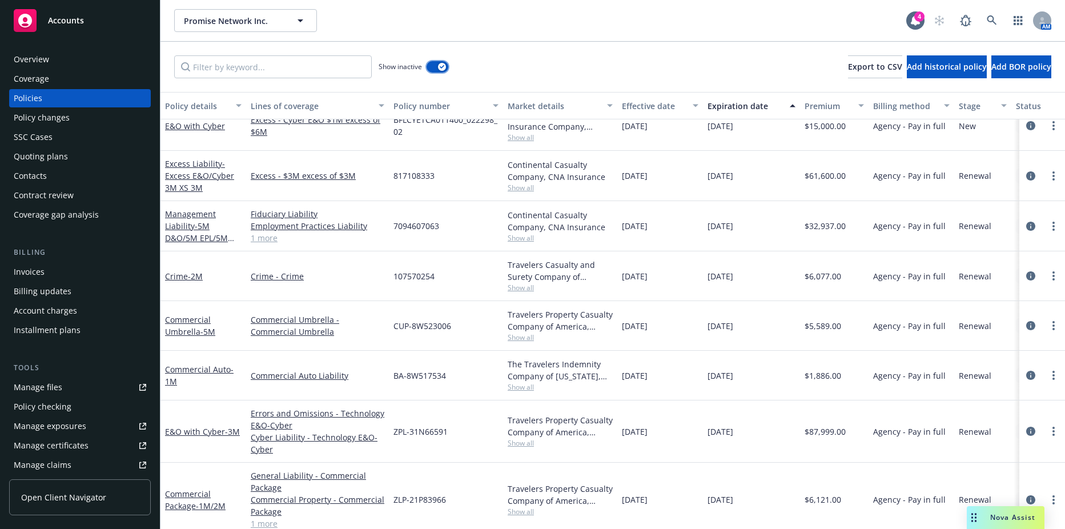
scroll to position [995, 0]
click at [1053, 500] on icon "more" at bounding box center [1054, 499] width 2 height 9
click at [985, 342] on link "Renew with incumbent" at bounding box center [993, 348] width 134 height 23
select select "12"
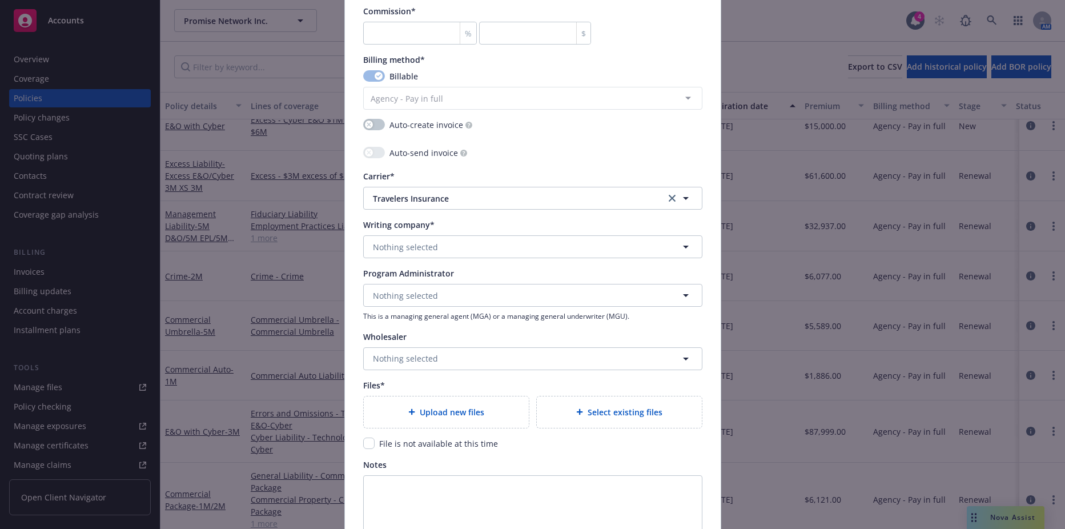
scroll to position [743, 0]
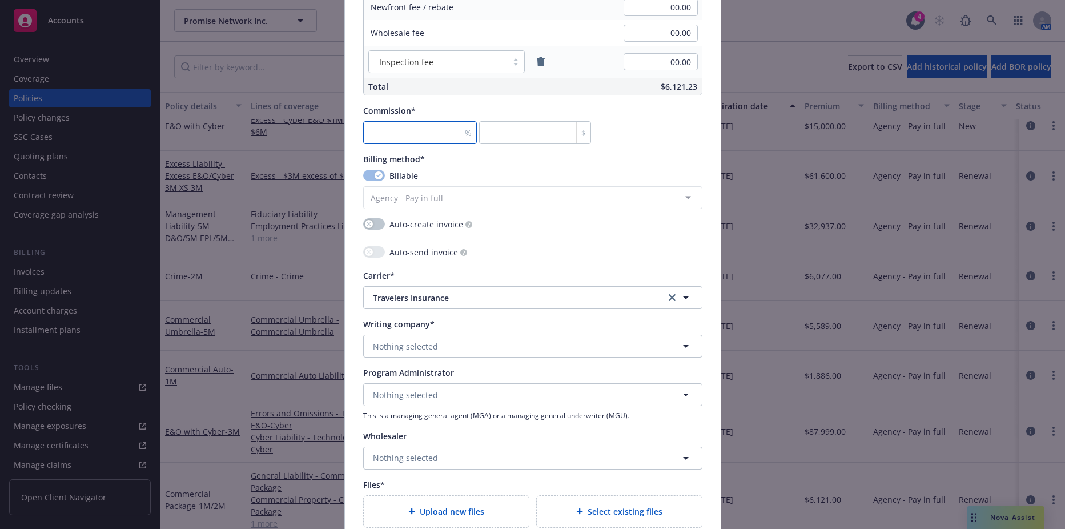
click at [395, 130] on input "number" at bounding box center [420, 132] width 114 height 23
type input "1"
type input "61.21"
type input "15"
type input "918.15"
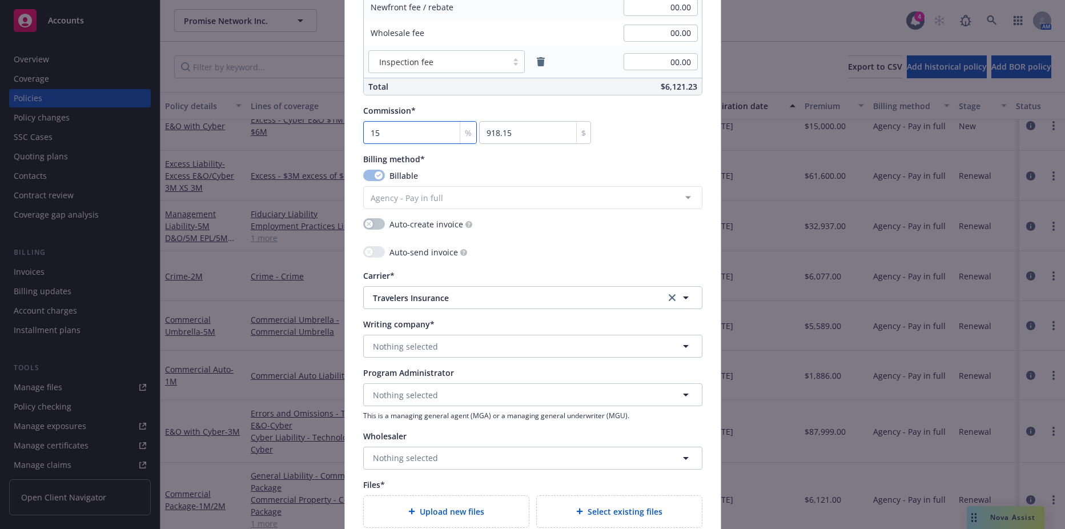
type input "15"
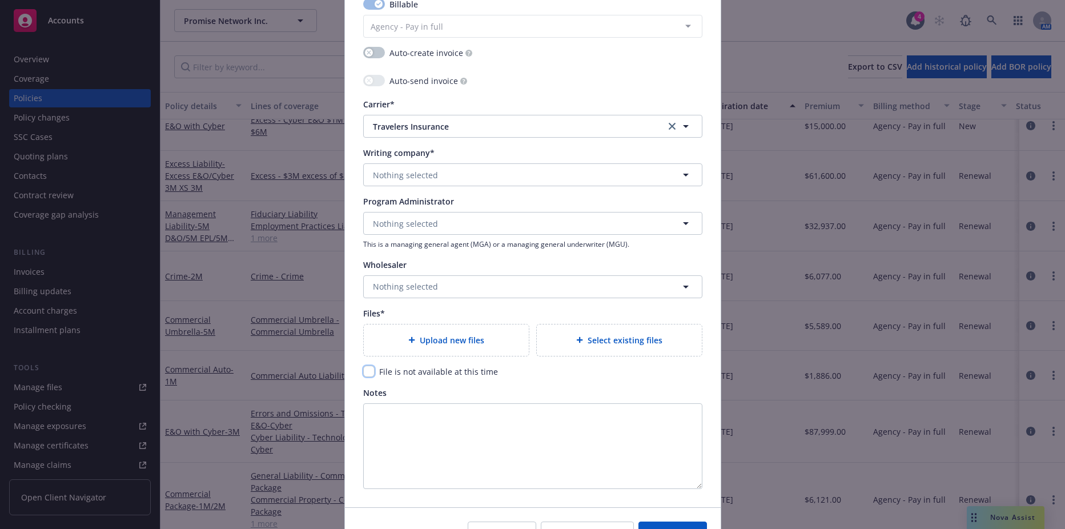
click at [363, 372] on input "checkbox" at bounding box center [368, 371] width 11 height 11
checkbox input "true"
click at [679, 528] on button "Save" at bounding box center [673, 533] width 69 height 23
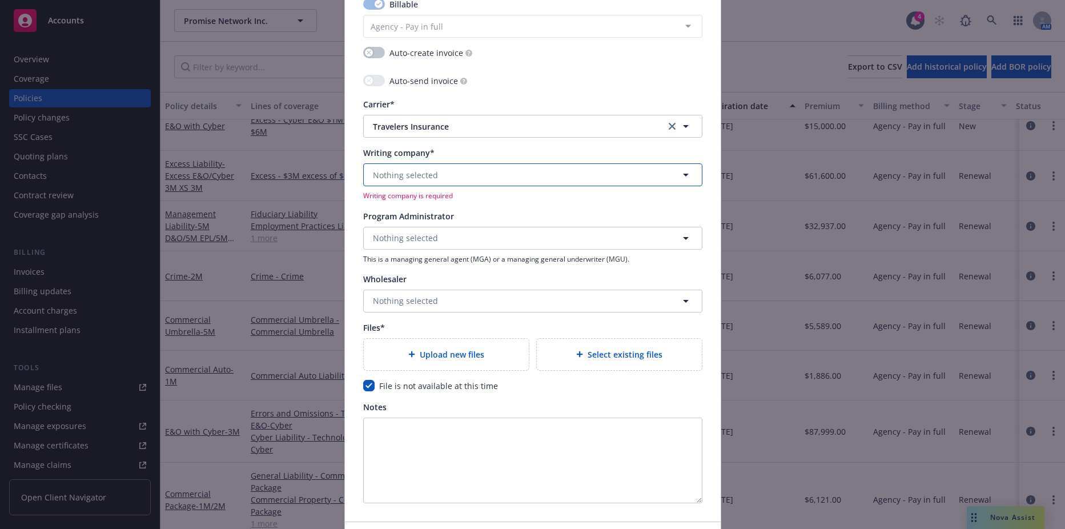
click at [421, 172] on span "Nothing selected" at bounding box center [405, 175] width 65 height 12
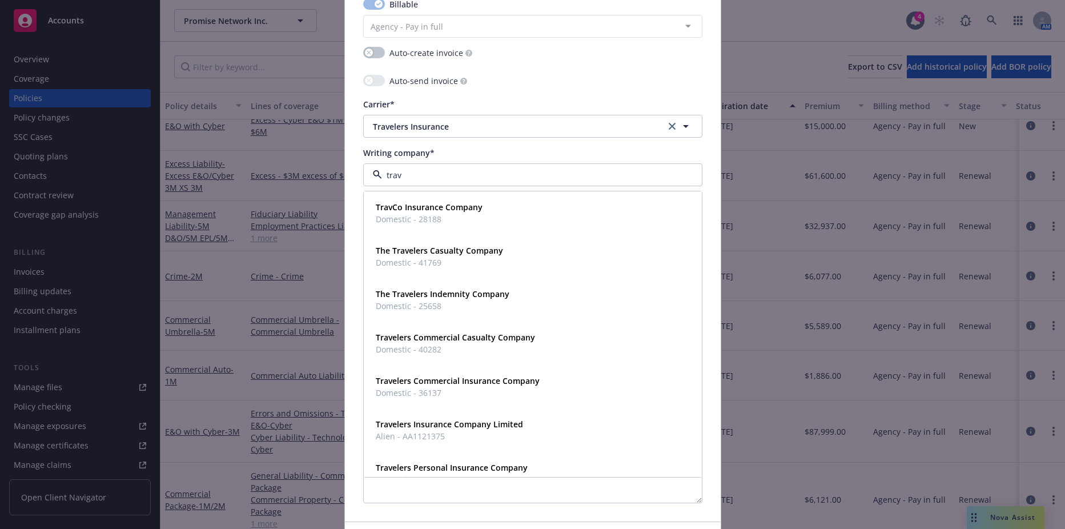
type input "trave"
click at [415, 202] on strong "The Travelers Casualty Company" at bounding box center [439, 207] width 127 height 11
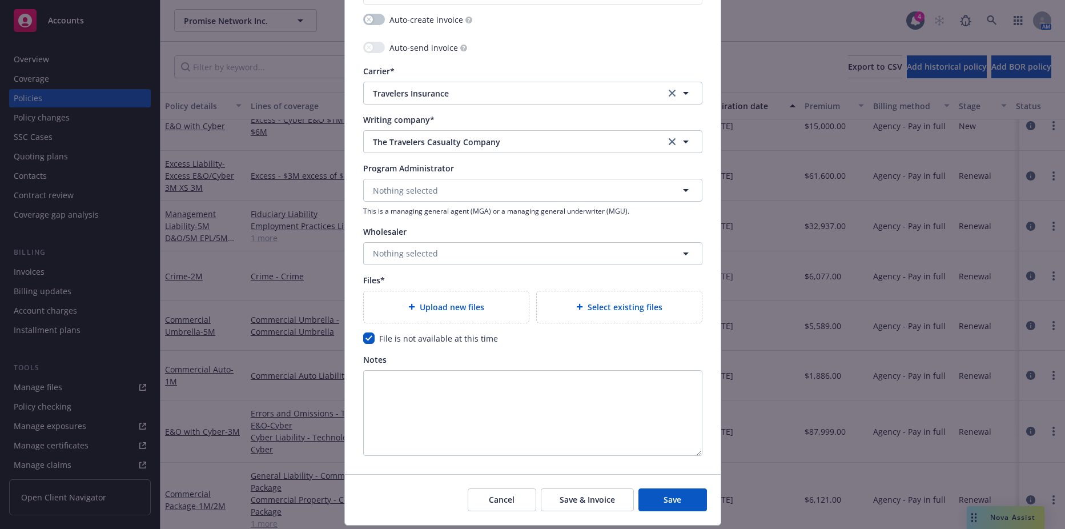
scroll to position [980, 0]
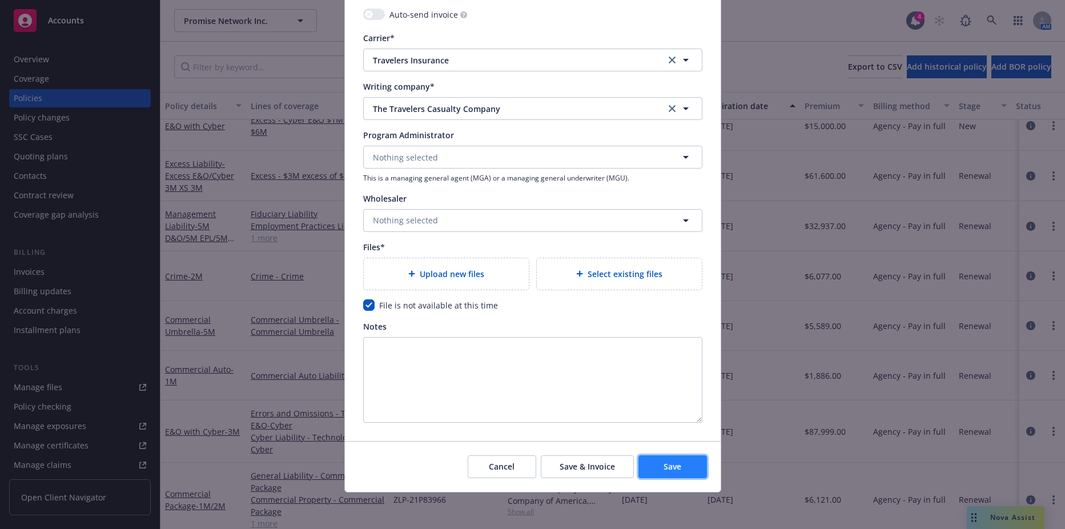
click at [655, 464] on button "Save" at bounding box center [673, 466] width 69 height 23
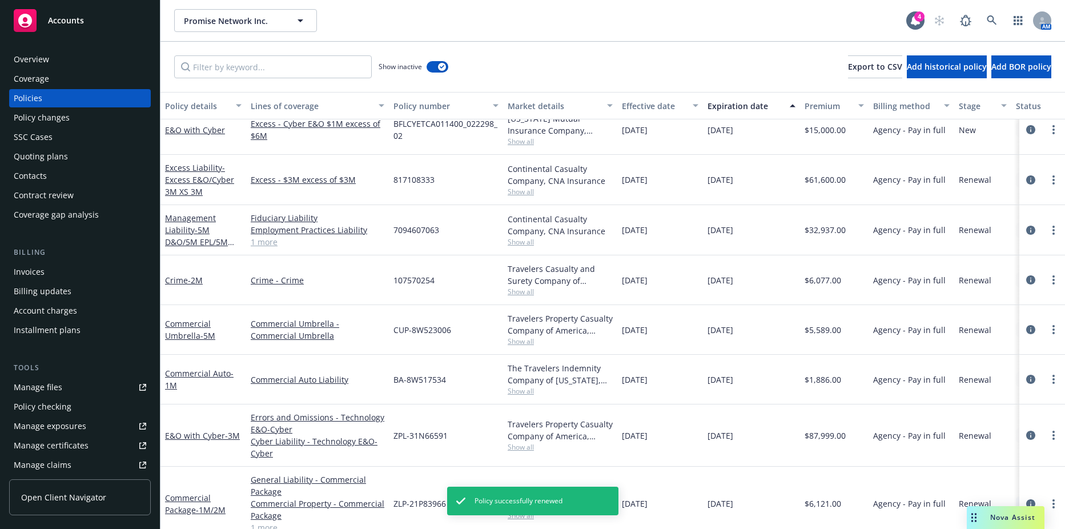
scroll to position [945, 0]
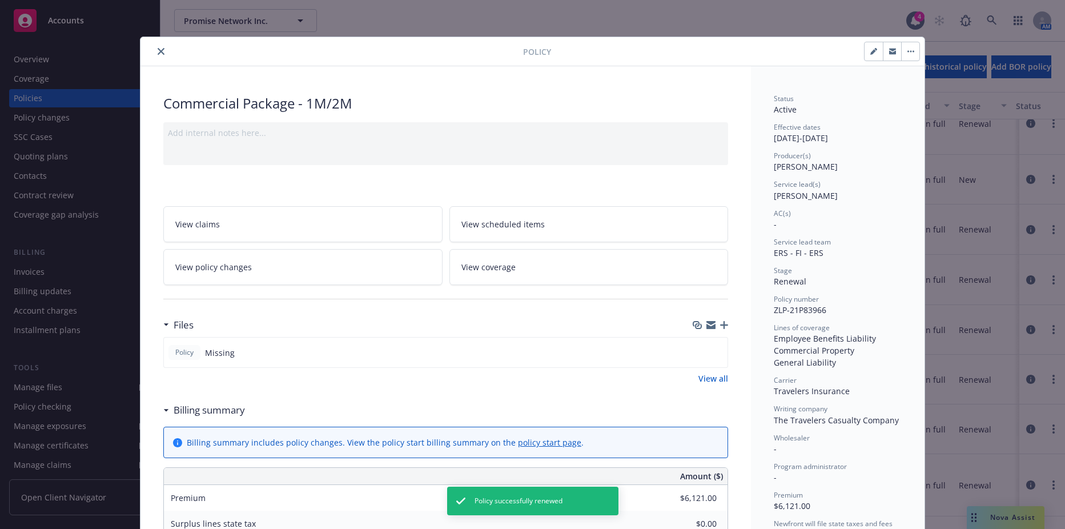
click at [154, 50] on button "close" at bounding box center [161, 52] width 14 height 14
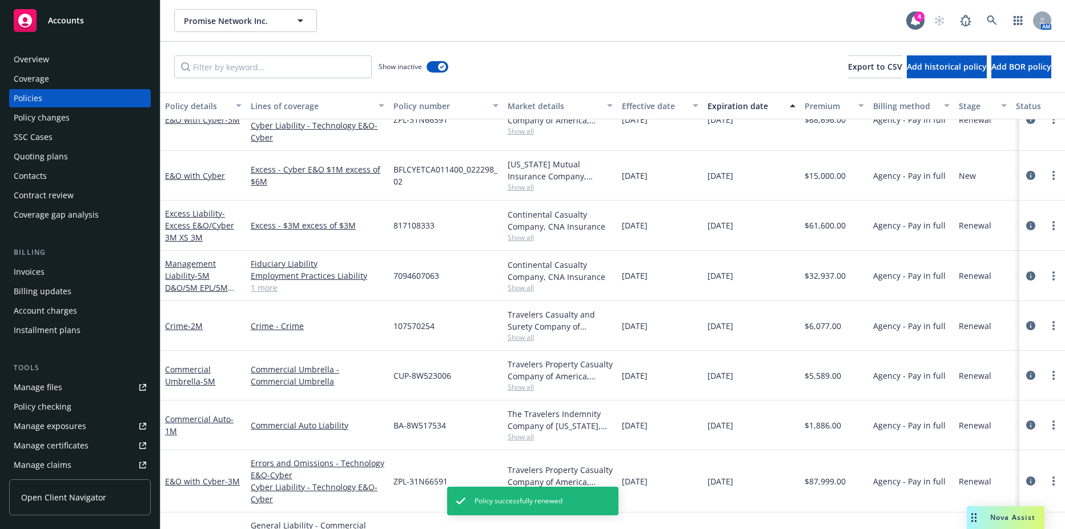
scroll to position [1053, 0]
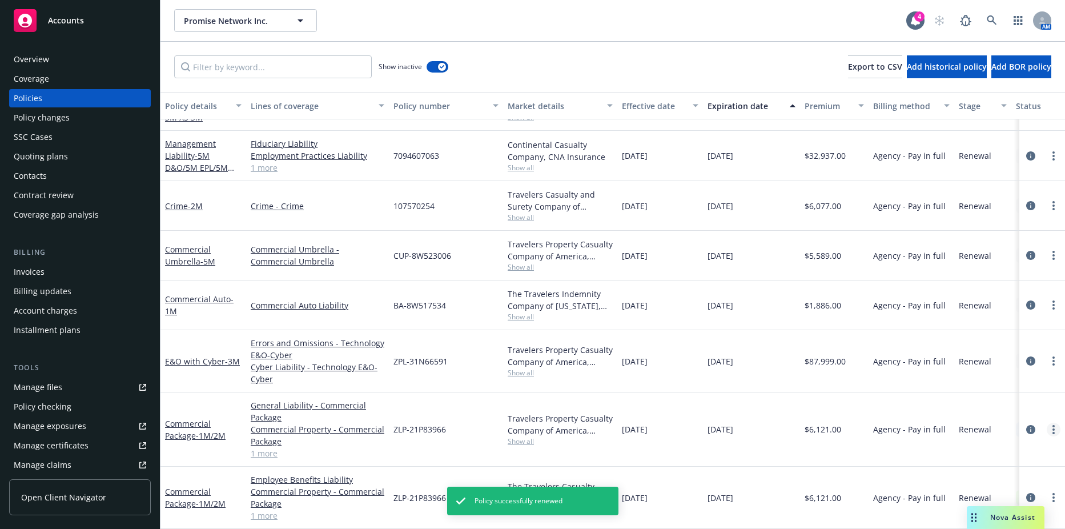
click at [1047, 423] on link "more" at bounding box center [1054, 430] width 14 height 14
click at [615, 335] on div "Travelers Property Casualty Company of America, Travelers Insurance Show all" at bounding box center [560, 361] width 114 height 62
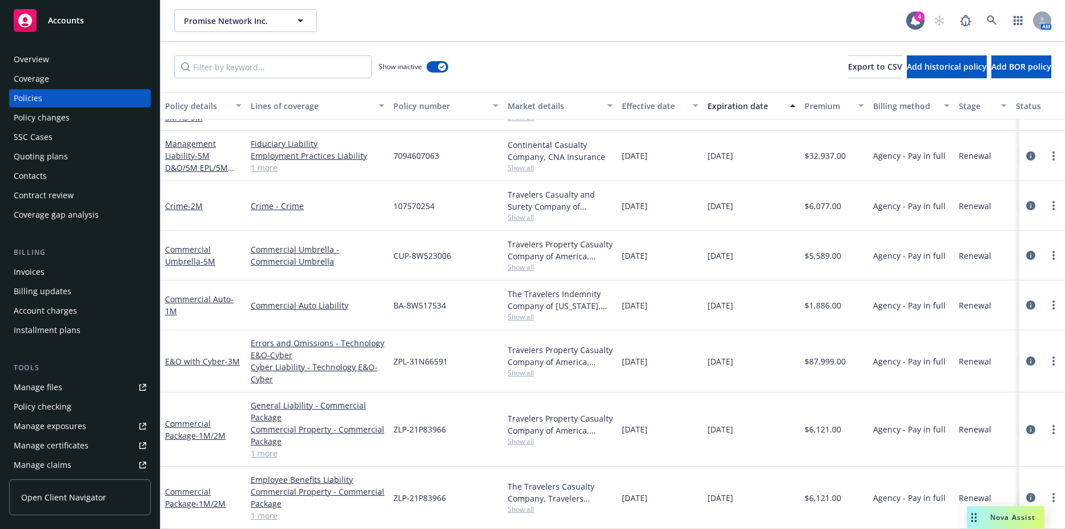
click at [1053, 360] on circle "more" at bounding box center [1054, 361] width 2 height 2
click at [976, 199] on link "Renew with incumbent" at bounding box center [993, 200] width 134 height 23
select select "12"
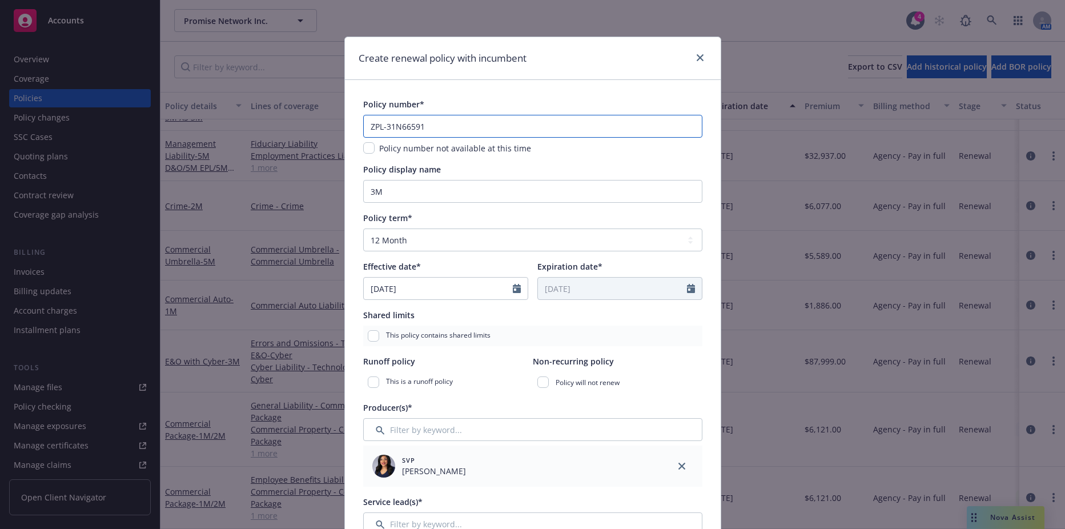
click at [443, 129] on input "ZPL-31N66591" at bounding box center [532, 126] width 339 height 23
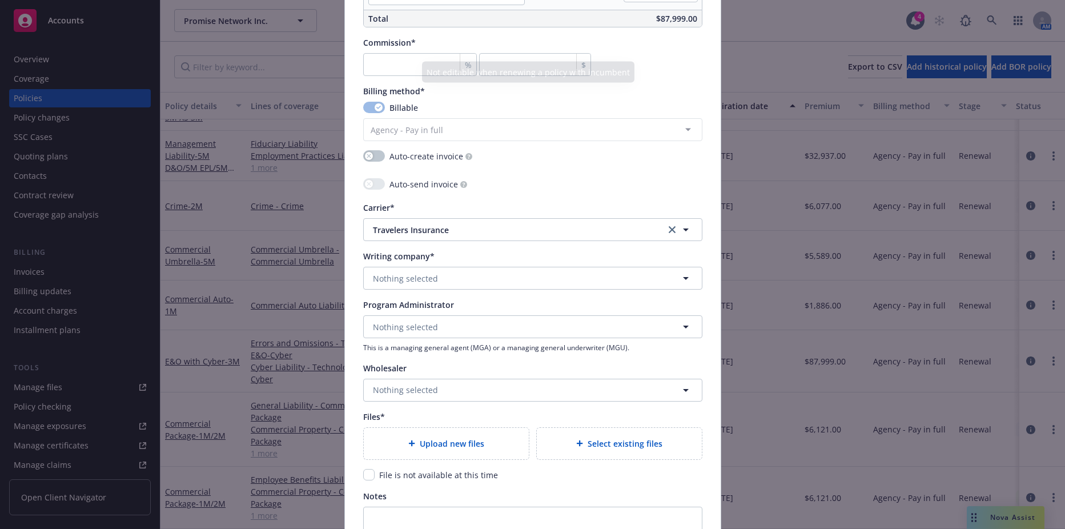
scroll to position [971, 0]
type input "ZPL-31N66592"
click at [384, 69] on input "number" at bounding box center [420, 62] width 114 height 23
type input "1"
type input "879.99"
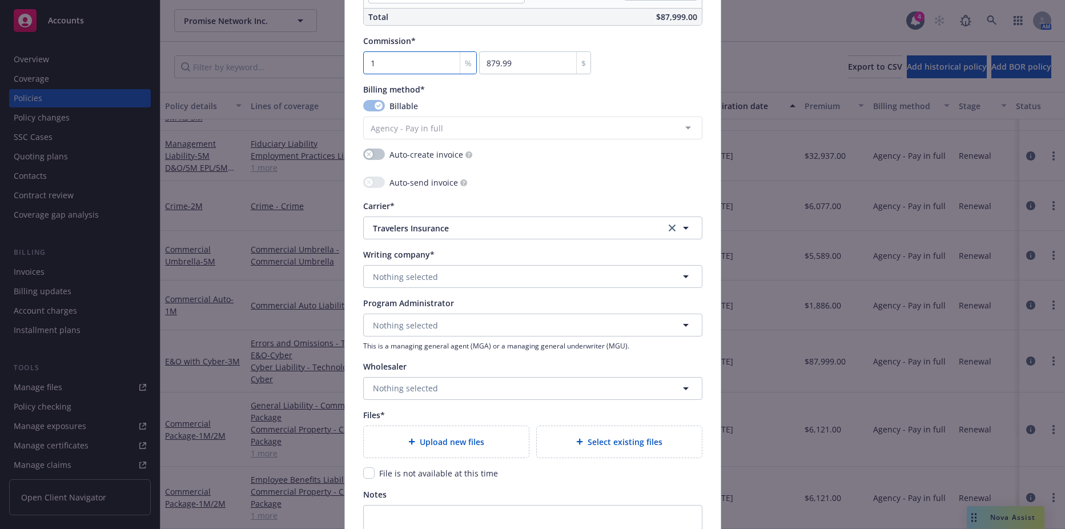
type input "15"
type input "13199.85"
type input "15"
click at [404, 268] on button "Nothing selected" at bounding box center [532, 276] width 339 height 23
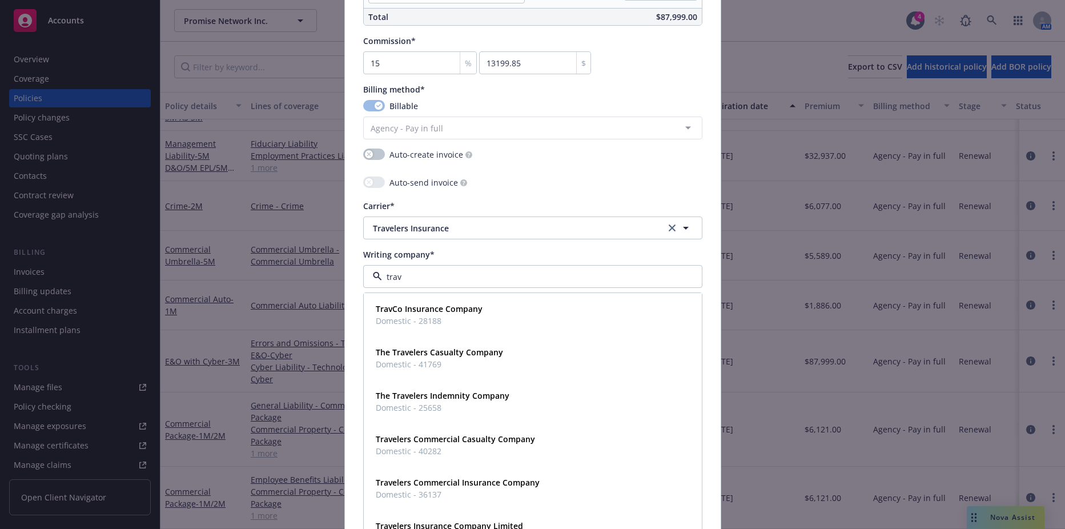
type input "trave"
click at [408, 312] on strong "The Travelers Casualty Company" at bounding box center [439, 308] width 127 height 11
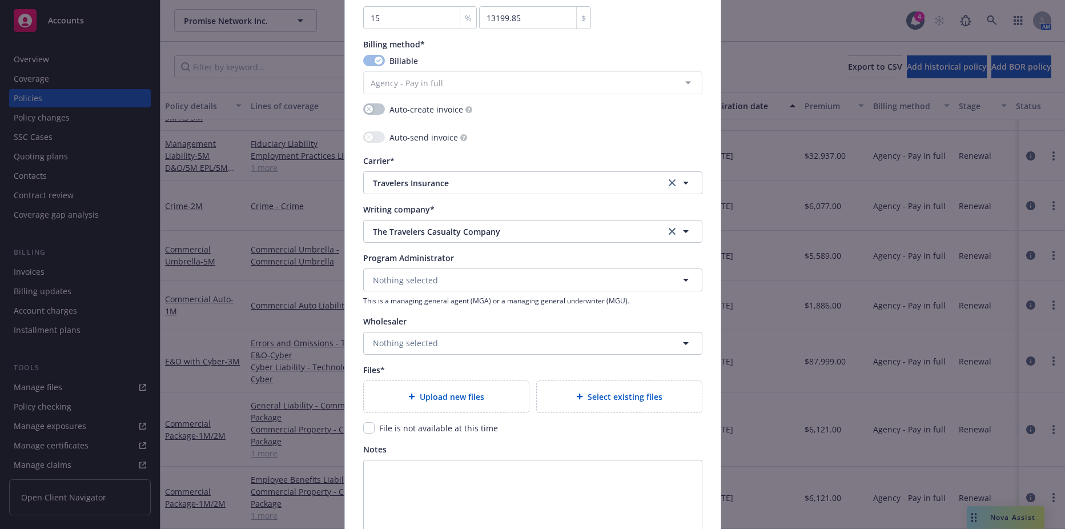
scroll to position [1139, 0]
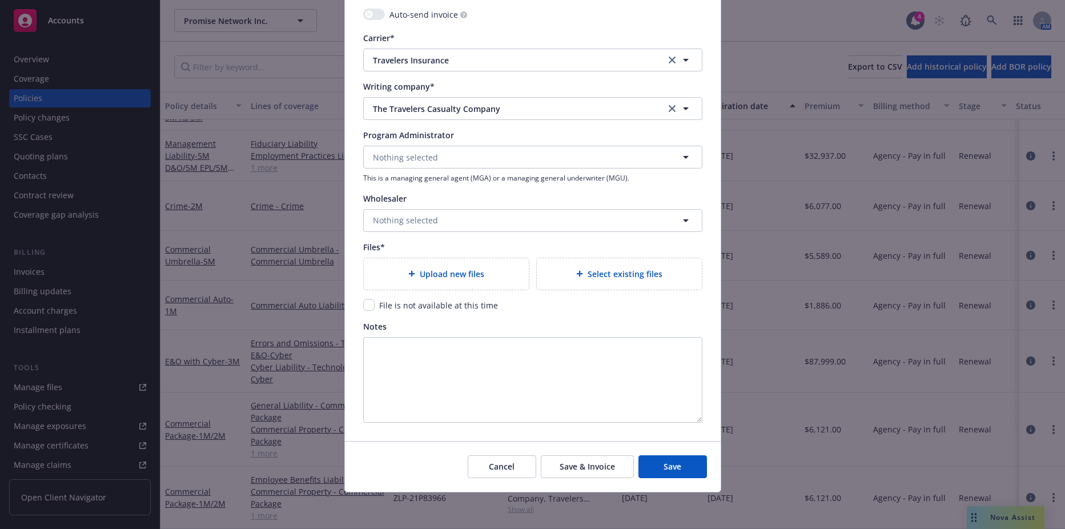
click at [383, 308] on span "File is not available at this time" at bounding box center [438, 305] width 119 height 11
click at [367, 309] on input "checkbox" at bounding box center [368, 304] width 11 height 11
checkbox input "true"
click at [686, 480] on div "Cancel Save & Invoice Save" at bounding box center [533, 466] width 376 height 51
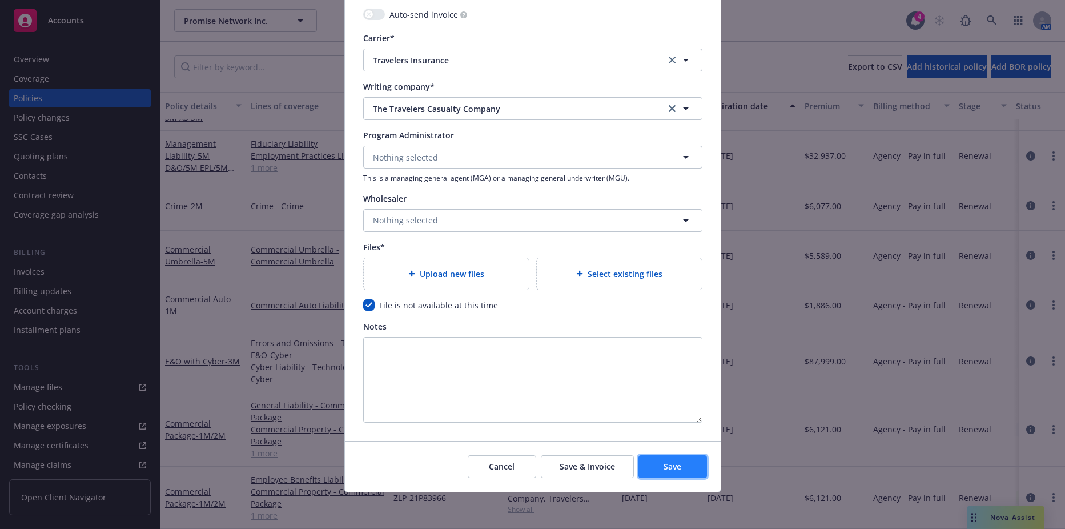
click at [681, 468] on button "Save" at bounding box center [673, 466] width 69 height 23
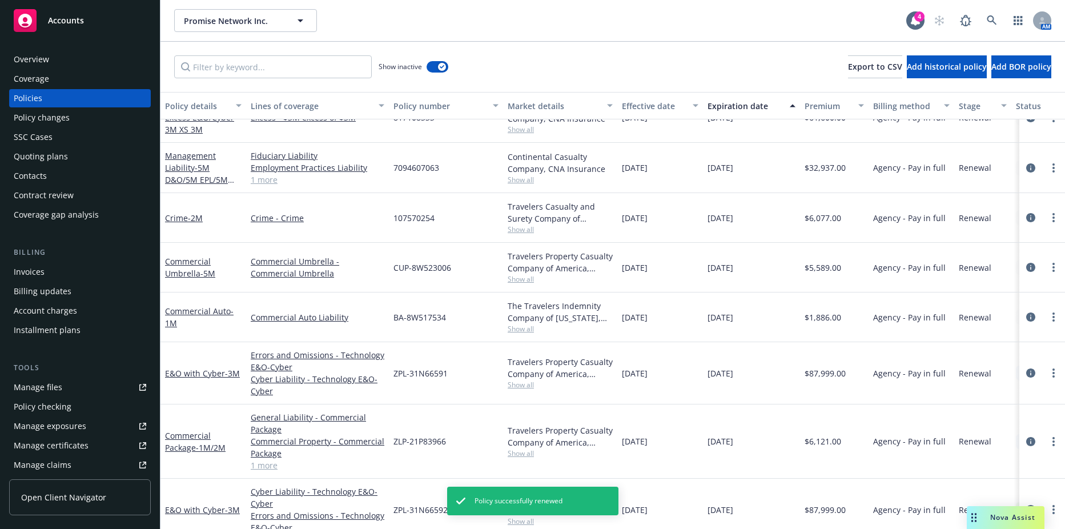
scroll to position [1003, 0]
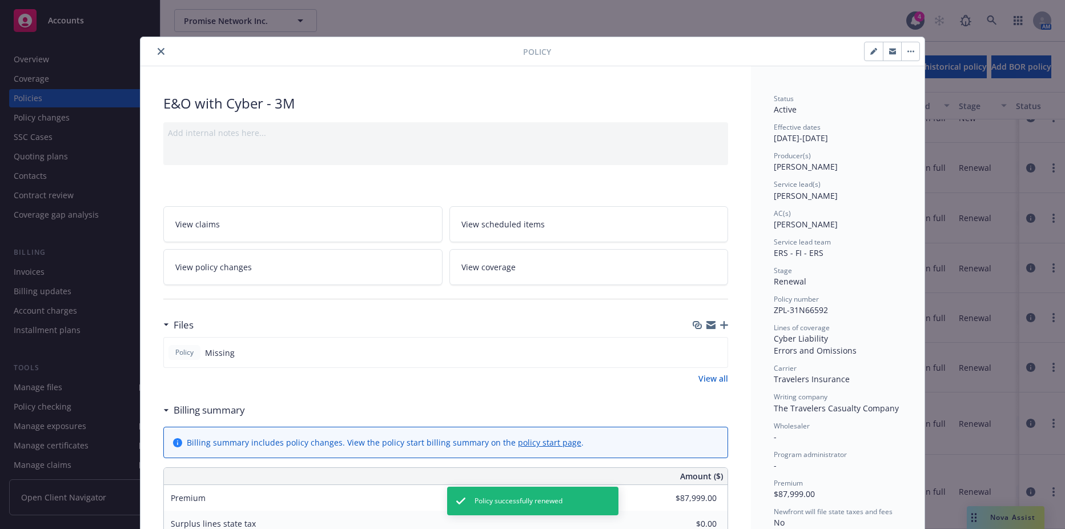
click at [158, 57] on button "close" at bounding box center [161, 52] width 14 height 14
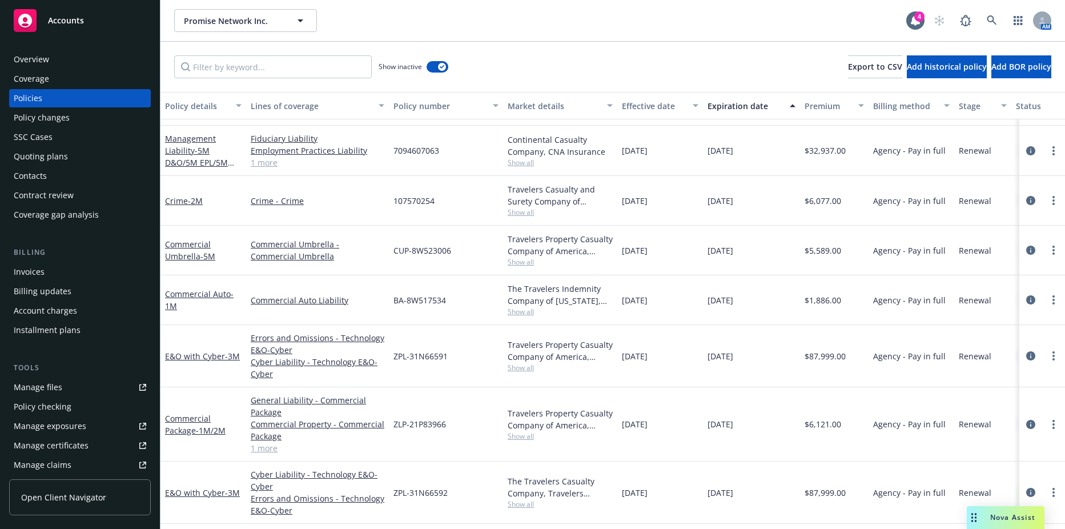
scroll to position [996, 0]
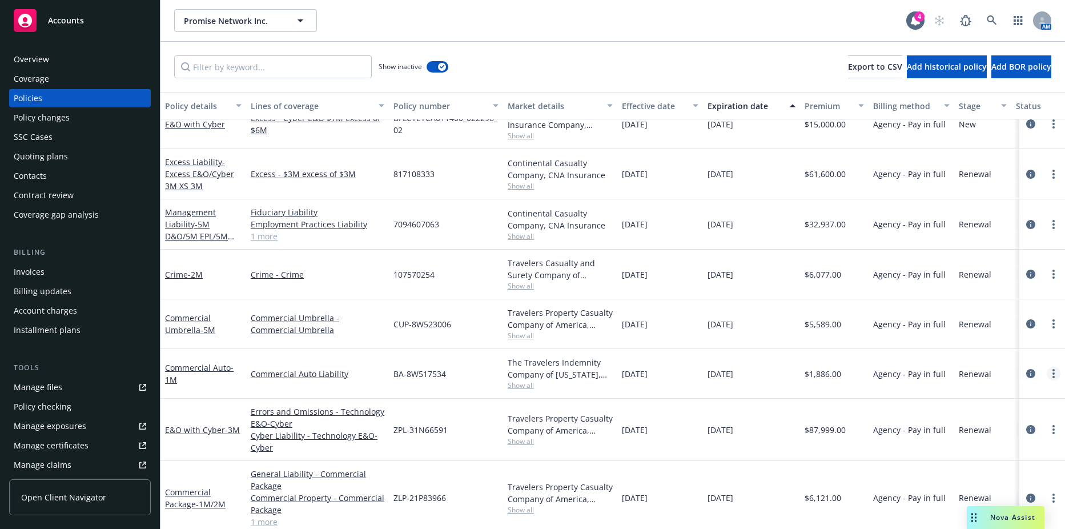
click at [1053, 376] on circle "more" at bounding box center [1054, 377] width 2 height 2
click at [975, 224] on link "Renew with incumbent" at bounding box center [993, 221] width 134 height 23
select select "12"
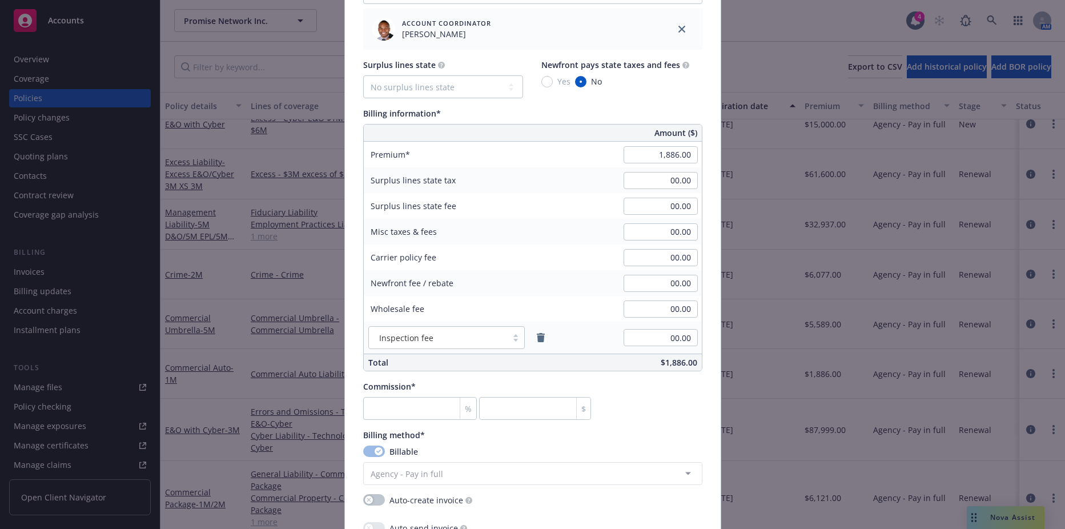
scroll to position [686, 0]
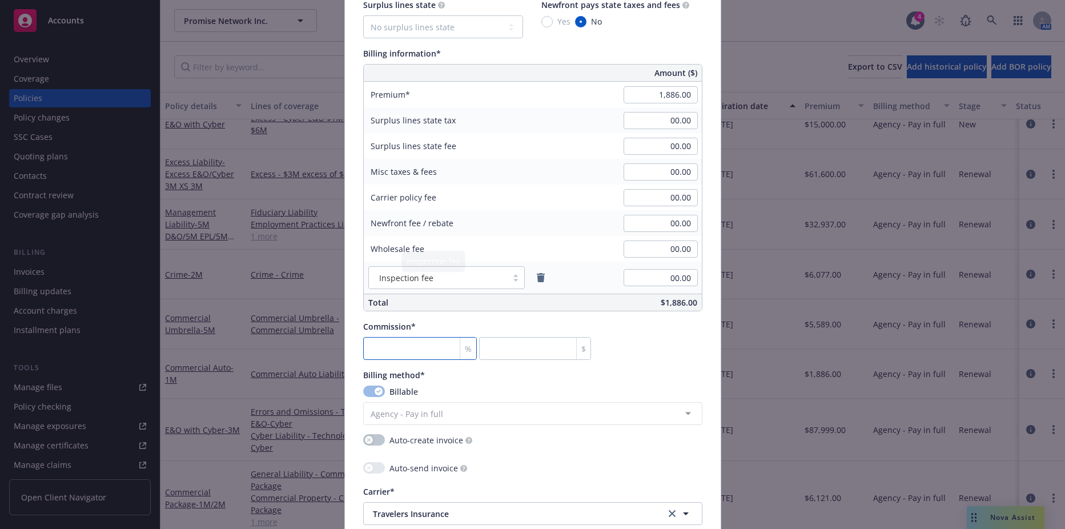
click at [406, 346] on input "number" at bounding box center [420, 348] width 114 height 23
type input "15"
type input "282.9"
type input "15"
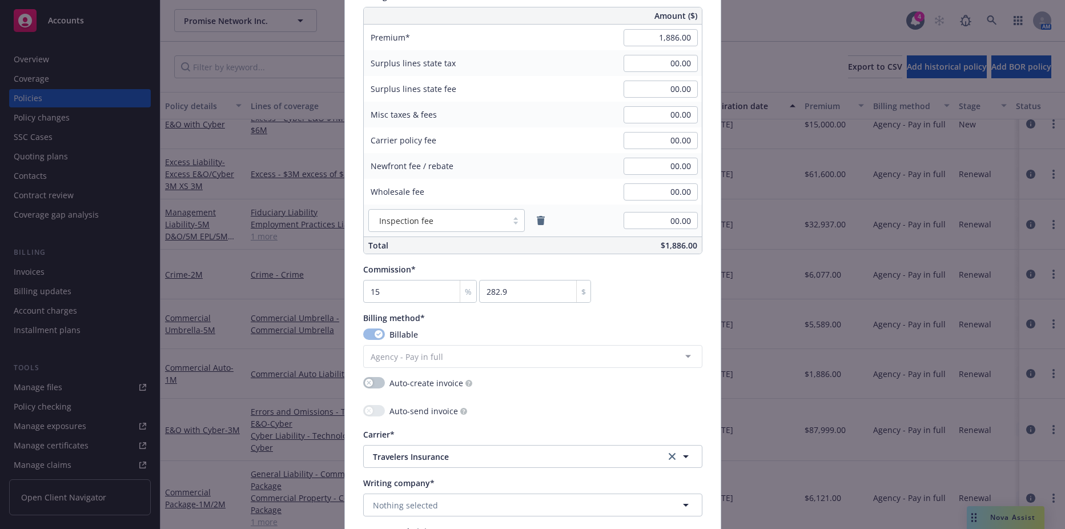
scroll to position [971, 0]
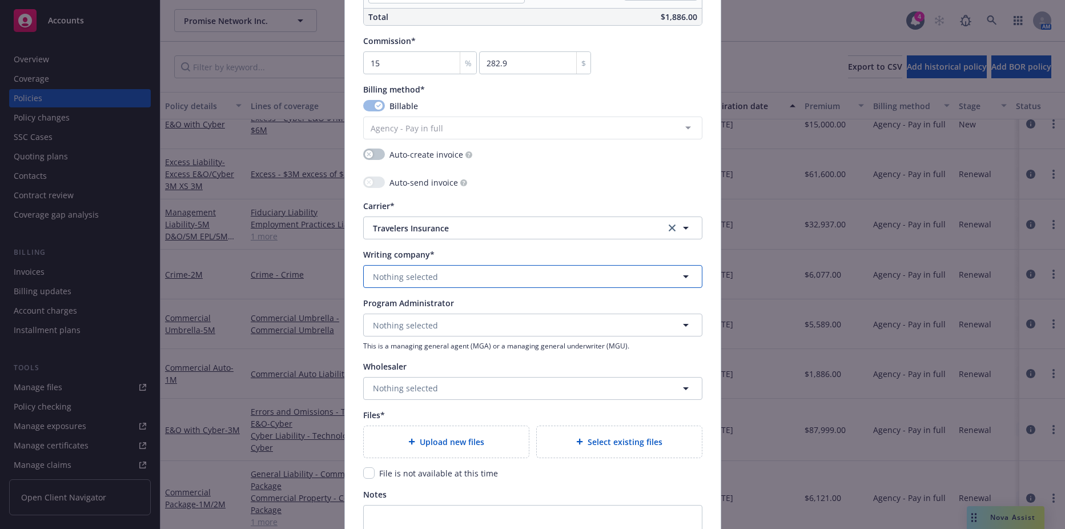
click at [383, 282] on span "Nothing selected" at bounding box center [405, 277] width 65 height 12
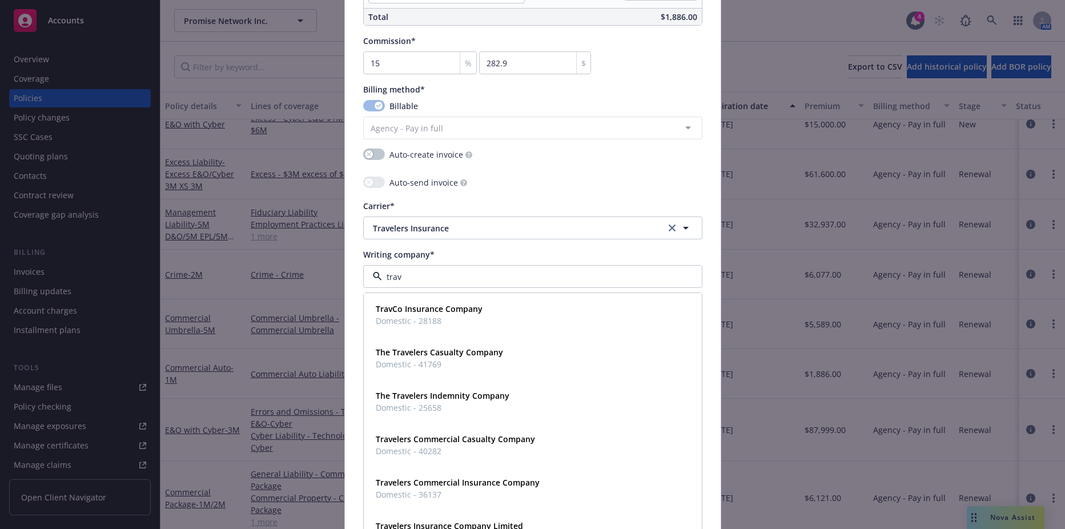
type input "trave"
click at [407, 326] on span "Domestic - 41769" at bounding box center [439, 321] width 127 height 12
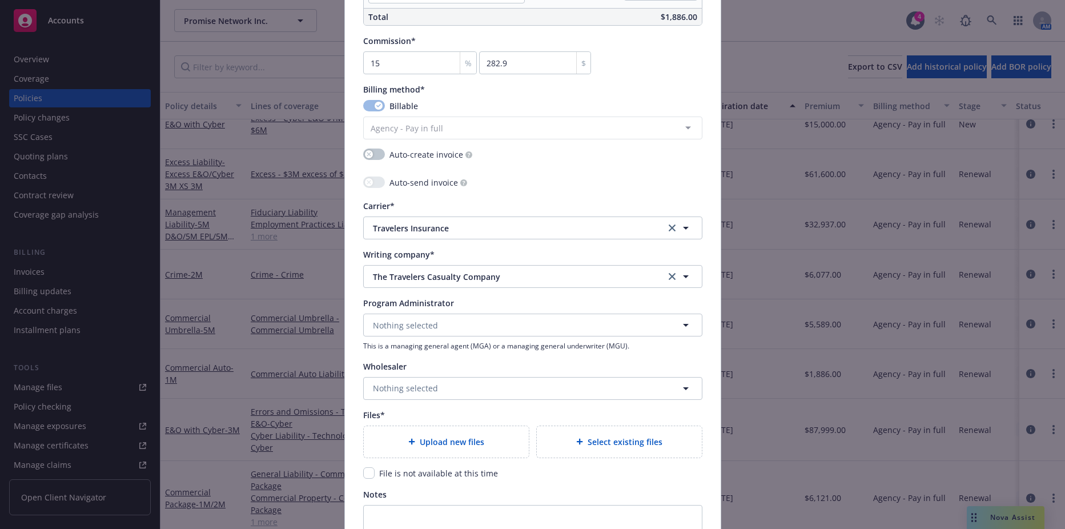
scroll to position [1139, 0]
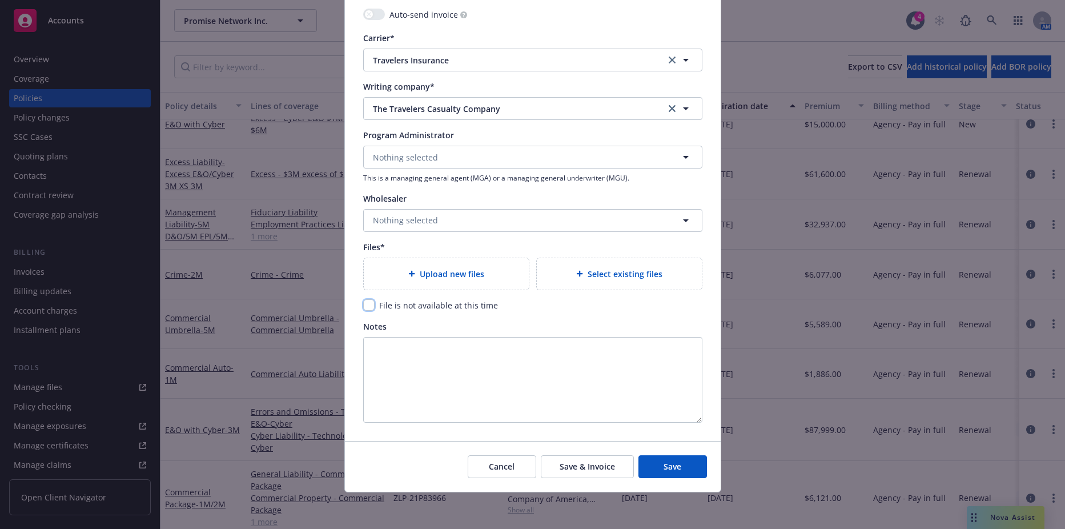
click at [367, 300] on input "checkbox" at bounding box center [368, 304] width 11 height 11
checkbox input "true"
click at [664, 469] on span "Save" at bounding box center [673, 466] width 18 height 11
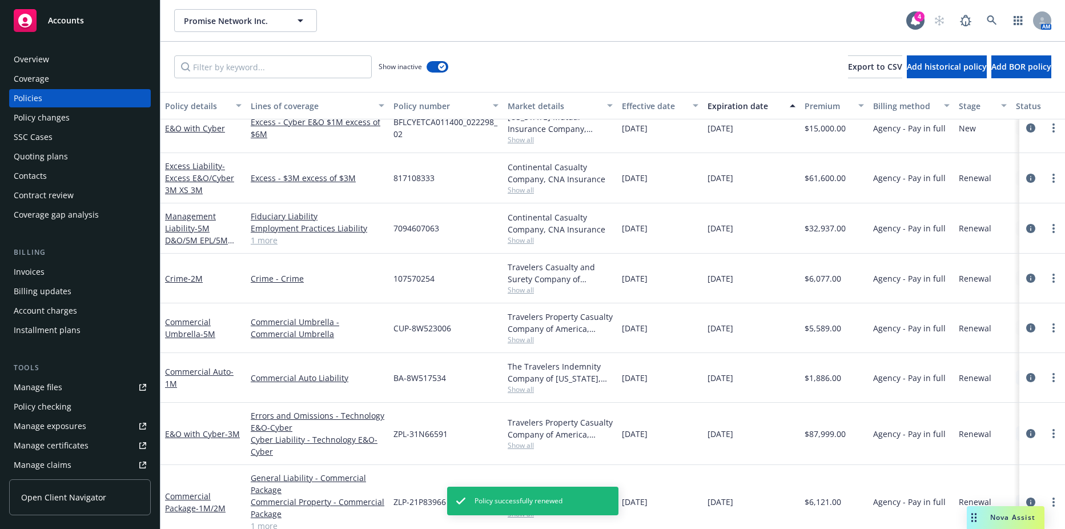
scroll to position [947, 0]
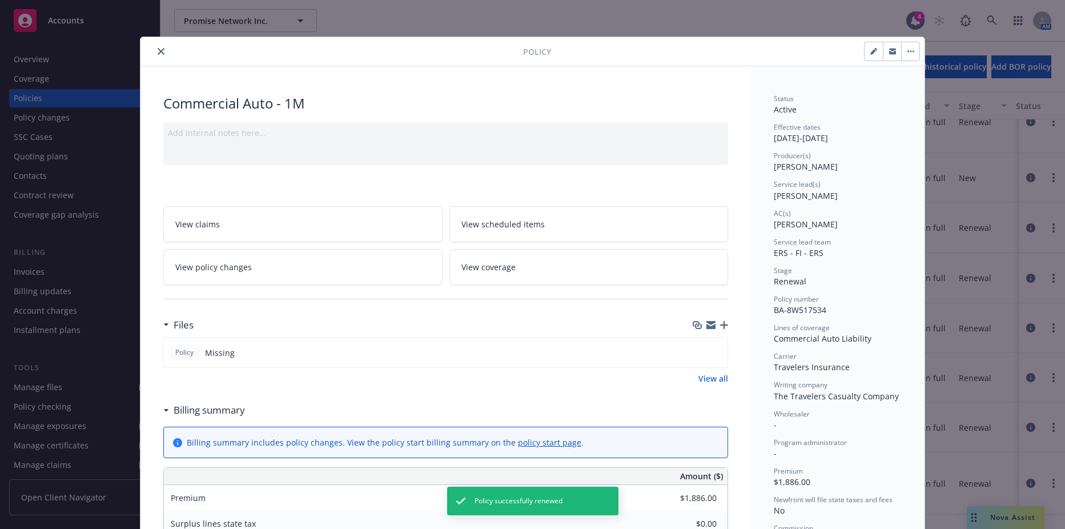
click at [161, 57] on button "close" at bounding box center [161, 52] width 14 height 14
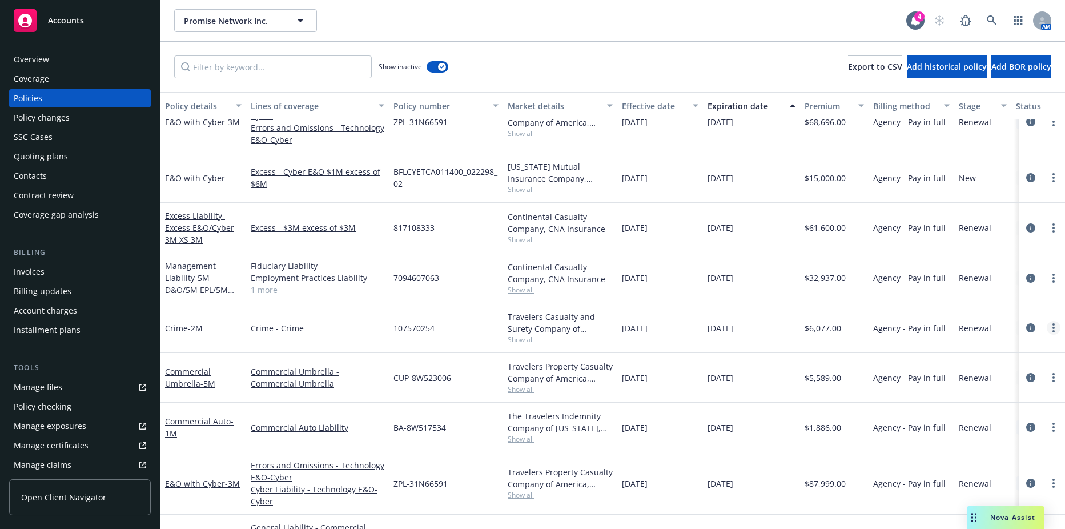
click at [1049, 327] on link "more" at bounding box center [1054, 328] width 14 height 14
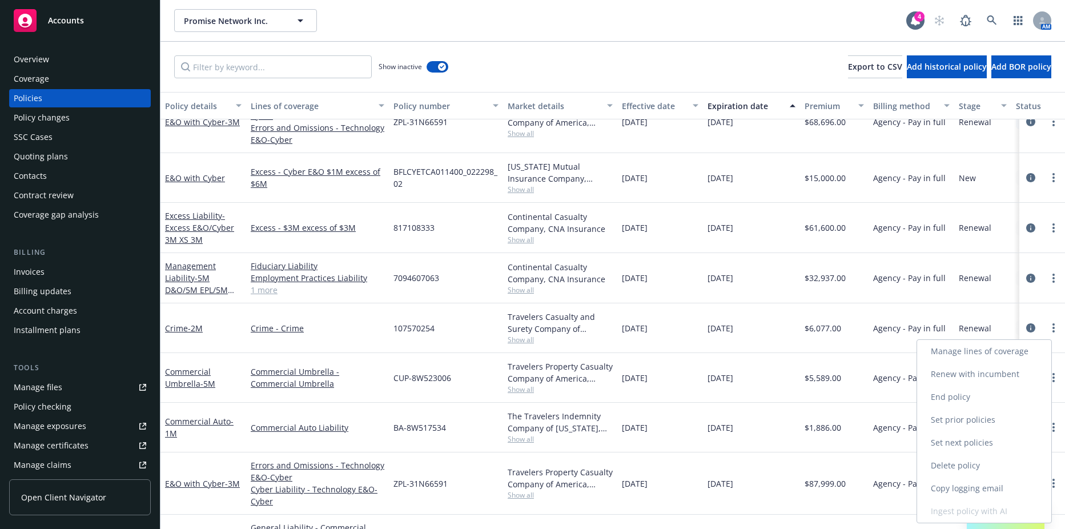
click at [1011, 372] on link "Renew with incumbent" at bounding box center [985, 374] width 134 height 23
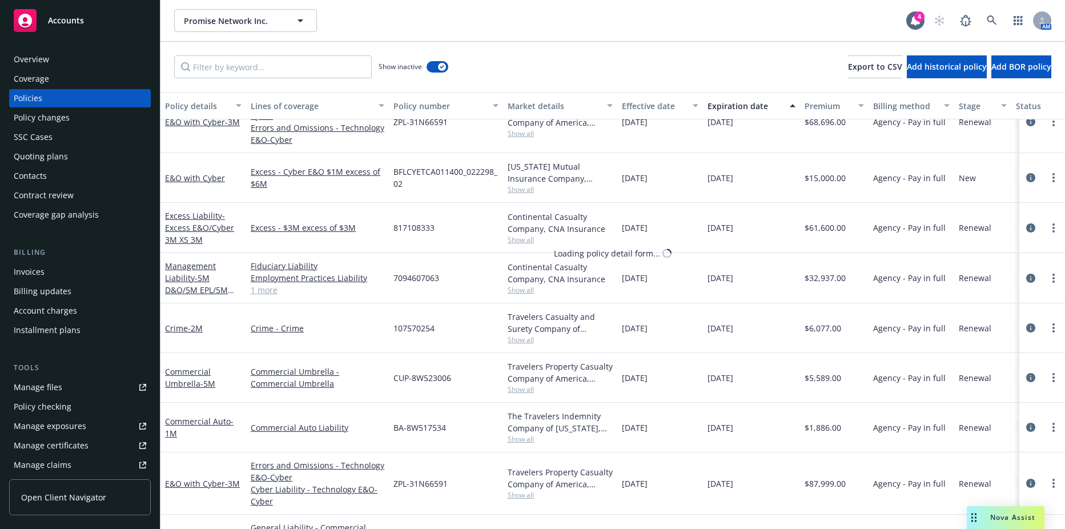
select select "12"
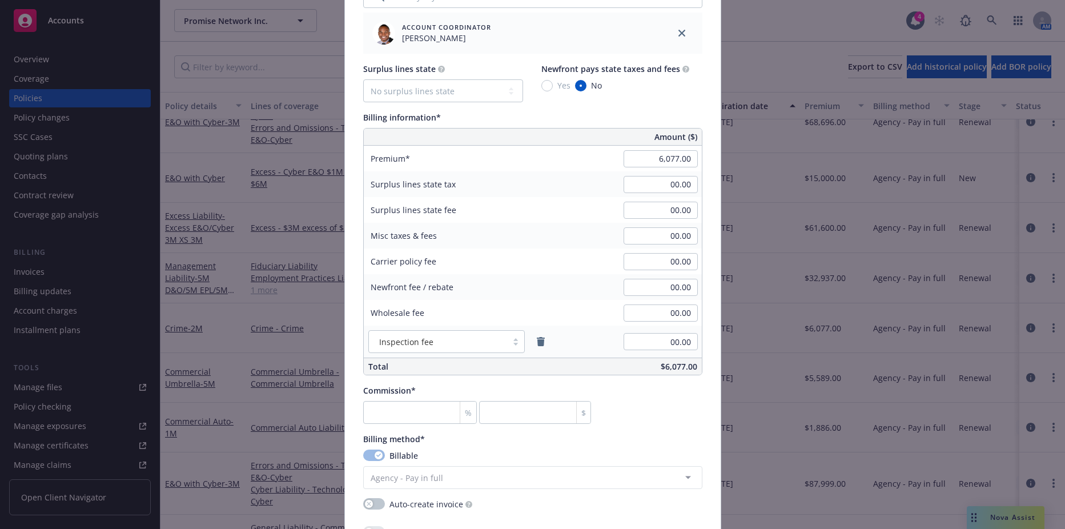
scroll to position [628, 0]
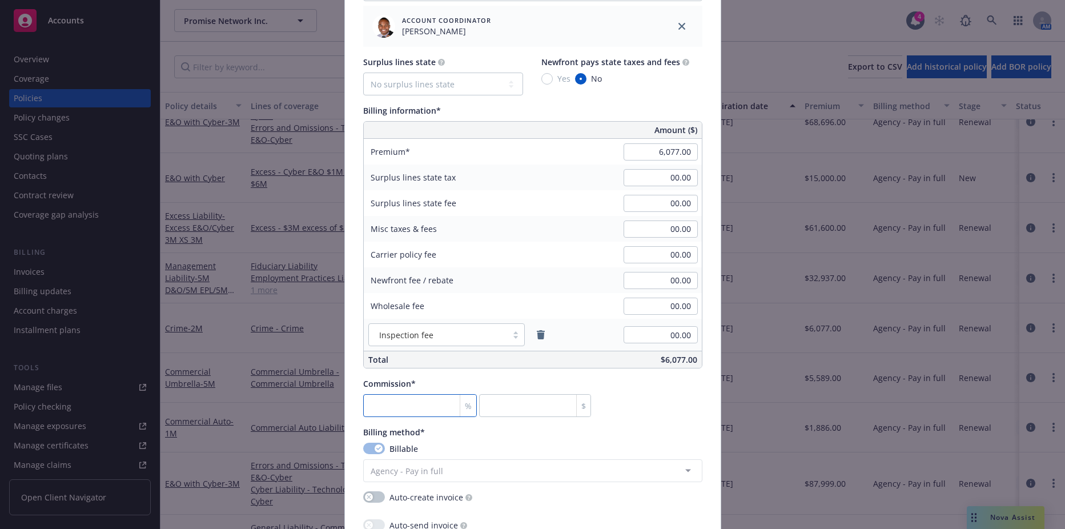
click at [404, 402] on input "number" at bounding box center [420, 405] width 114 height 23
type input "15"
type input "911.55"
type input "15"
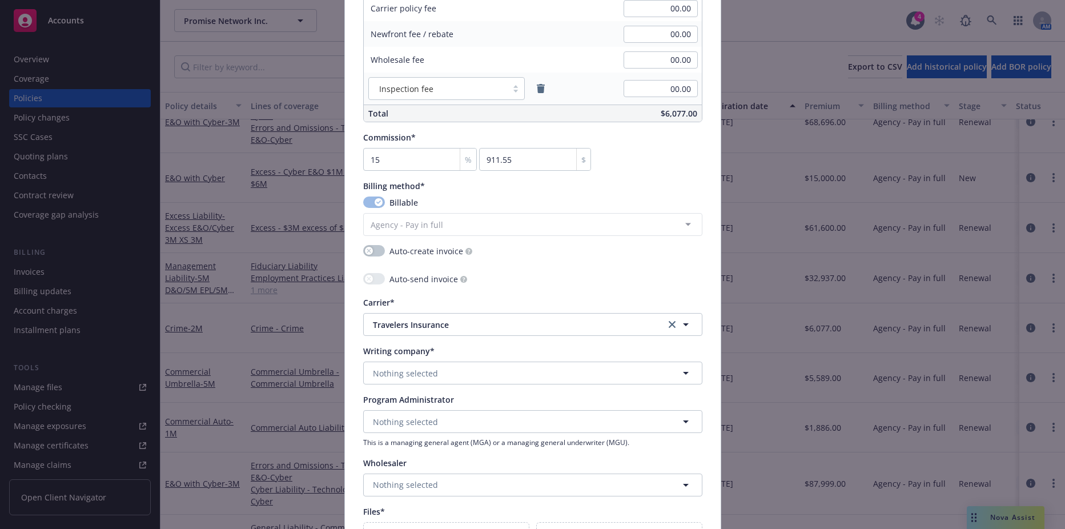
scroll to position [914, 0]
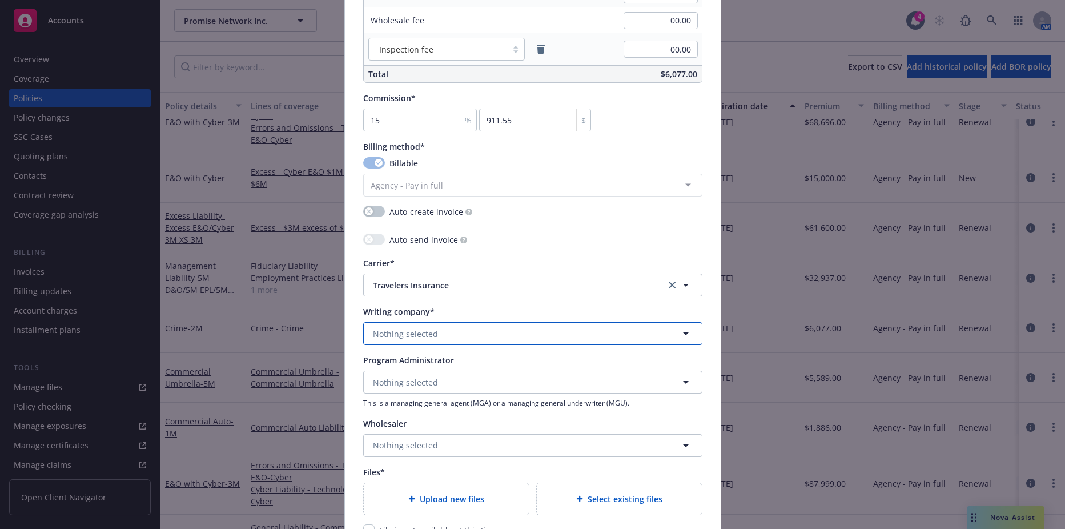
click at [411, 338] on span "Nothing selected" at bounding box center [405, 334] width 65 height 12
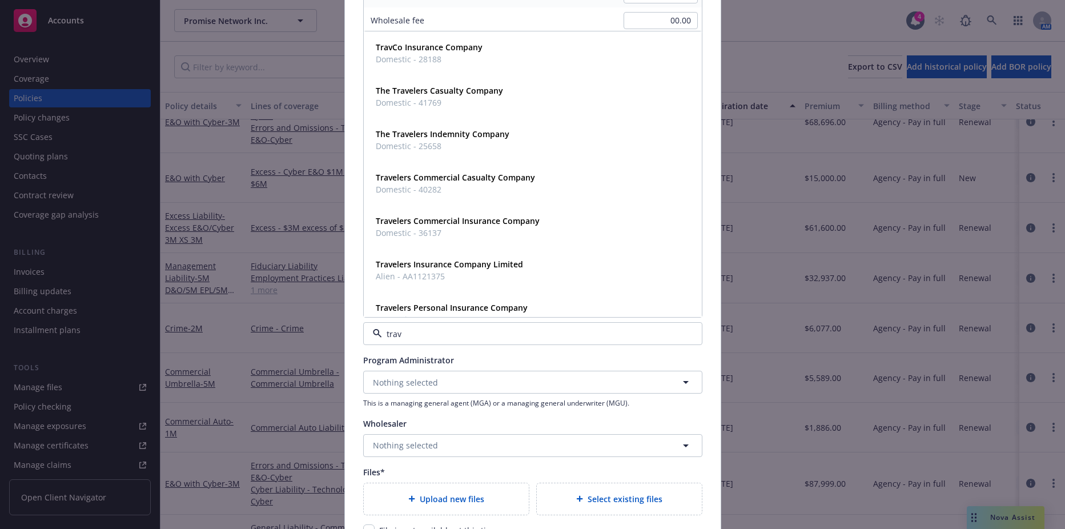
type input "trave"
click at [463, 142] on span "Domestic - 40282" at bounding box center [455, 146] width 159 height 12
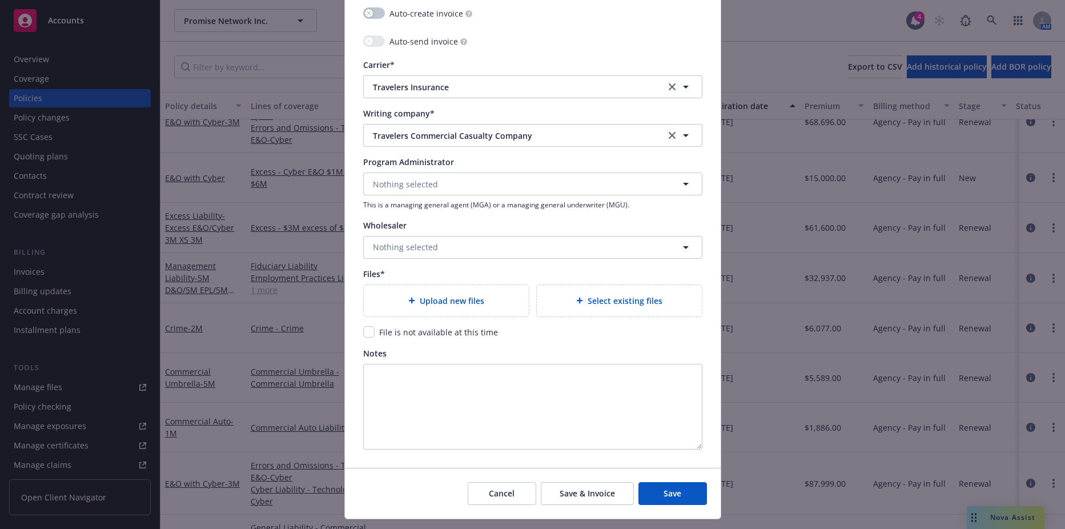
scroll to position [1139, 0]
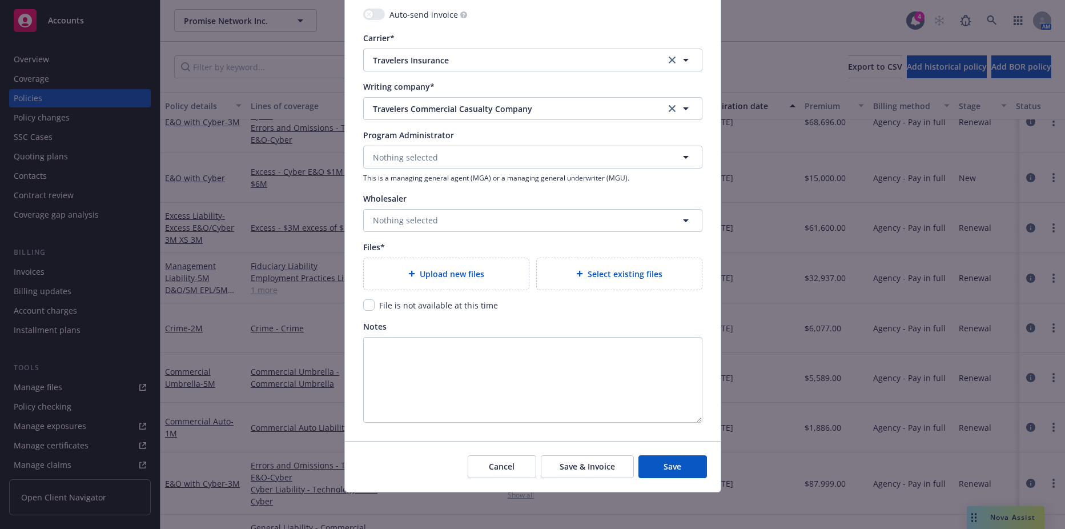
click at [386, 306] on span "File is not available at this time" at bounding box center [438, 305] width 119 height 11
click at [365, 302] on input "checkbox" at bounding box center [368, 304] width 11 height 11
checkbox input "true"
click at [668, 463] on span "Save" at bounding box center [673, 466] width 18 height 11
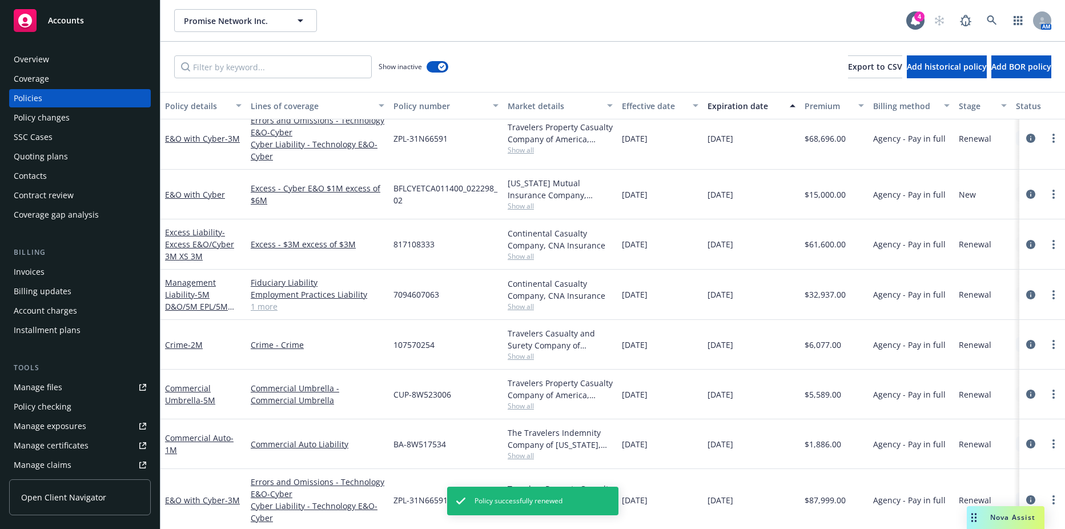
scroll to position [897, 0]
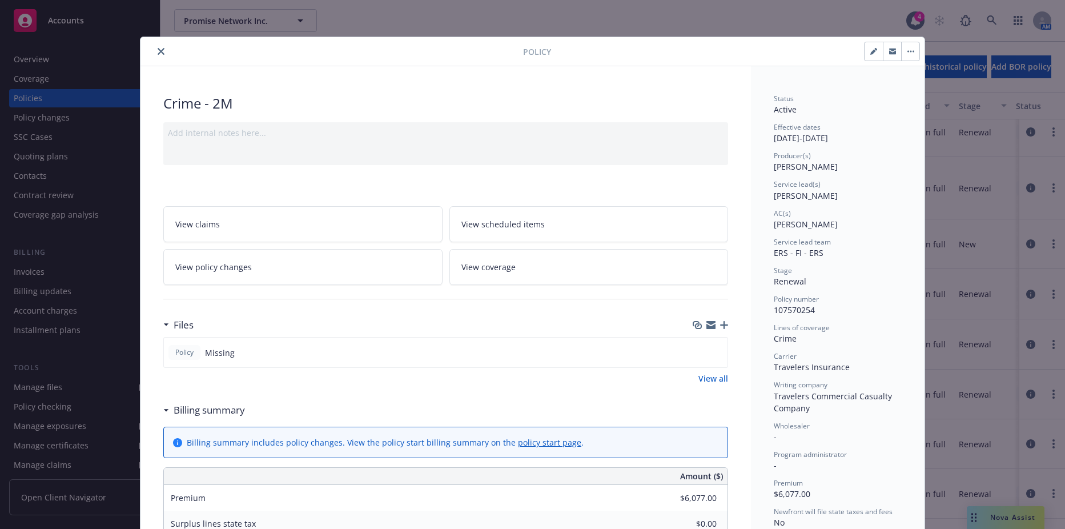
click at [158, 55] on button "close" at bounding box center [161, 52] width 14 height 14
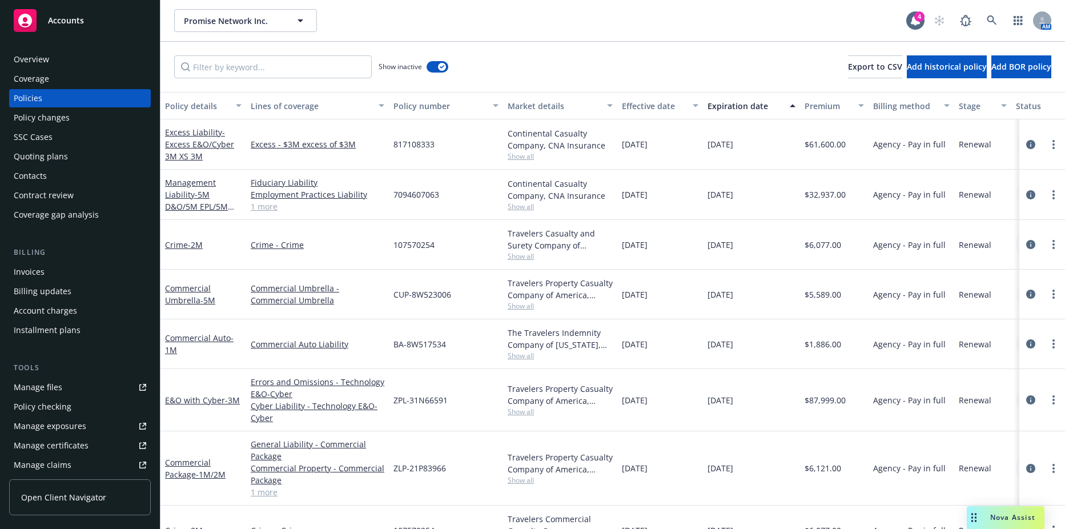
scroll to position [859, 0]
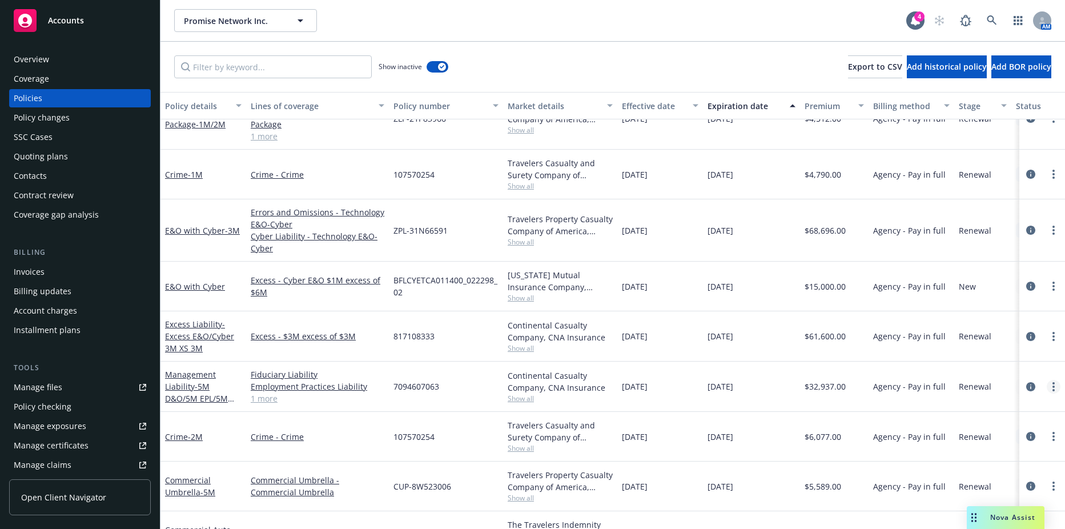
click at [1053, 388] on icon "more" at bounding box center [1054, 386] width 2 height 9
click at [987, 236] on link "Renew with incumbent" at bounding box center [993, 234] width 134 height 23
select select "12"
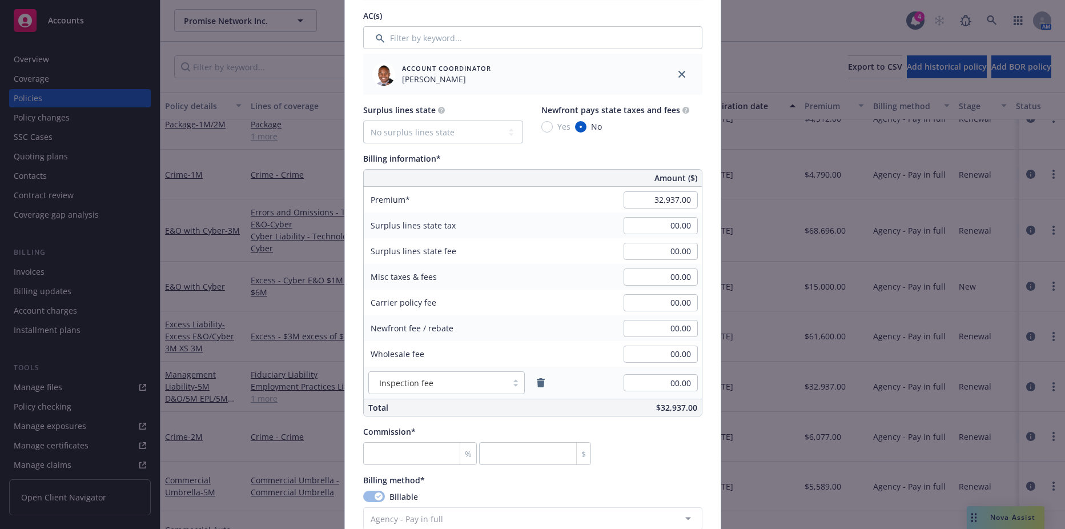
scroll to position [800, 0]
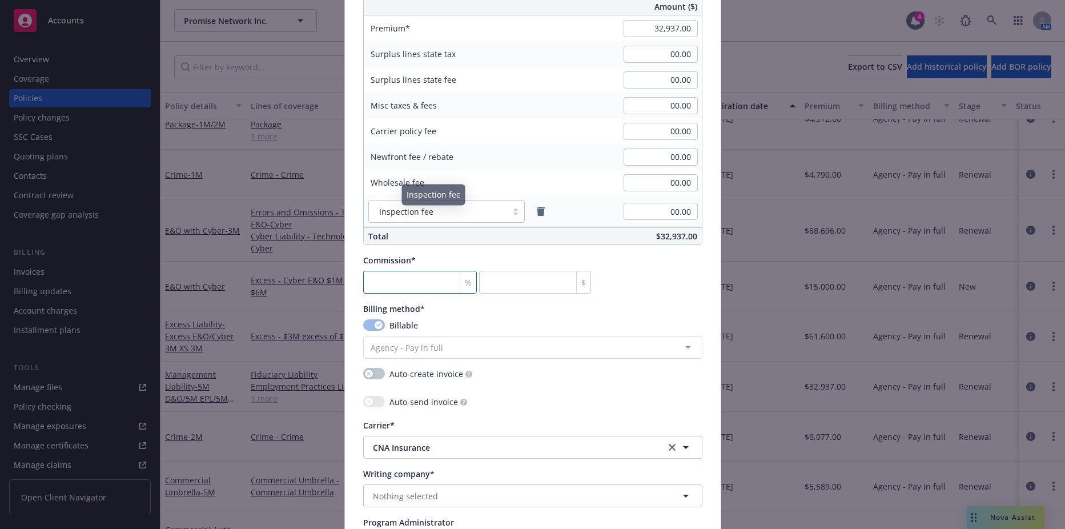
click at [387, 277] on input "number" at bounding box center [420, 282] width 114 height 23
type input "1"
type input "329.37"
type input "15"
type input "4940.55"
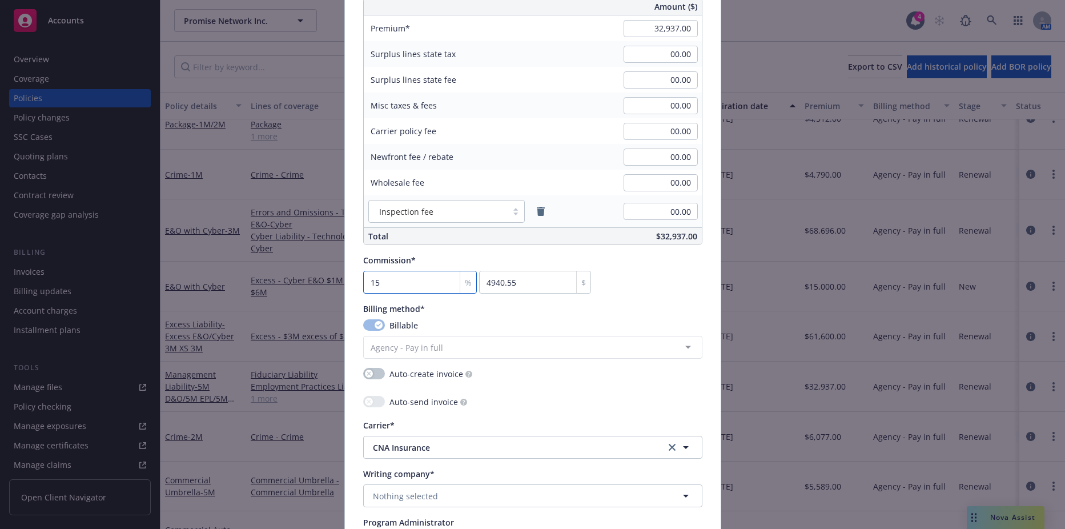
type input "15"
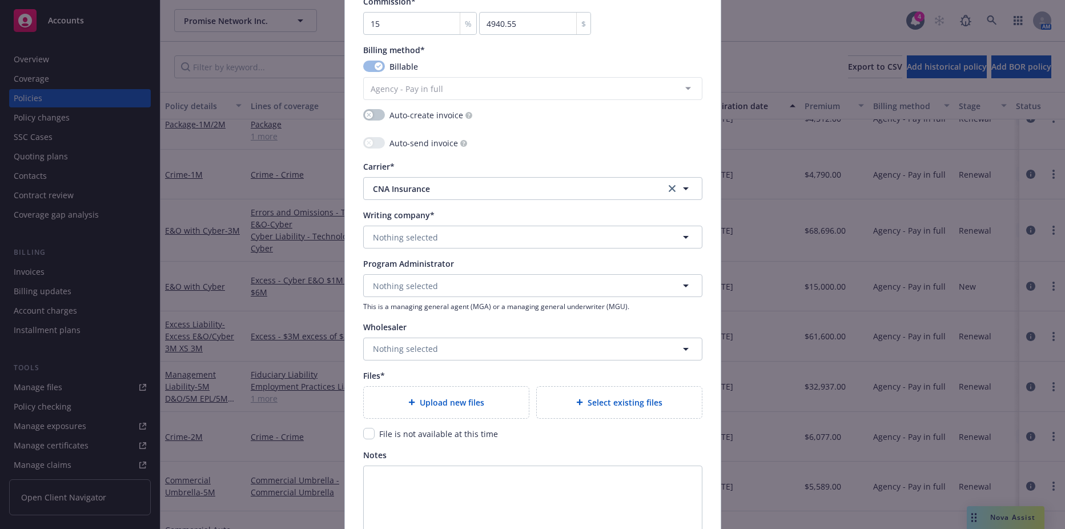
scroll to position [1085, 0]
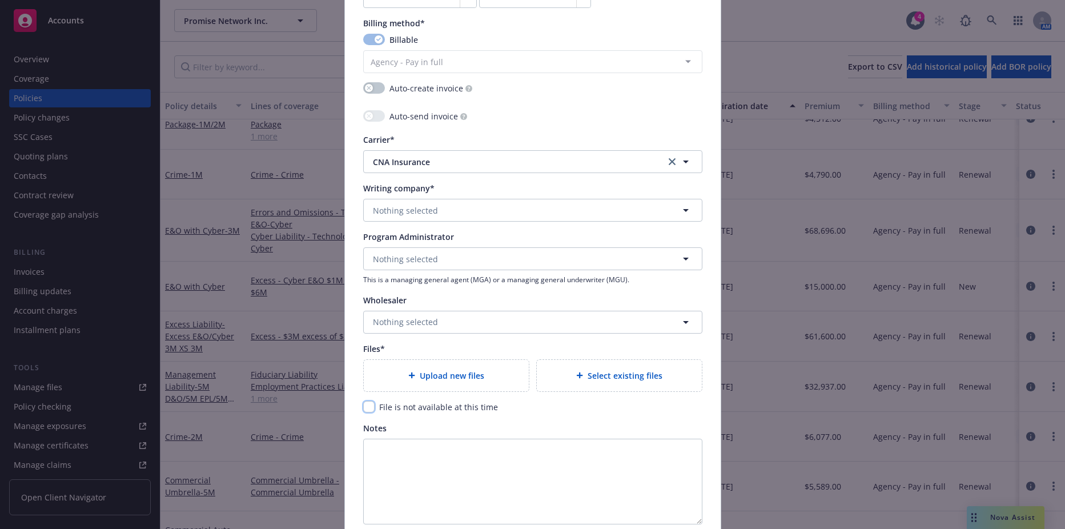
click at [366, 404] on input "checkbox" at bounding box center [368, 406] width 11 height 11
checkbox input "true"
click at [446, 217] on button "Nothing selected" at bounding box center [532, 210] width 339 height 23
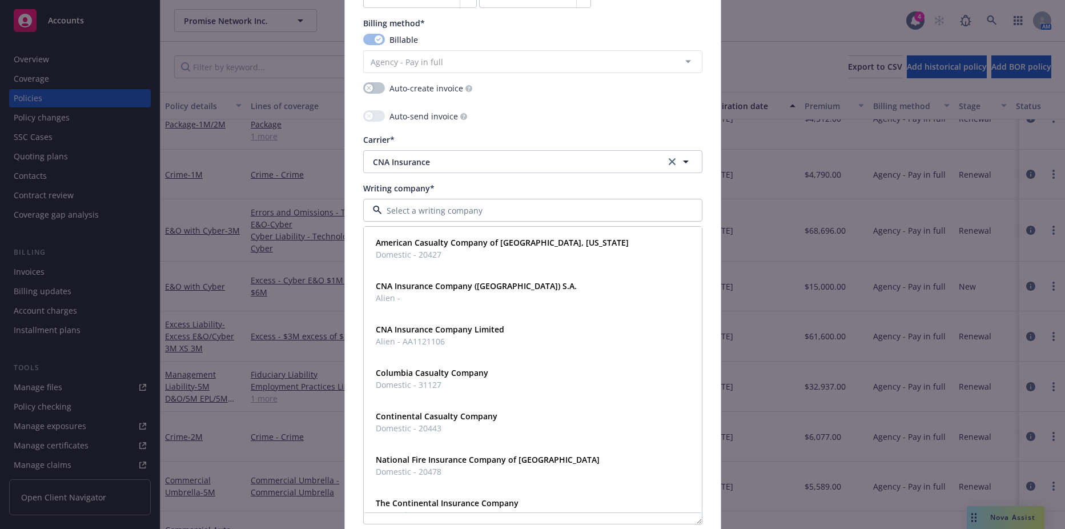
type input "o"
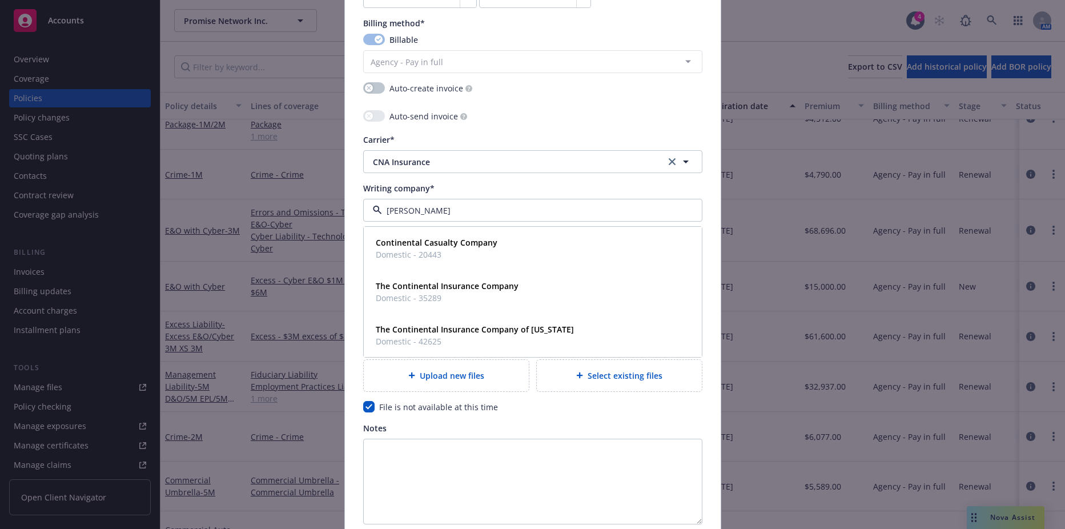
type input "contin"
click at [436, 237] on span "Continental Casualty Company" at bounding box center [437, 243] width 122 height 12
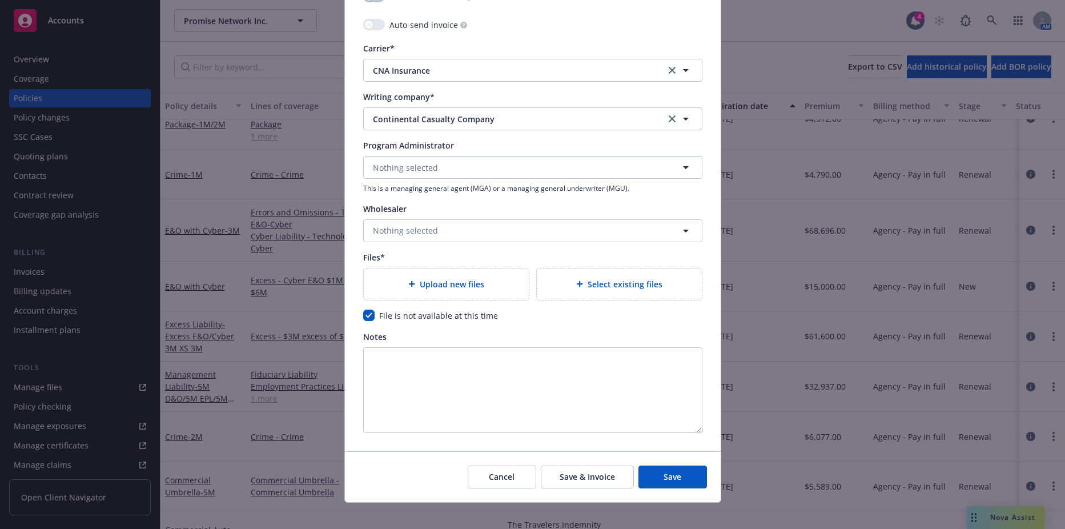
scroll to position [1187, 0]
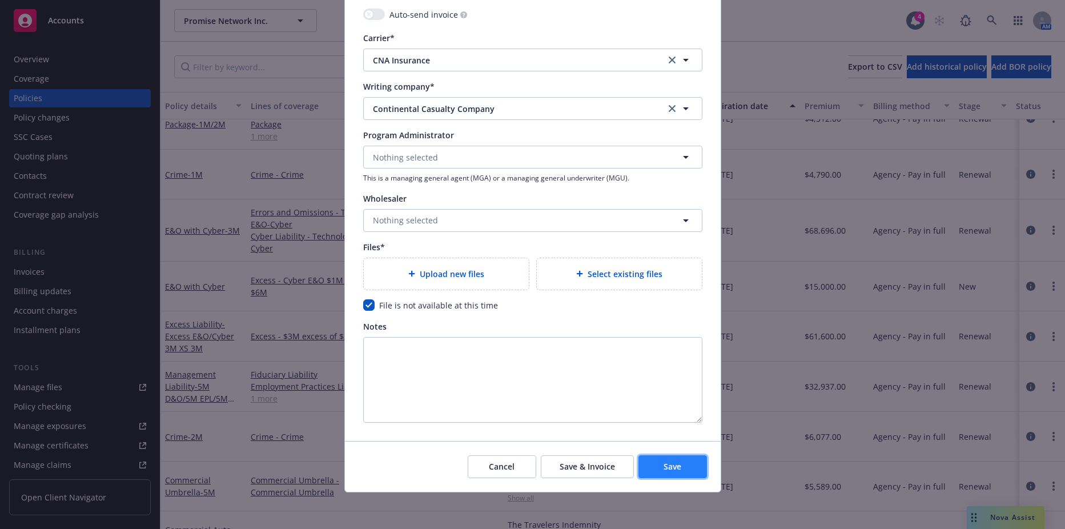
click at [675, 462] on span "Save" at bounding box center [673, 466] width 18 height 11
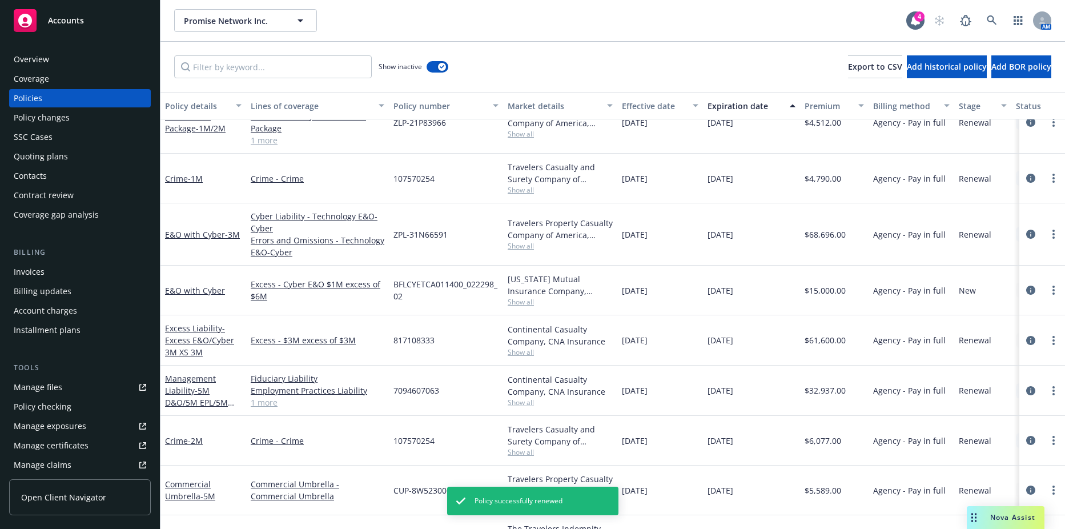
scroll to position [809, 0]
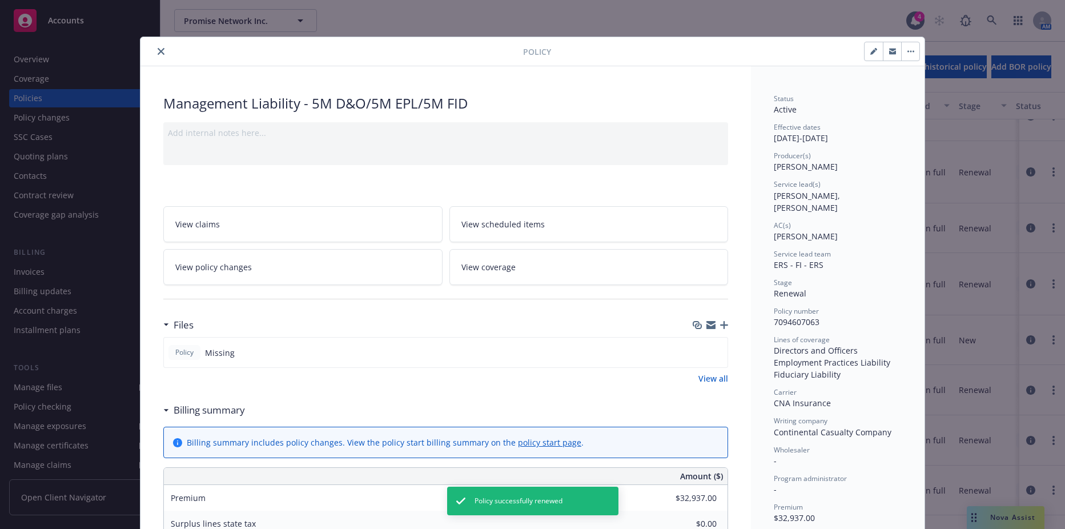
click at [156, 46] on button "close" at bounding box center [161, 52] width 14 height 14
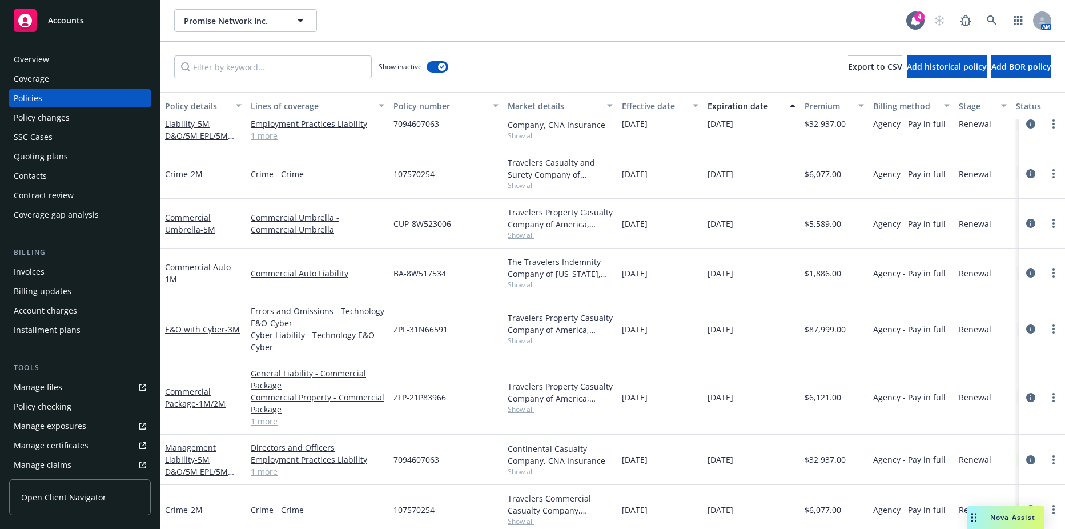
scroll to position [962, 0]
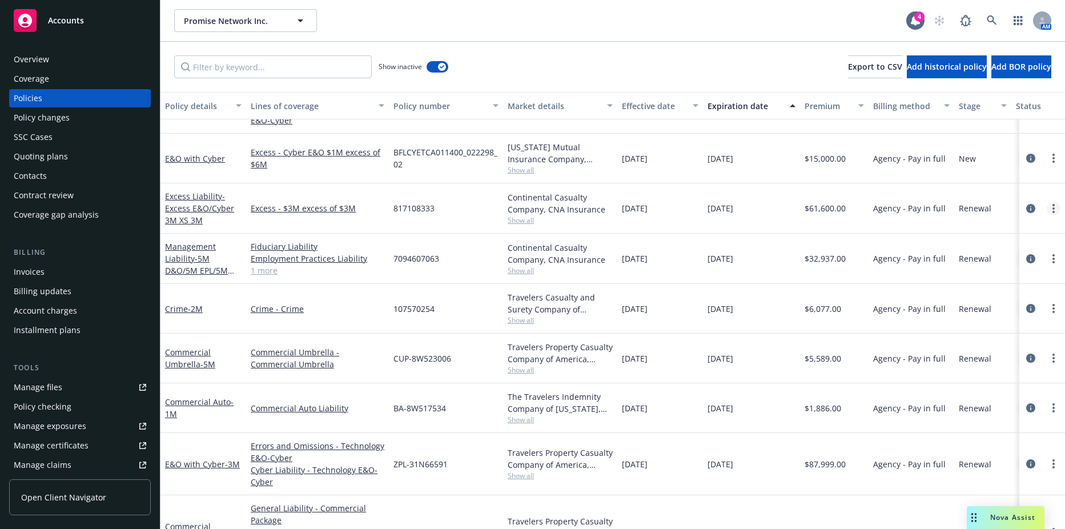
click at [1048, 207] on link "more" at bounding box center [1054, 209] width 14 height 14
click at [987, 258] on link "Renew with incumbent" at bounding box center [985, 254] width 134 height 23
select select "12"
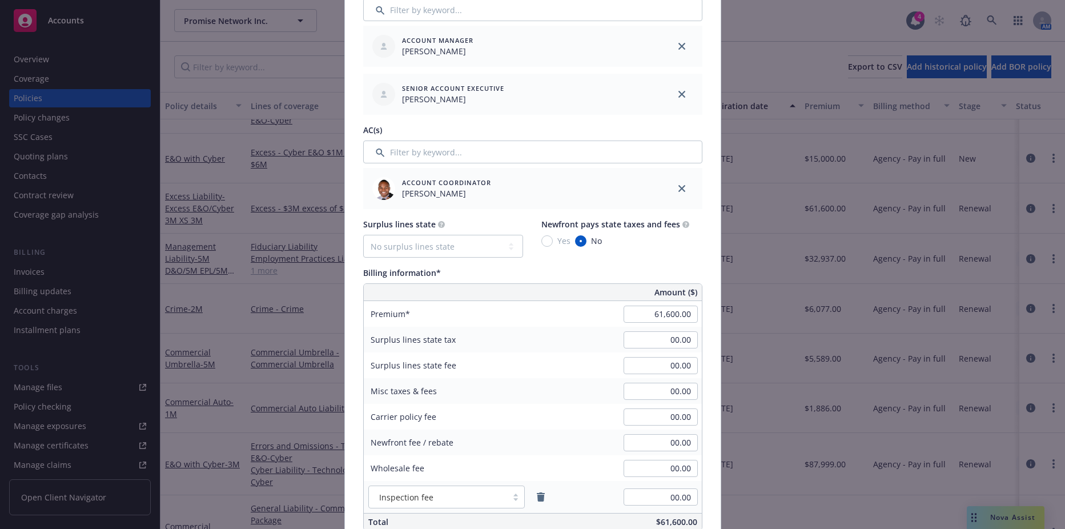
scroll to position [743, 0]
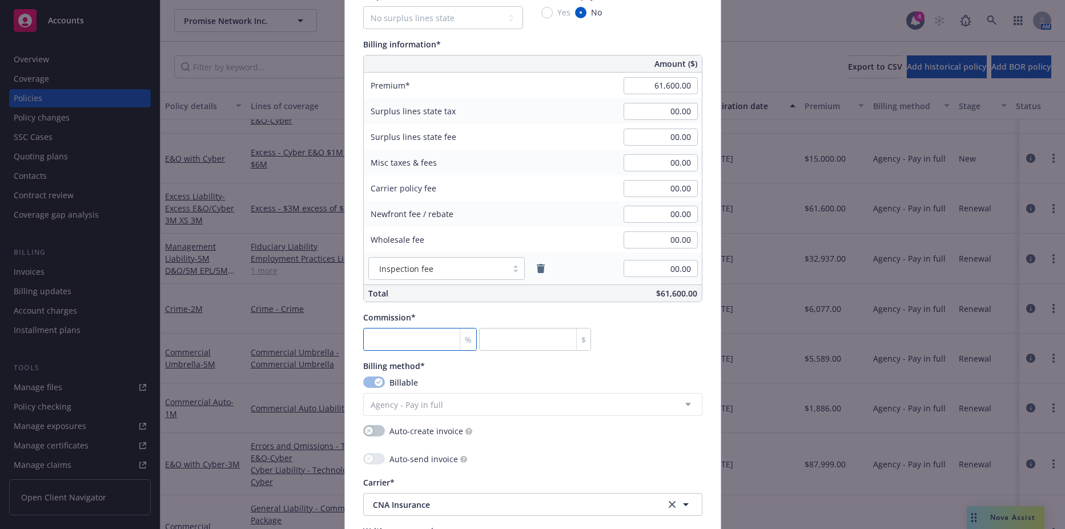
click at [395, 336] on input "number" at bounding box center [420, 339] width 114 height 23
type input "1"
type input "616"
type input "15"
type input "9240"
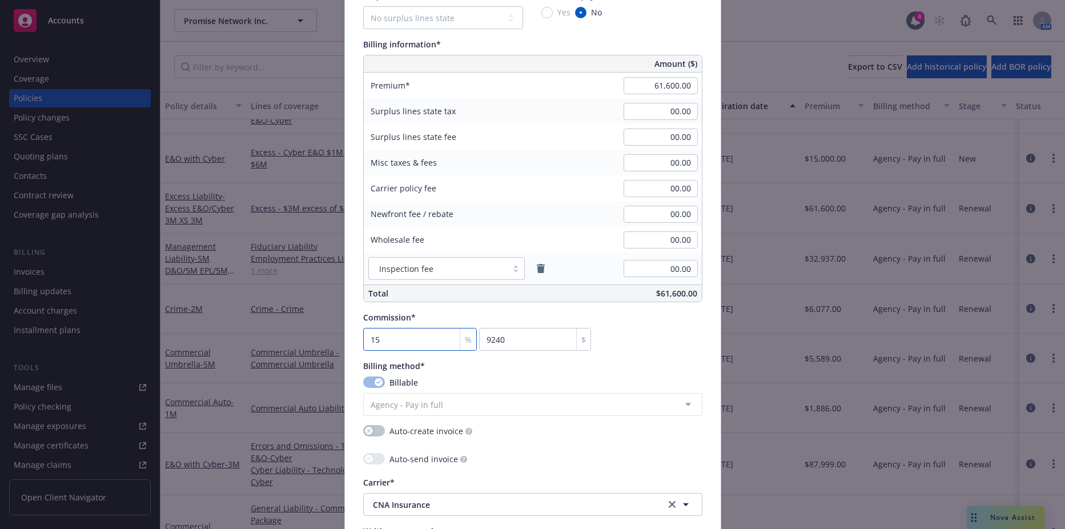
type input "15"
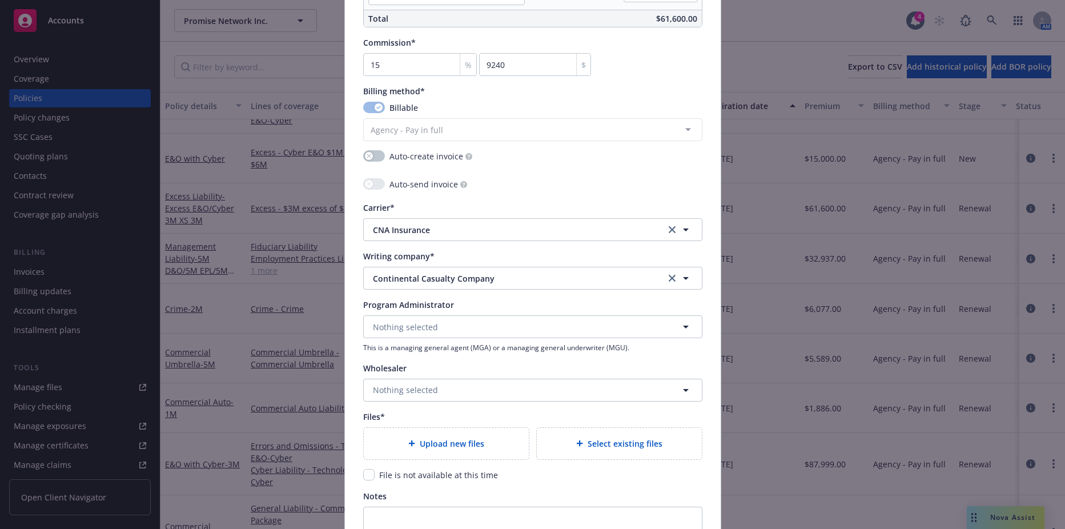
scroll to position [1028, 0]
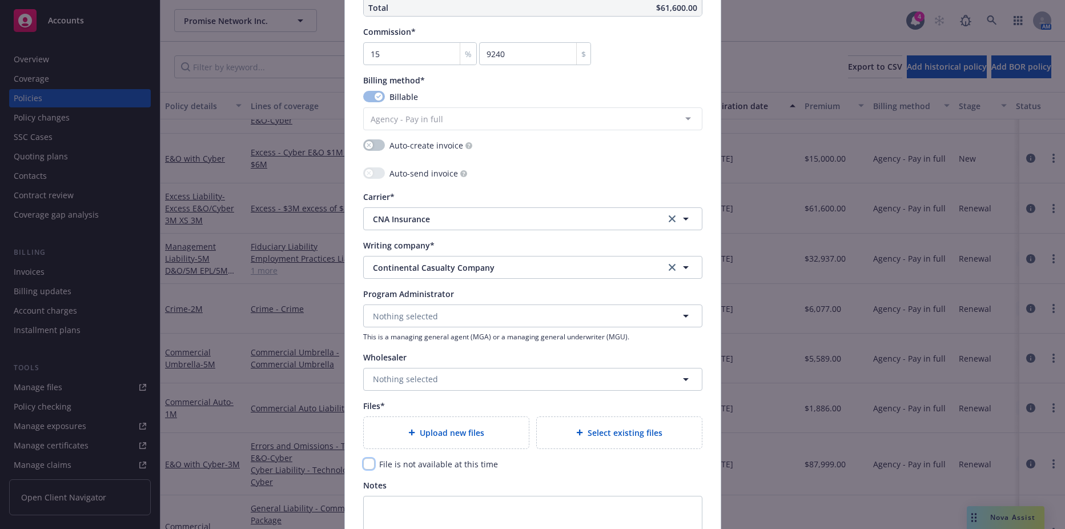
click at [363, 467] on input "checkbox" at bounding box center [368, 463] width 11 height 11
checkbox input "true"
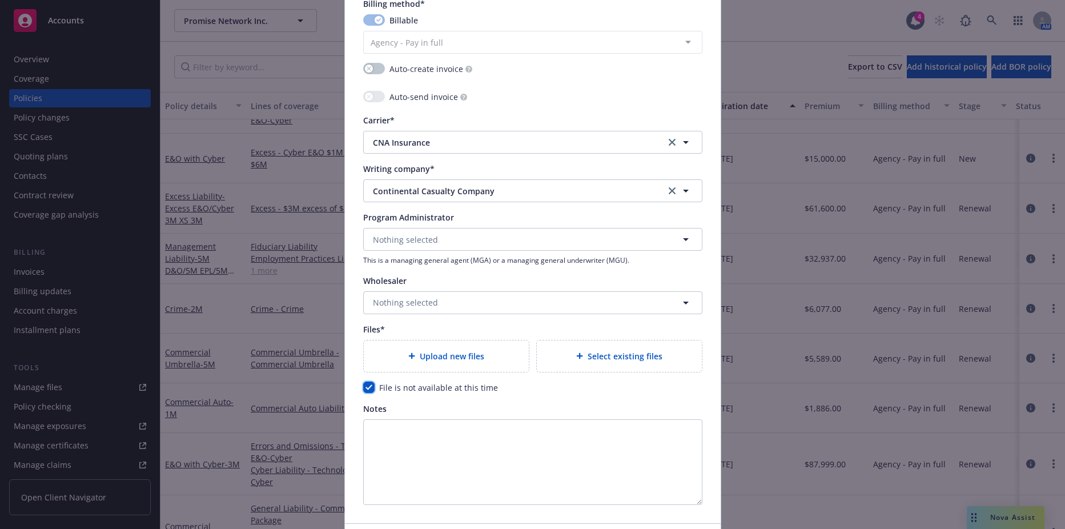
scroll to position [1187, 0]
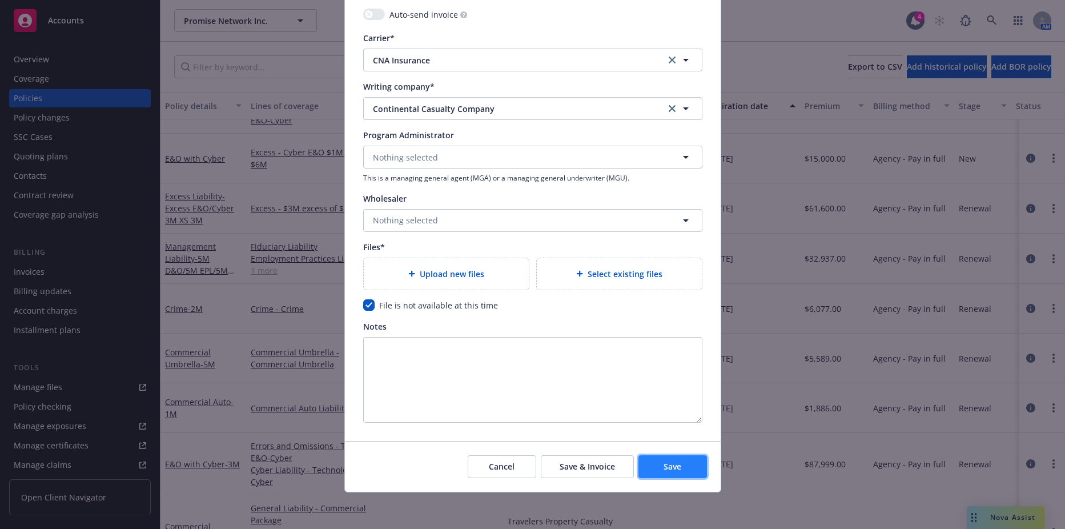
click at [648, 467] on button "Save" at bounding box center [673, 466] width 69 height 23
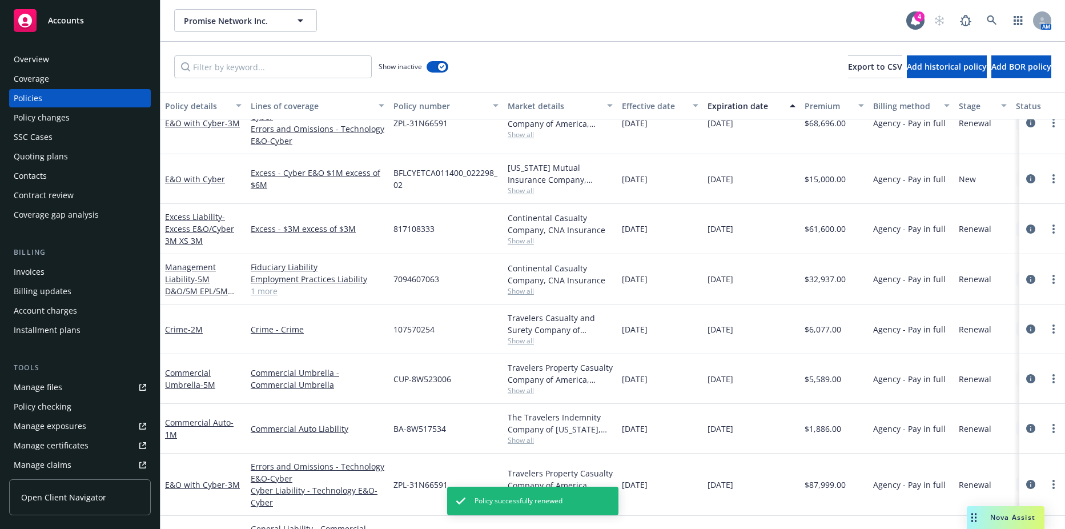
scroll to position [912, 0]
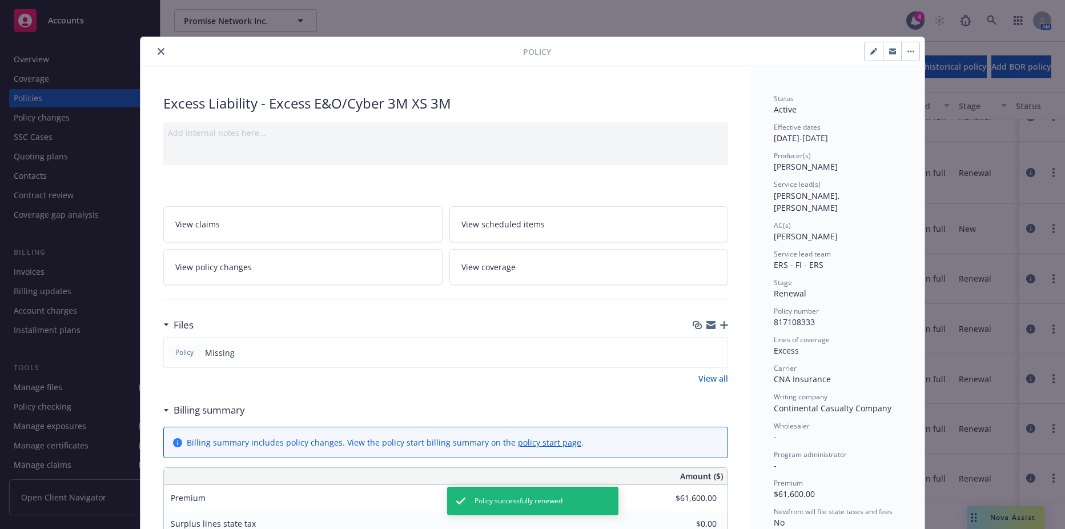
click at [163, 51] on button "close" at bounding box center [161, 52] width 14 height 14
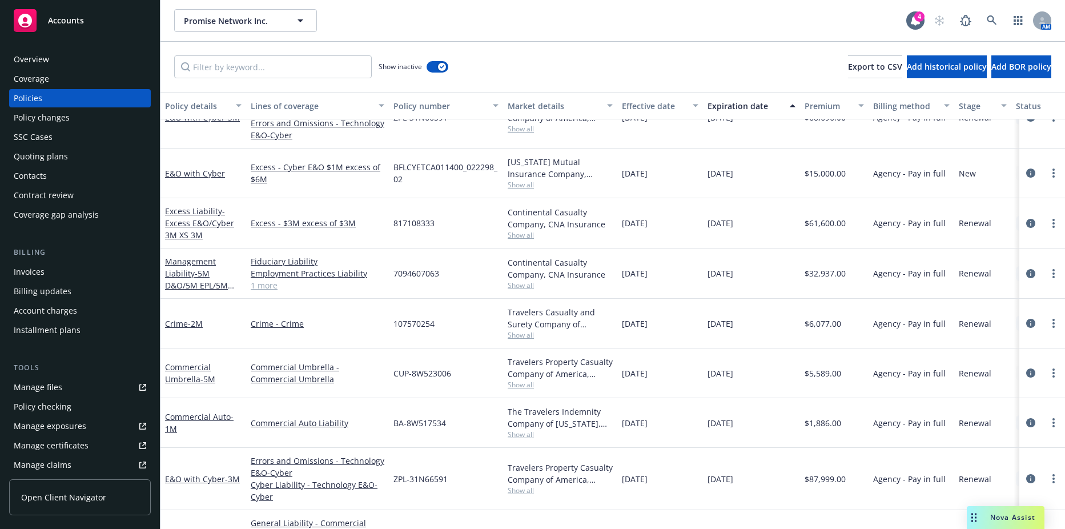
scroll to position [894, 0]
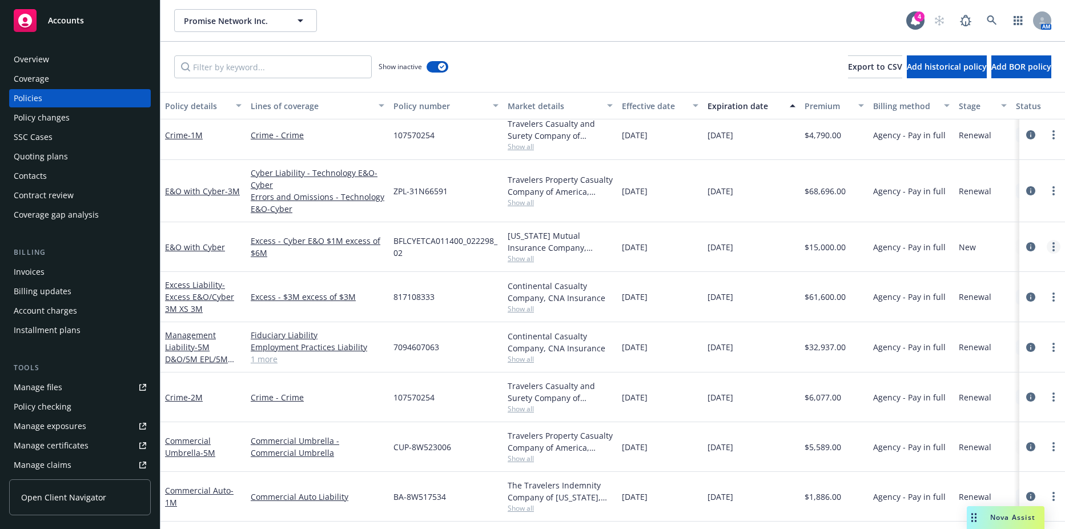
click at [1047, 246] on link "more" at bounding box center [1054, 247] width 14 height 14
click at [1014, 290] on link "Renew with incumbent" at bounding box center [985, 293] width 134 height 23
select select "12"
select select "CA"
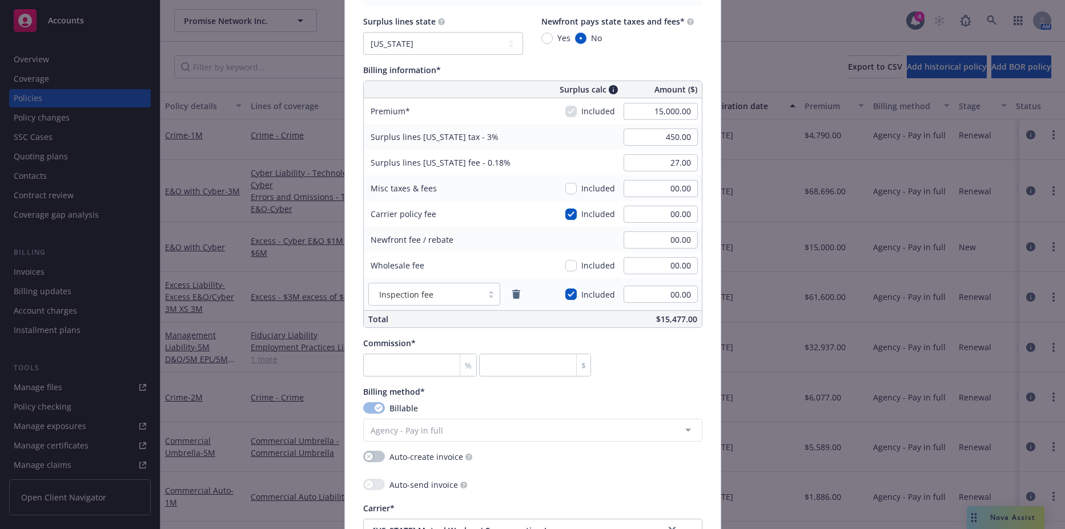
scroll to position [686, 0]
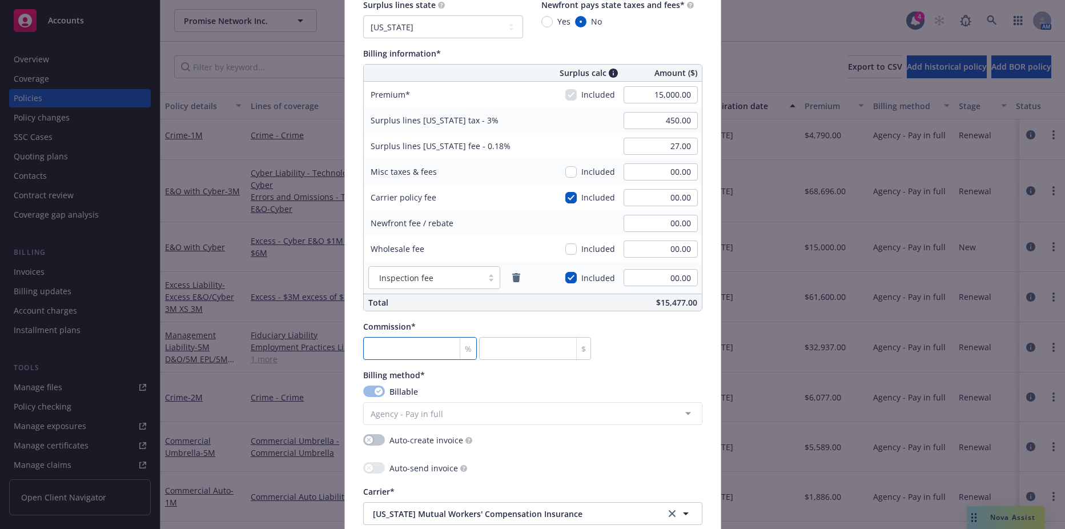
click at [387, 359] on input "number" at bounding box center [420, 348] width 114 height 23
type input "1"
type input "150"
type input "15"
type input "2250"
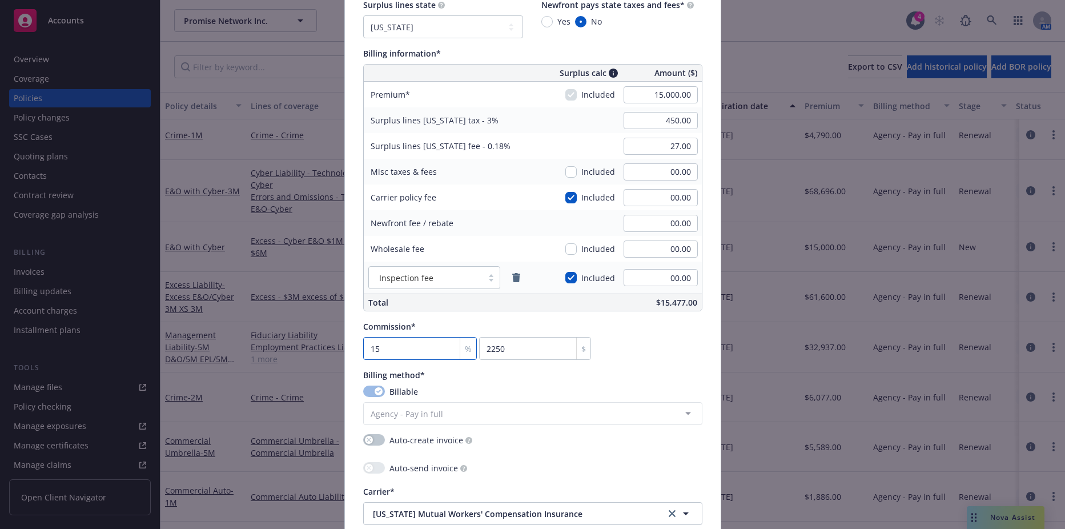
type input "15"
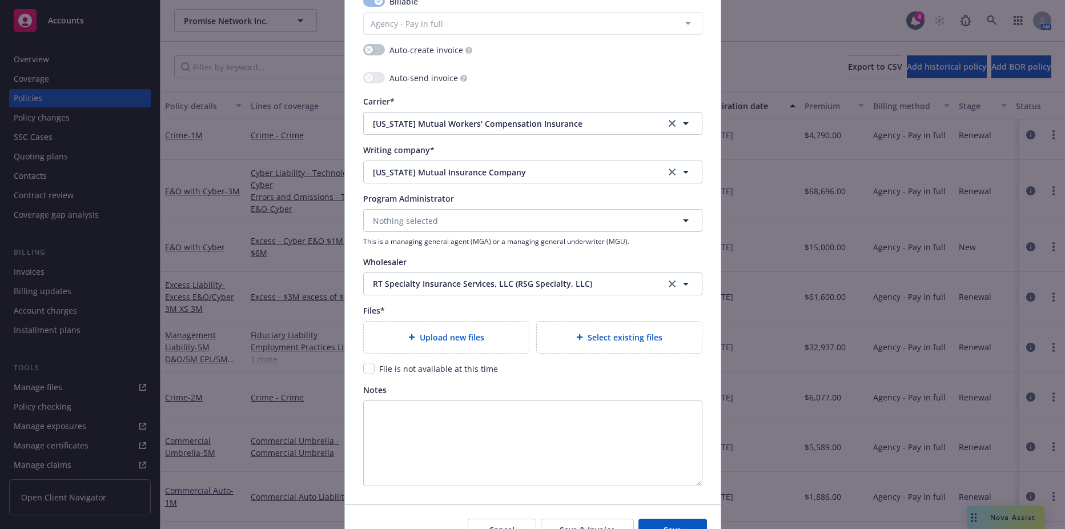
scroll to position [1085, 0]
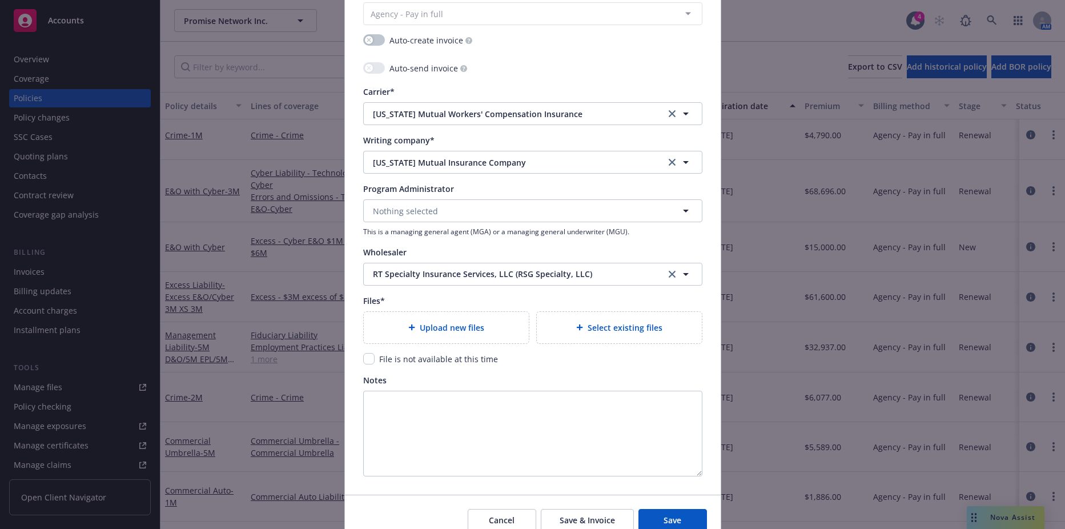
click at [380, 358] on span "File is not available at this time" at bounding box center [438, 359] width 119 height 11
click at [363, 358] on input "checkbox" at bounding box center [368, 358] width 11 height 11
checkbox input "true"
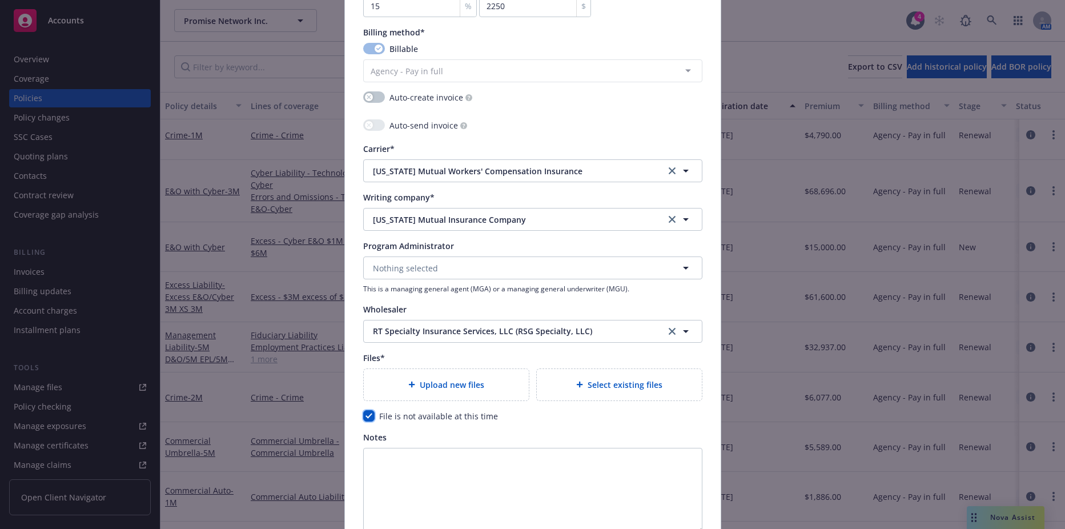
scroll to position [1139, 0]
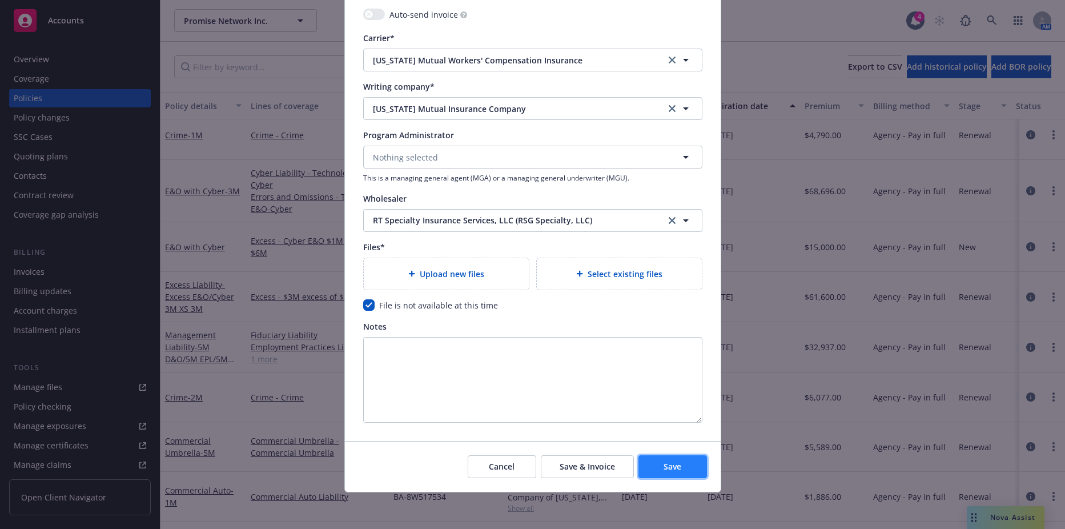
click at [668, 465] on span "Save" at bounding box center [673, 466] width 18 height 11
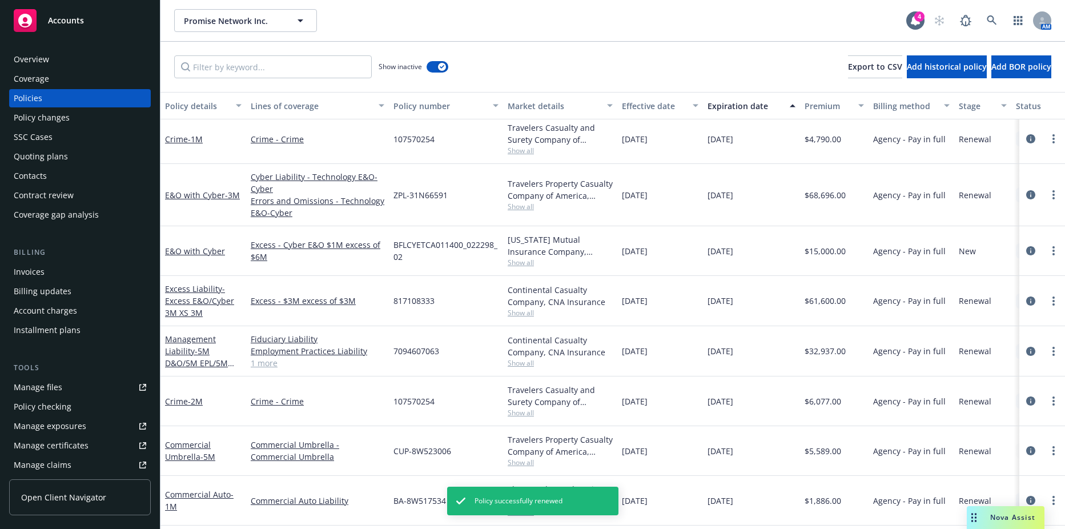
scroll to position [832, 0]
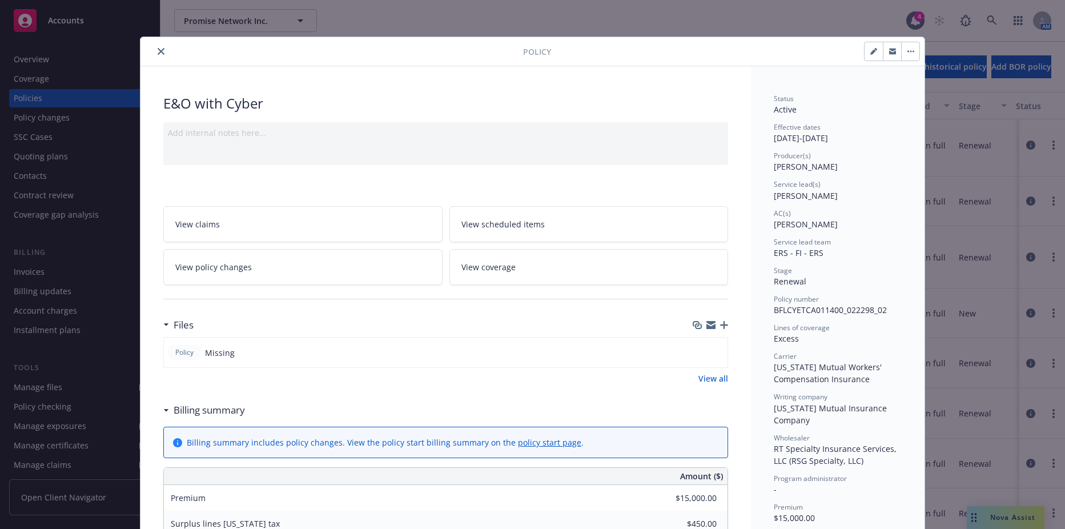
click at [151, 55] on div at bounding box center [334, 52] width 378 height 14
click at [158, 50] on icon "close" at bounding box center [161, 51] width 7 height 7
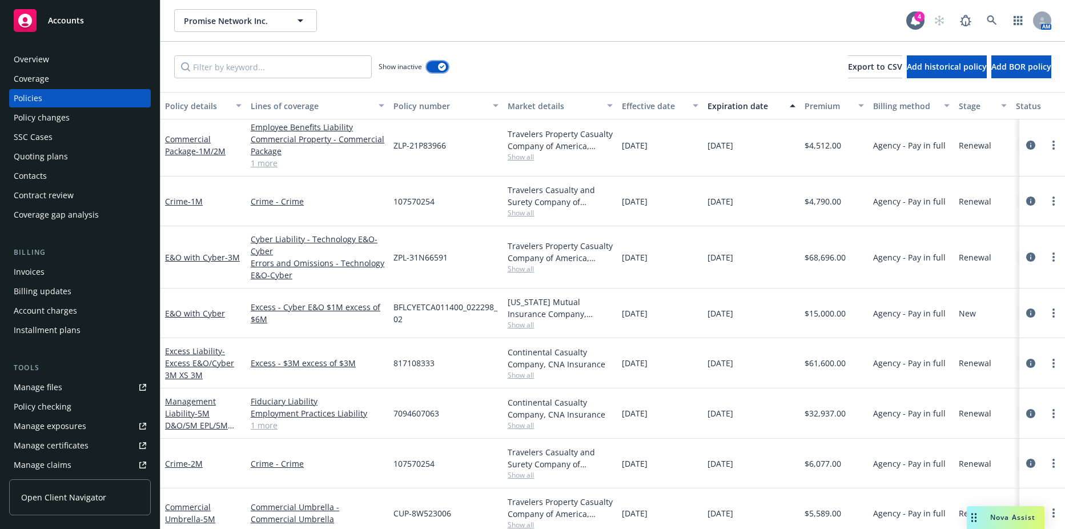
click at [435, 67] on button "button" at bounding box center [438, 66] width 22 height 11
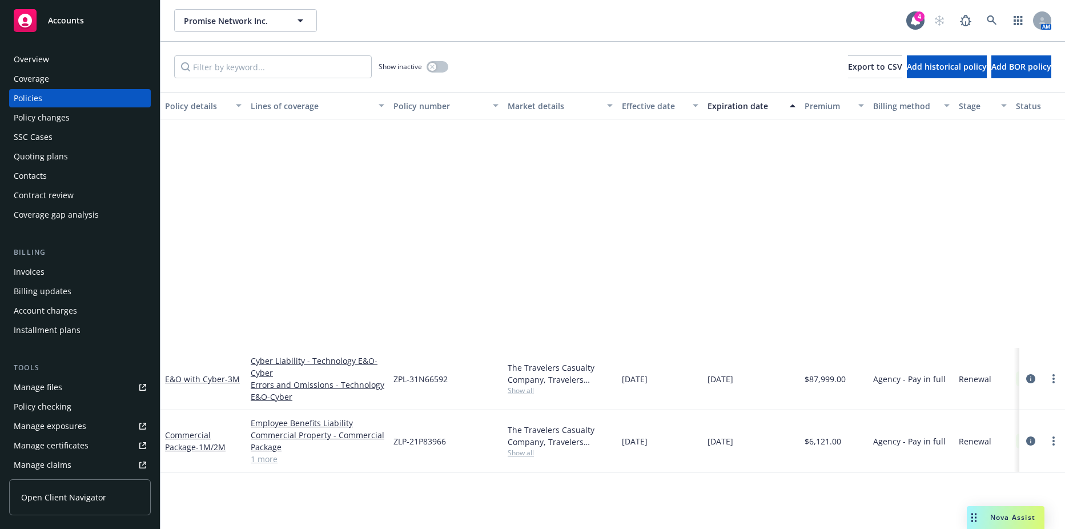
click at [94, 123] on div "Policy changes" at bounding box center [80, 118] width 133 height 18
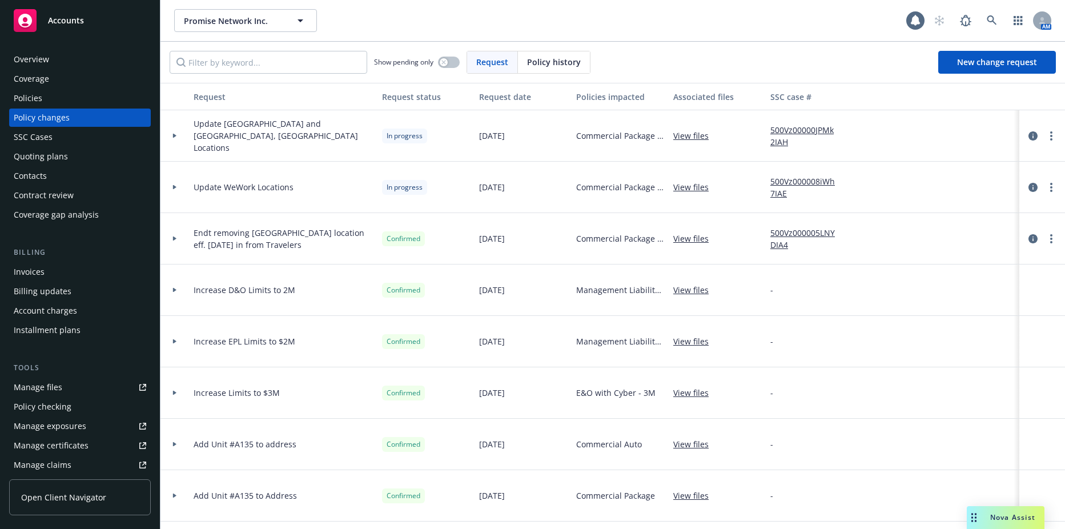
click at [85, 91] on div "Policies" at bounding box center [80, 98] width 133 height 18
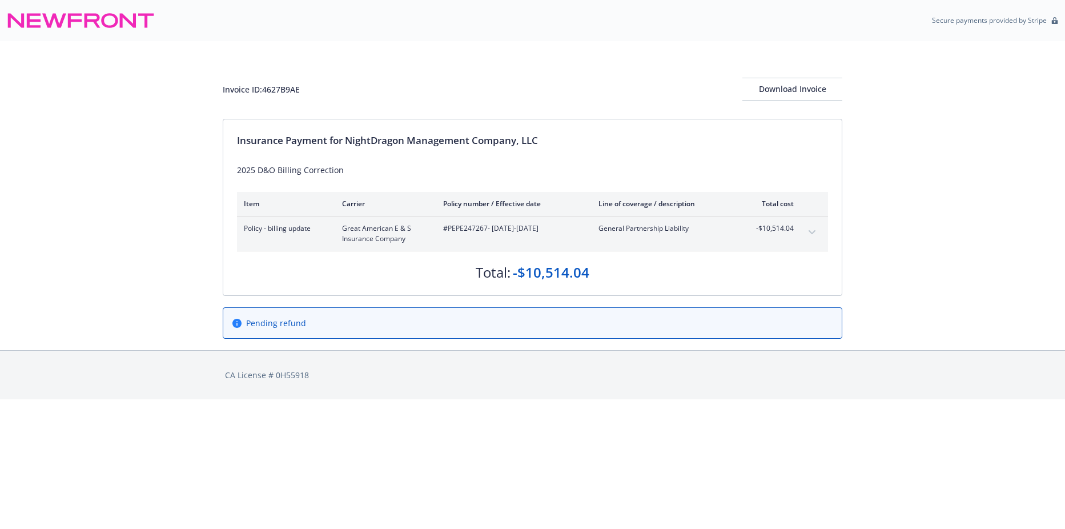
click at [471, 235] on div "#PEPE247267 - 06/22/2025-05/22/2026" at bounding box center [511, 233] width 137 height 21
copy span "PEPE247267"
click at [109, 127] on div "Invoice ID: 4627B9AE Download Invoice Insurance Payment for NightDragon Managem…" at bounding box center [532, 195] width 1065 height 309
